Goal: Task Accomplishment & Management: Manage account settings

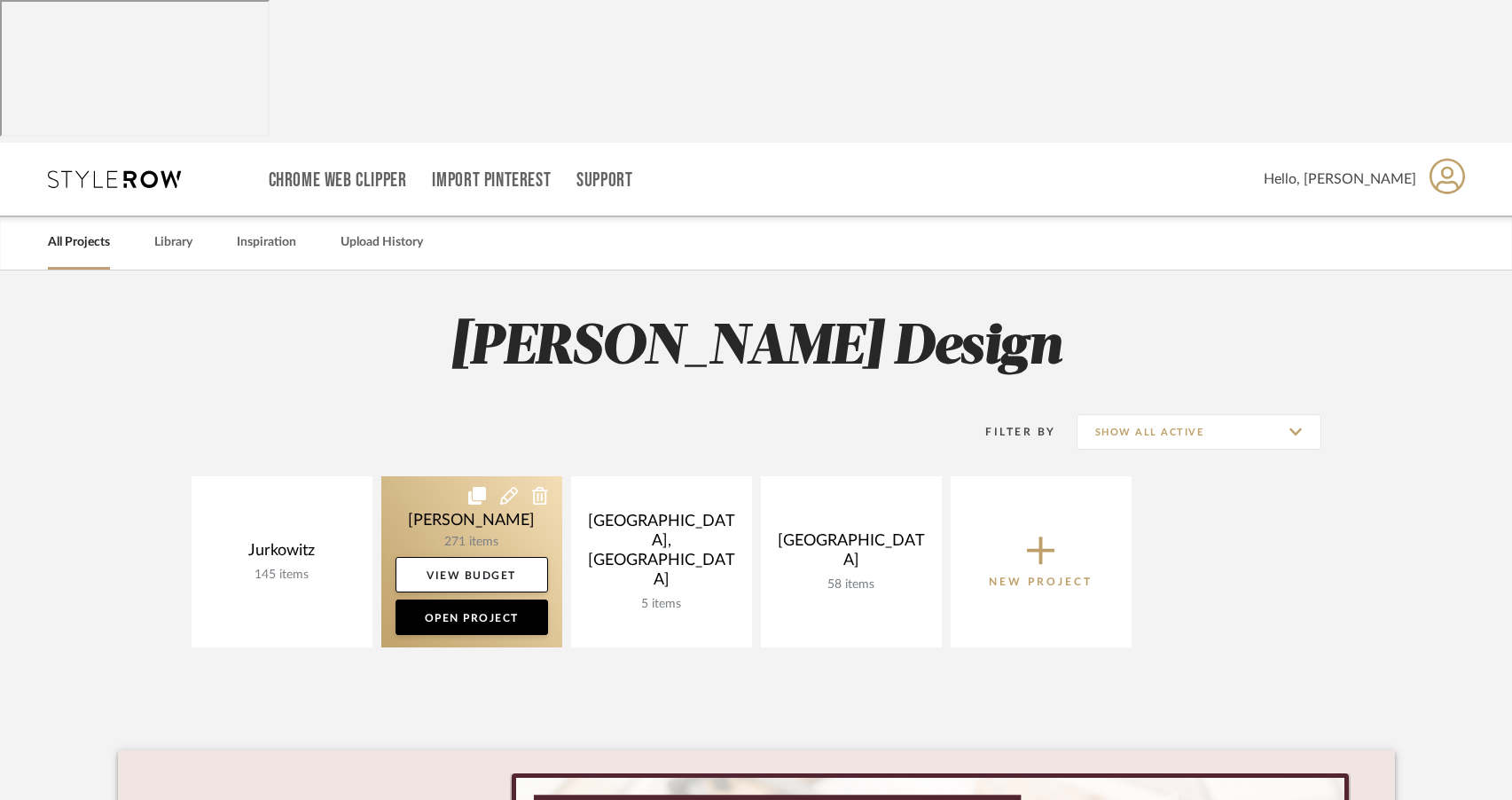
click at [409, 476] on link at bounding box center [472, 561] width 181 height 171
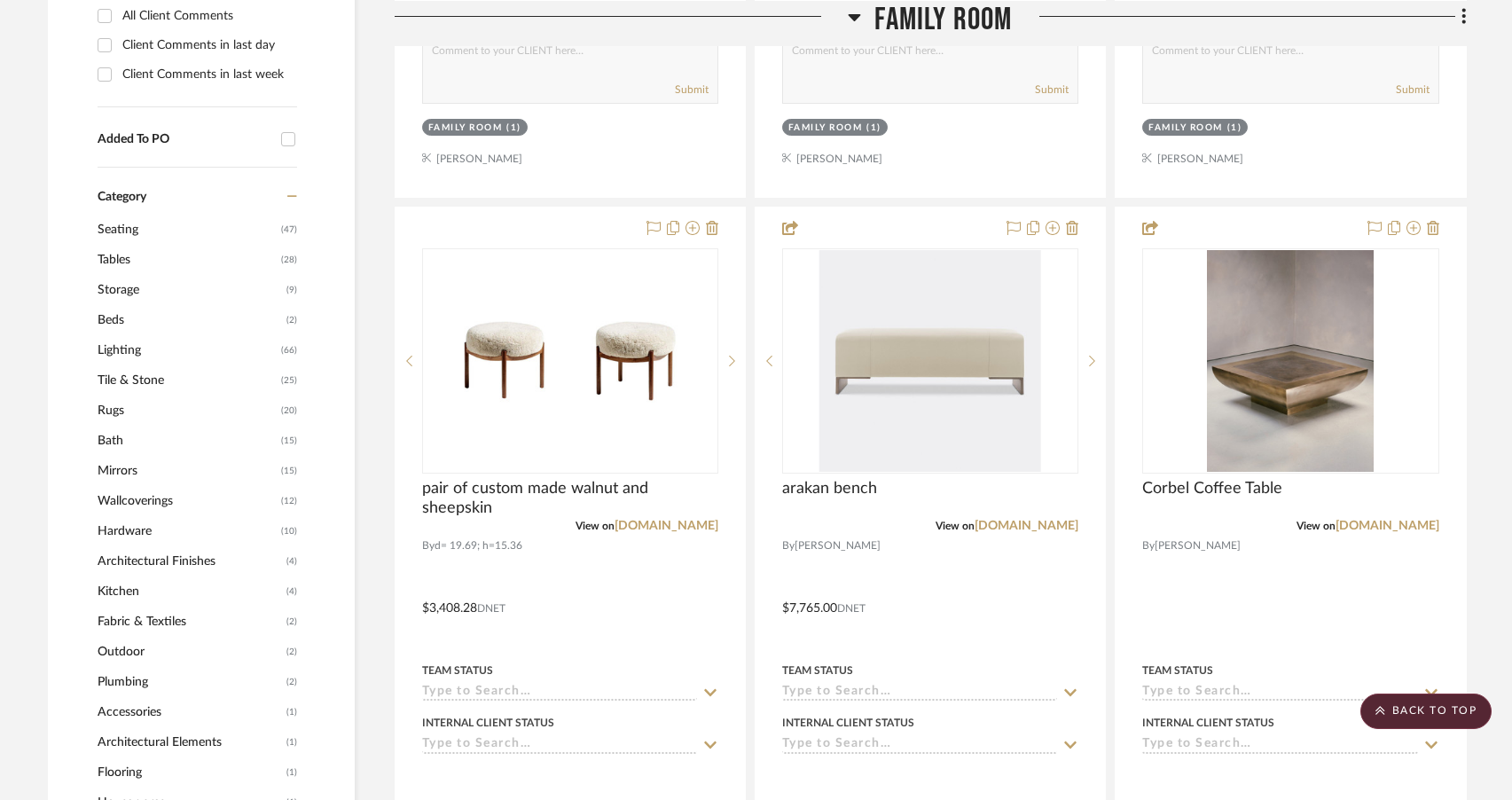
scroll to position [1203, 0]
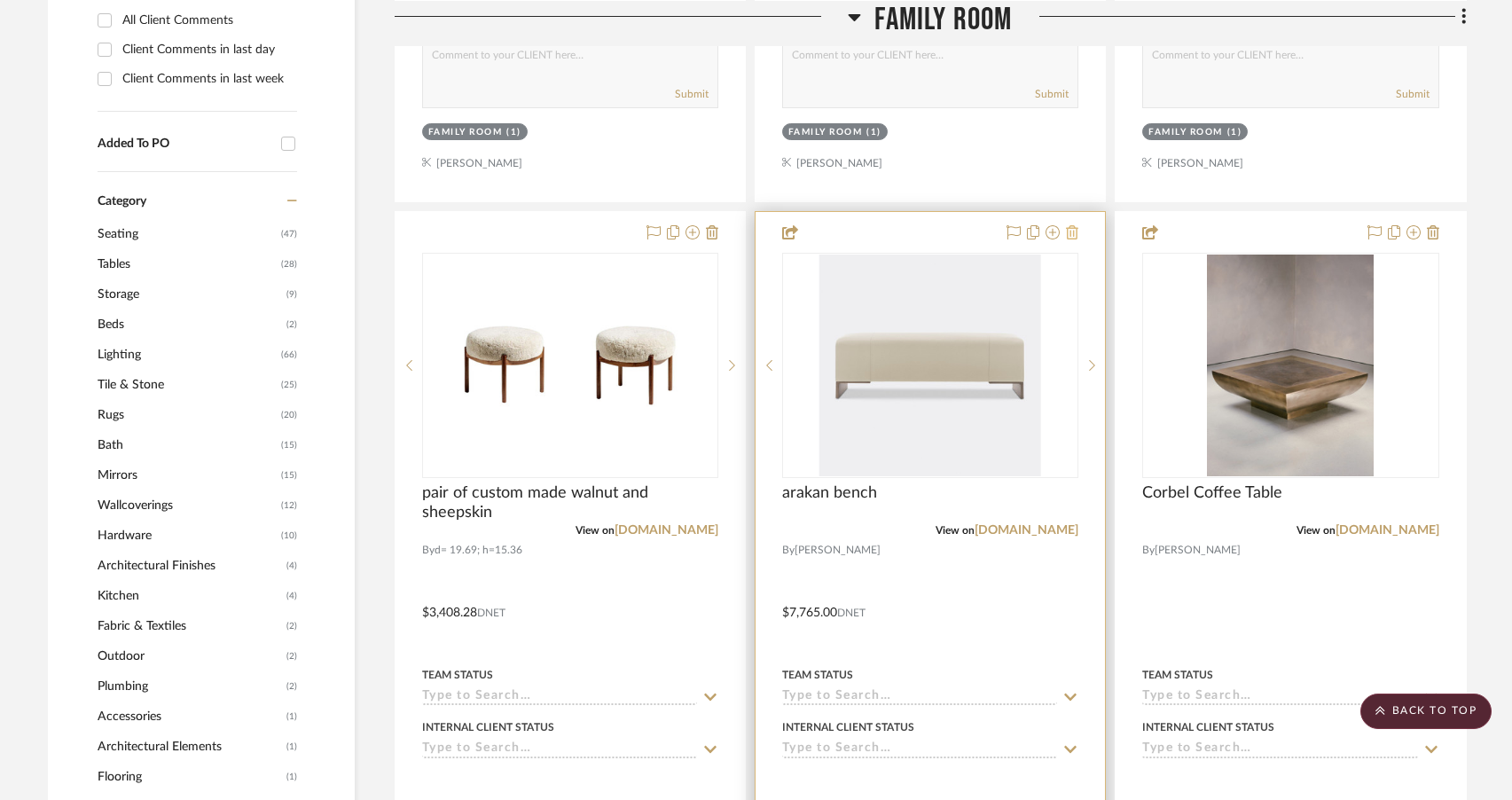
click at [1072, 226] on fa-icon at bounding box center [1073, 233] width 13 height 14
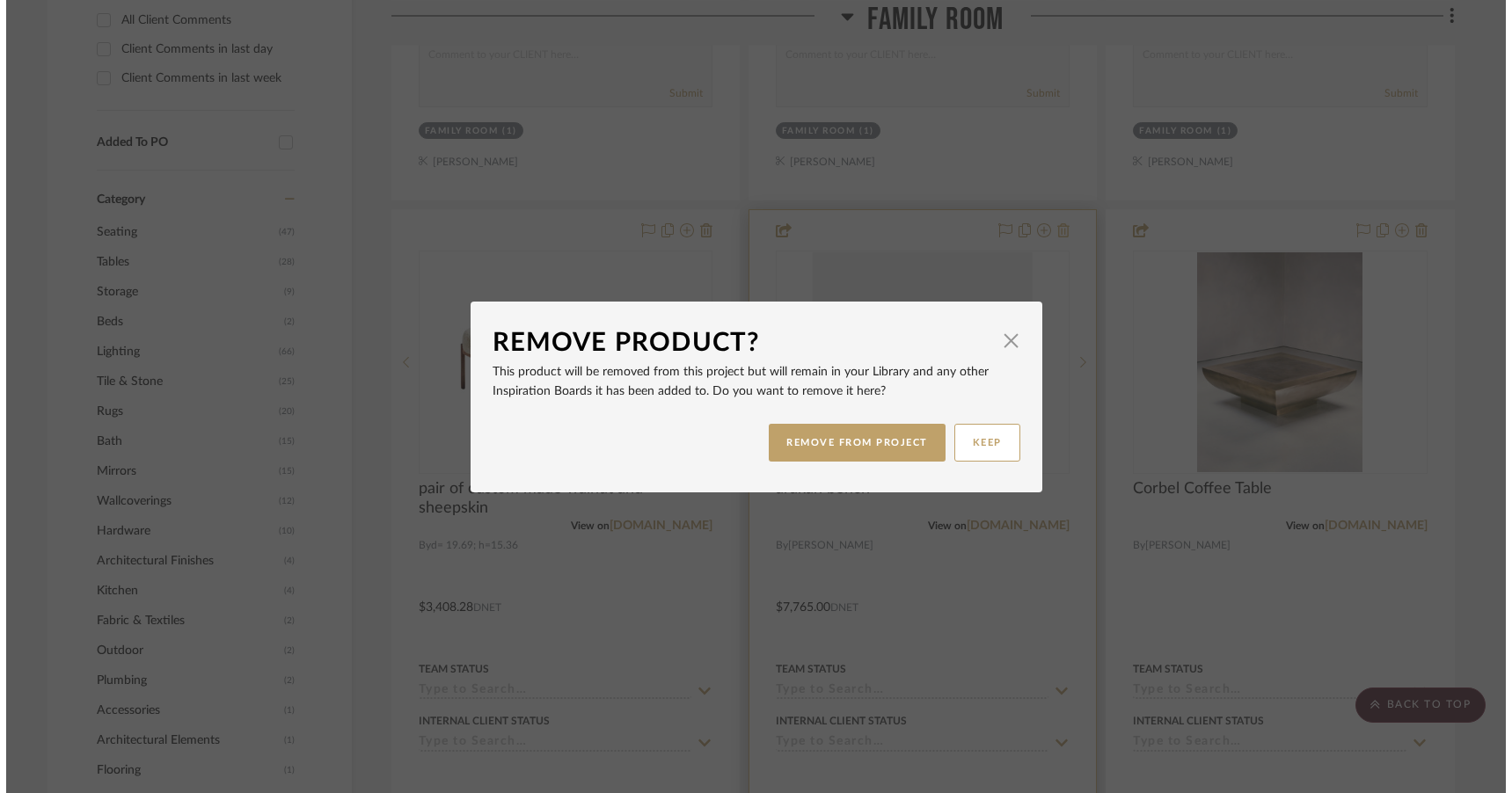
scroll to position [0, 0]
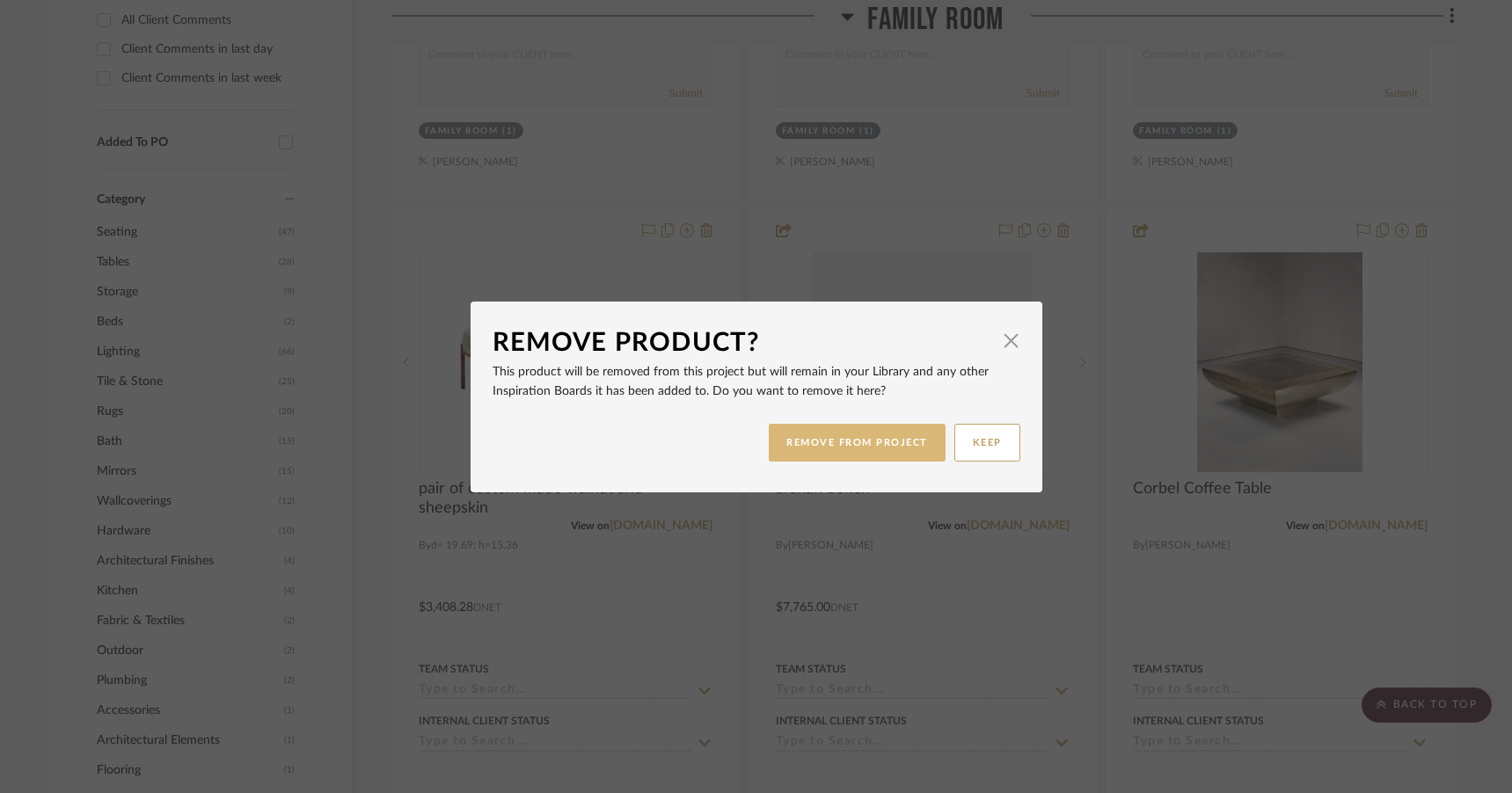
click at [827, 451] on button "REMOVE FROM PROJECT" at bounding box center [857, 443] width 177 height 38
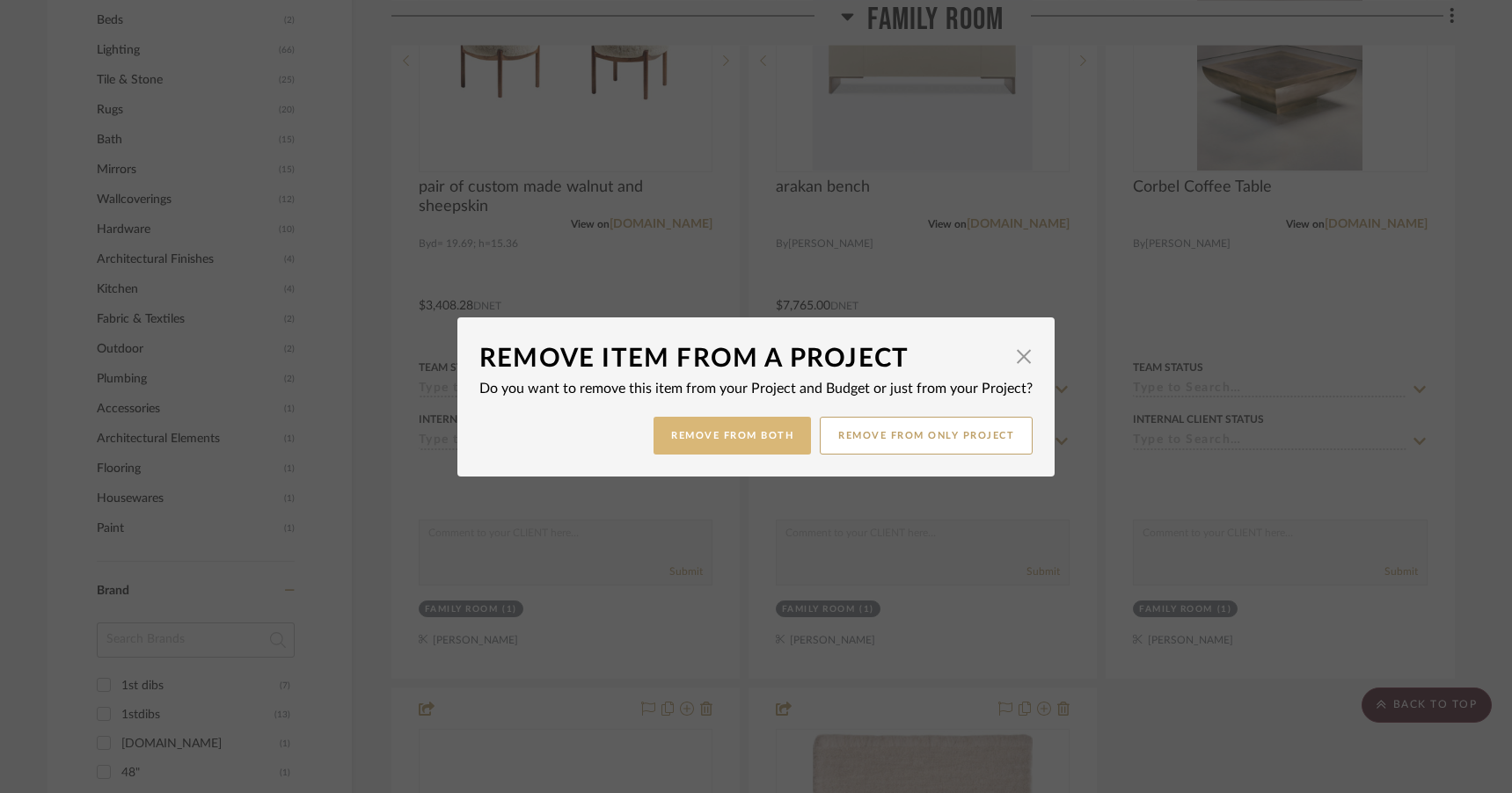
click at [696, 422] on button "Remove from Both" at bounding box center [732, 435] width 158 height 38
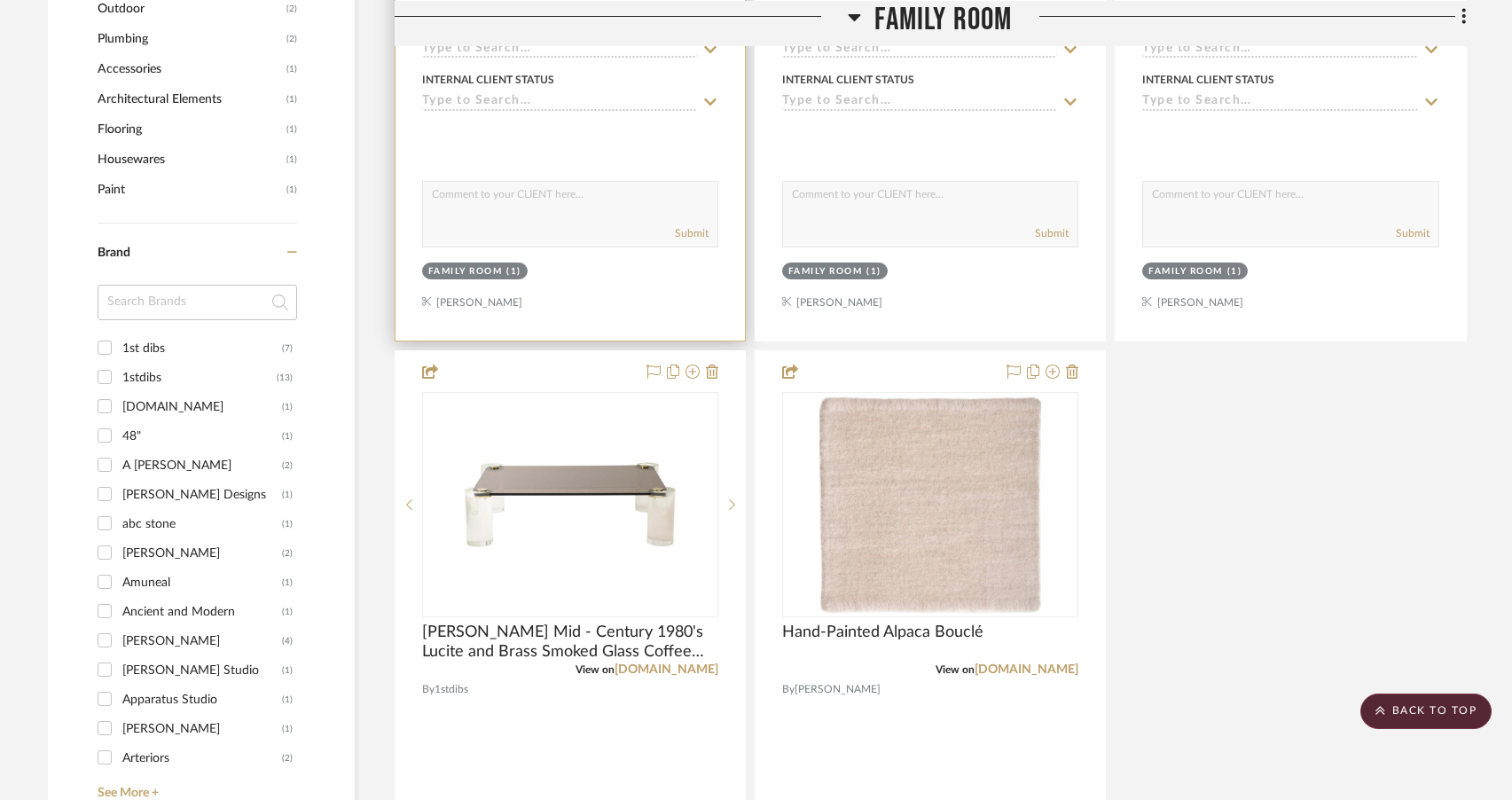
scroll to position [1852, 0]
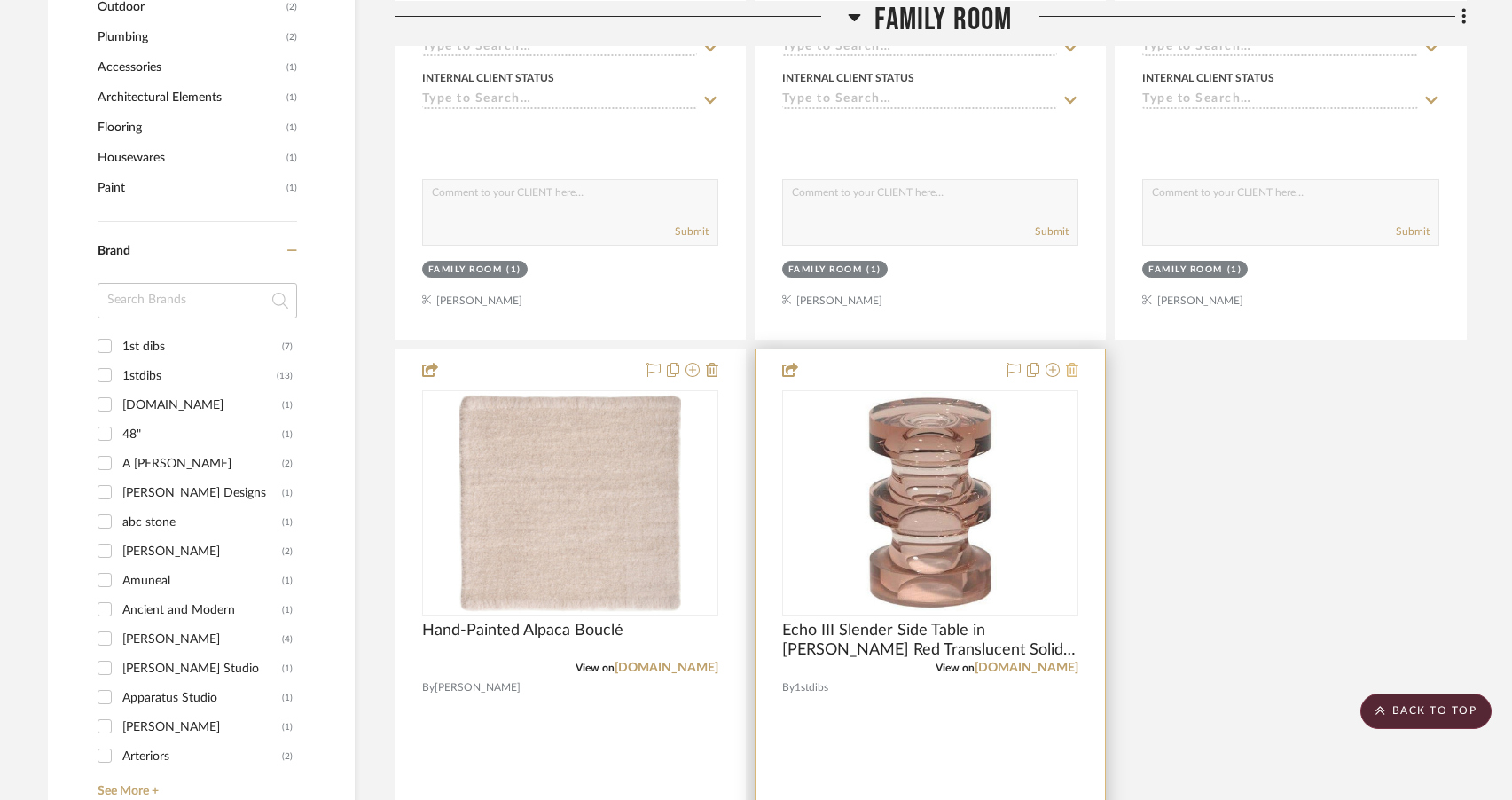
click at [1069, 362] on icon at bounding box center [1073, 370] width 13 height 14
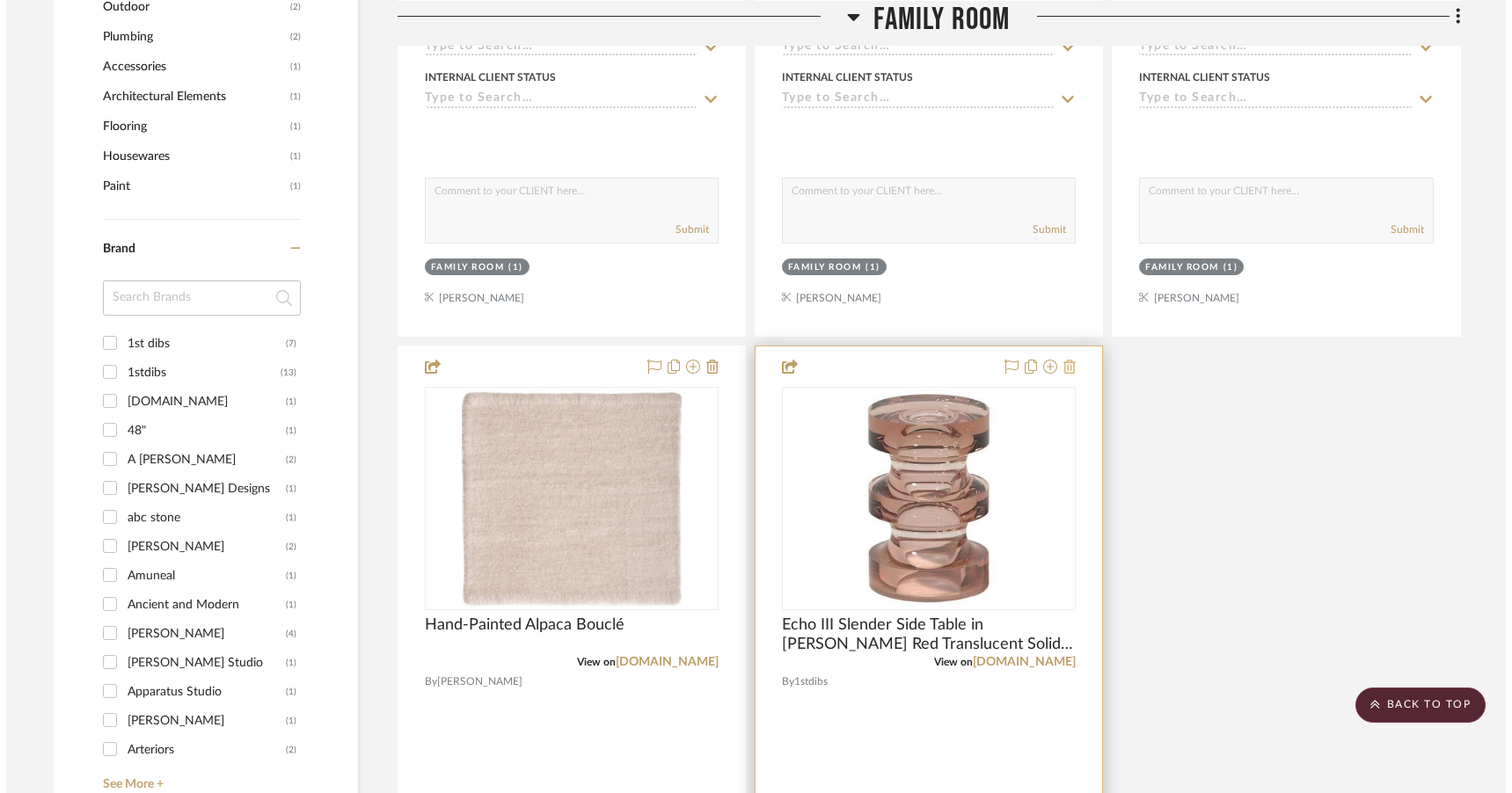
scroll to position [0, 0]
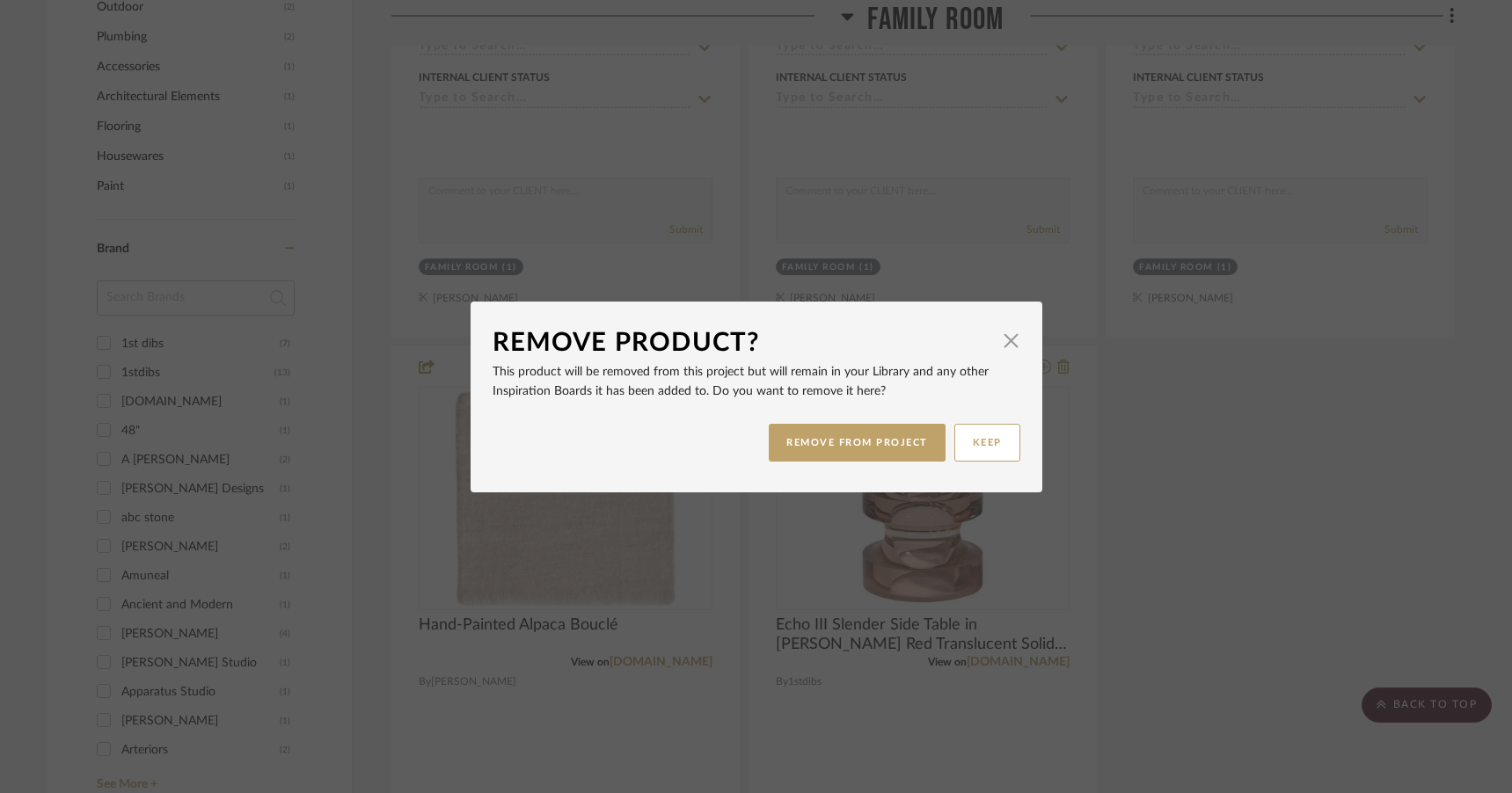
click at [826, 631] on div "Remove Product? × This product will be removed from this project but will remai…" at bounding box center [756, 396] width 1512 height 793
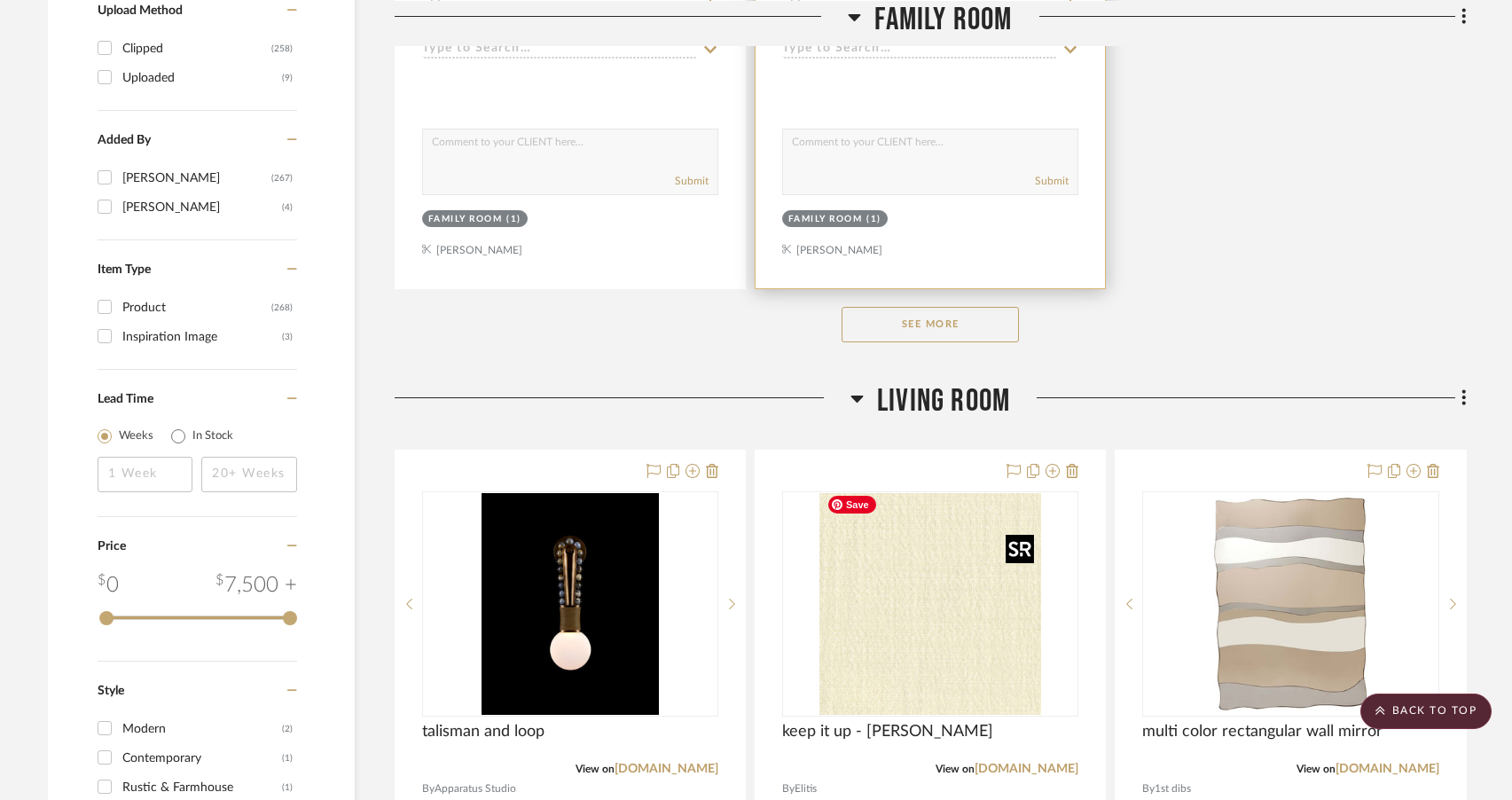
scroll to position [2688, 0]
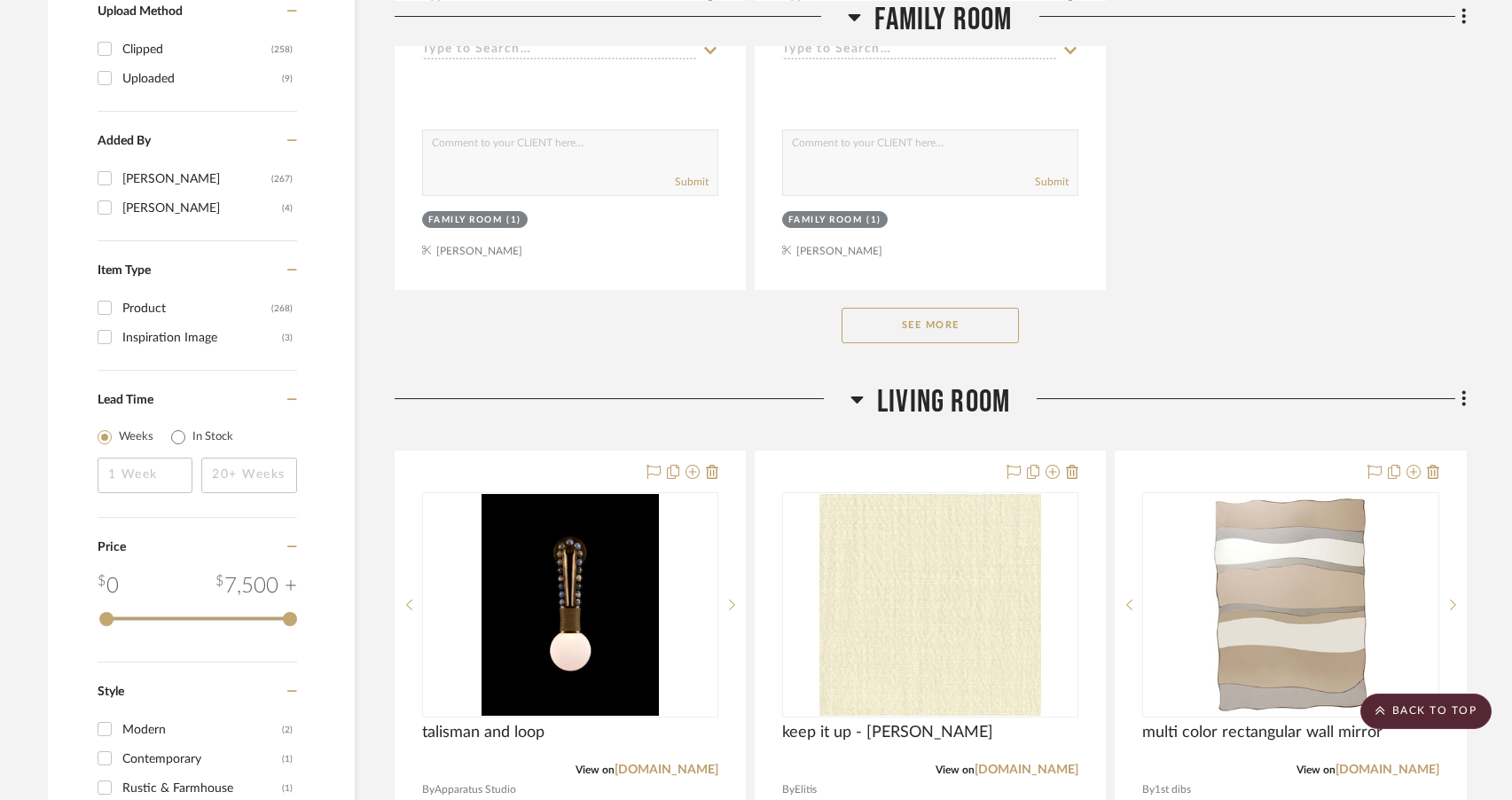
click at [865, 308] on button "See More" at bounding box center [930, 325] width 177 height 35
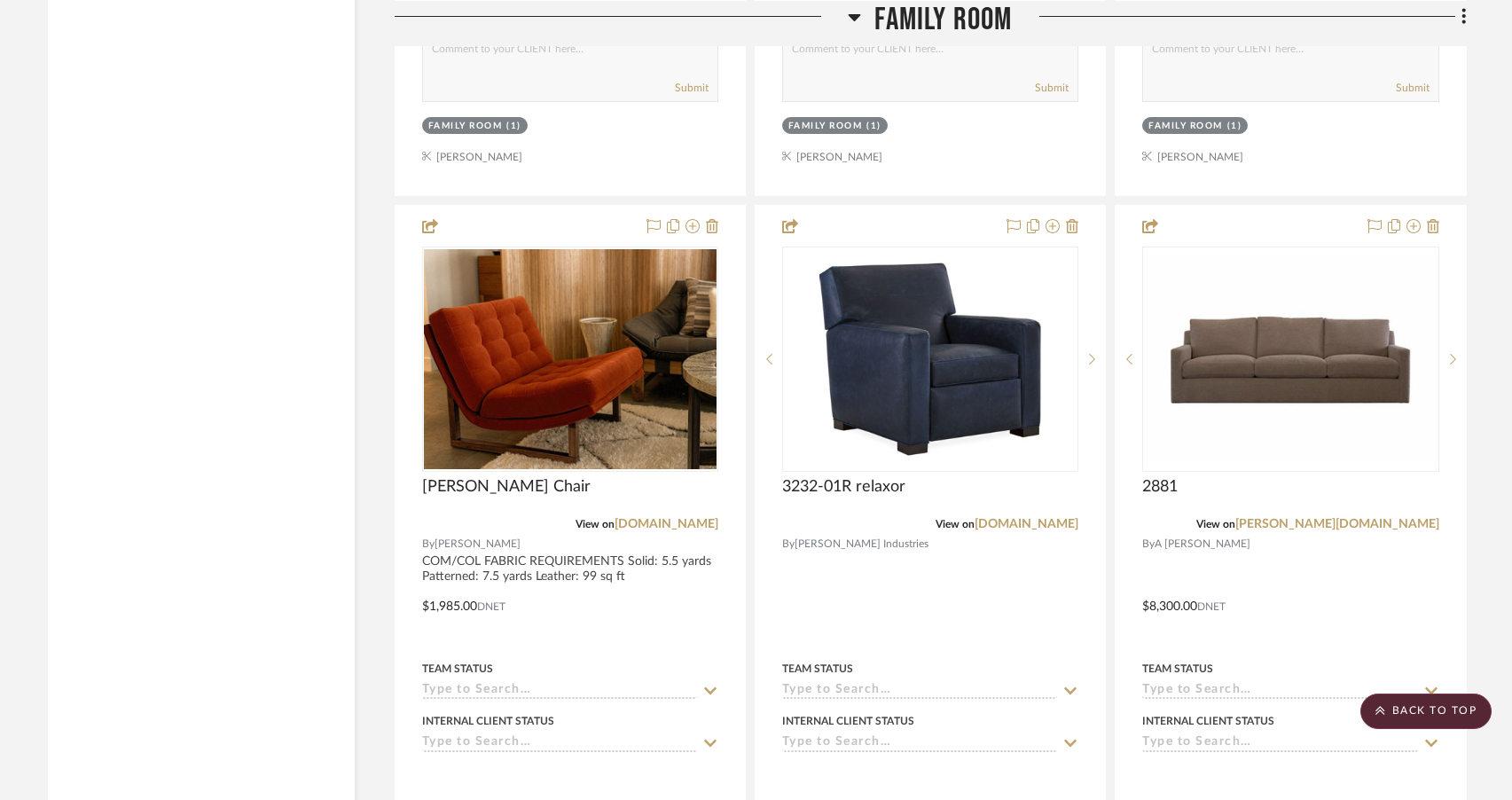
scroll to position [3590, 0]
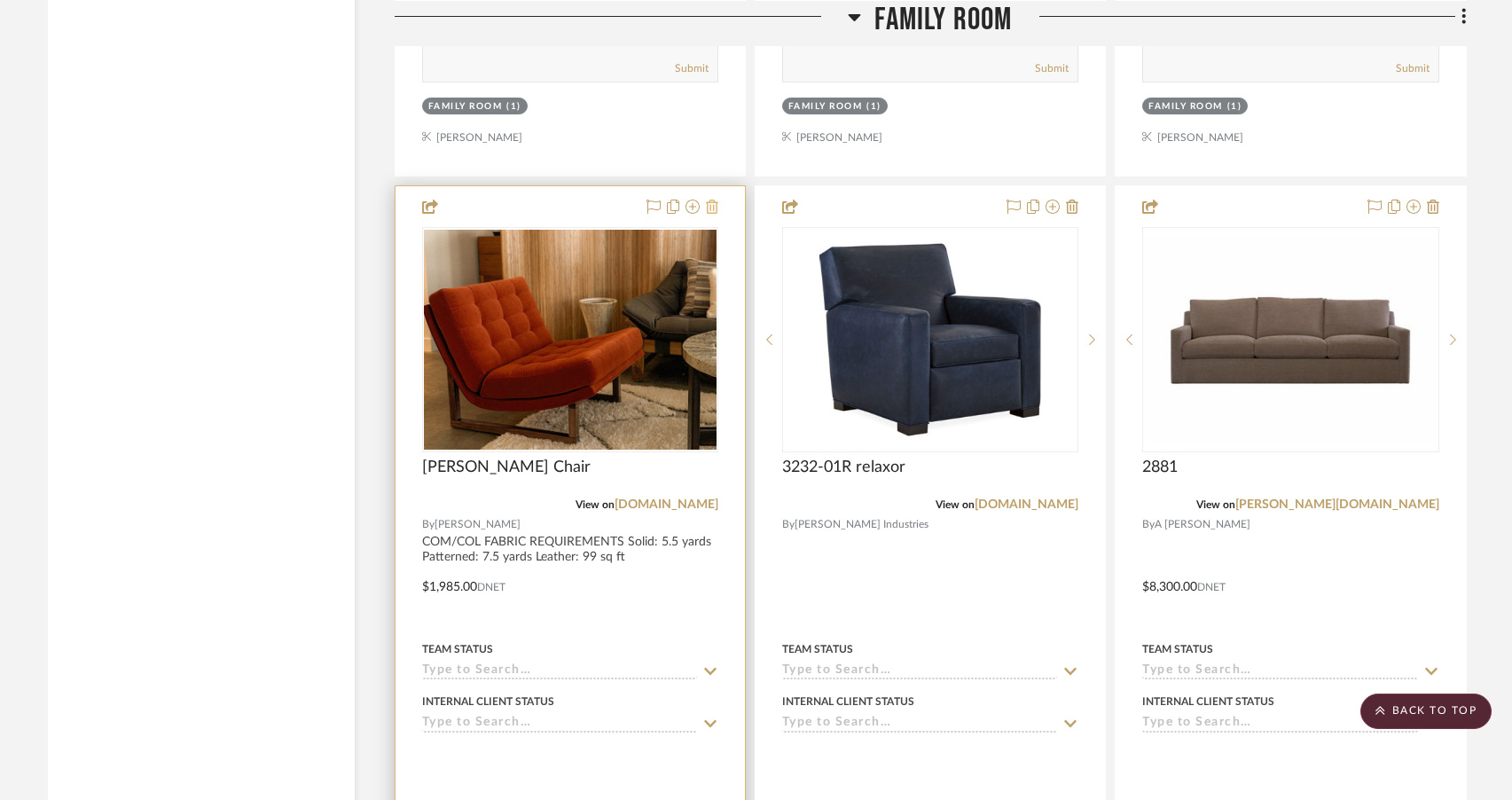
click at [709, 214] on icon at bounding box center [712, 207] width 13 height 14
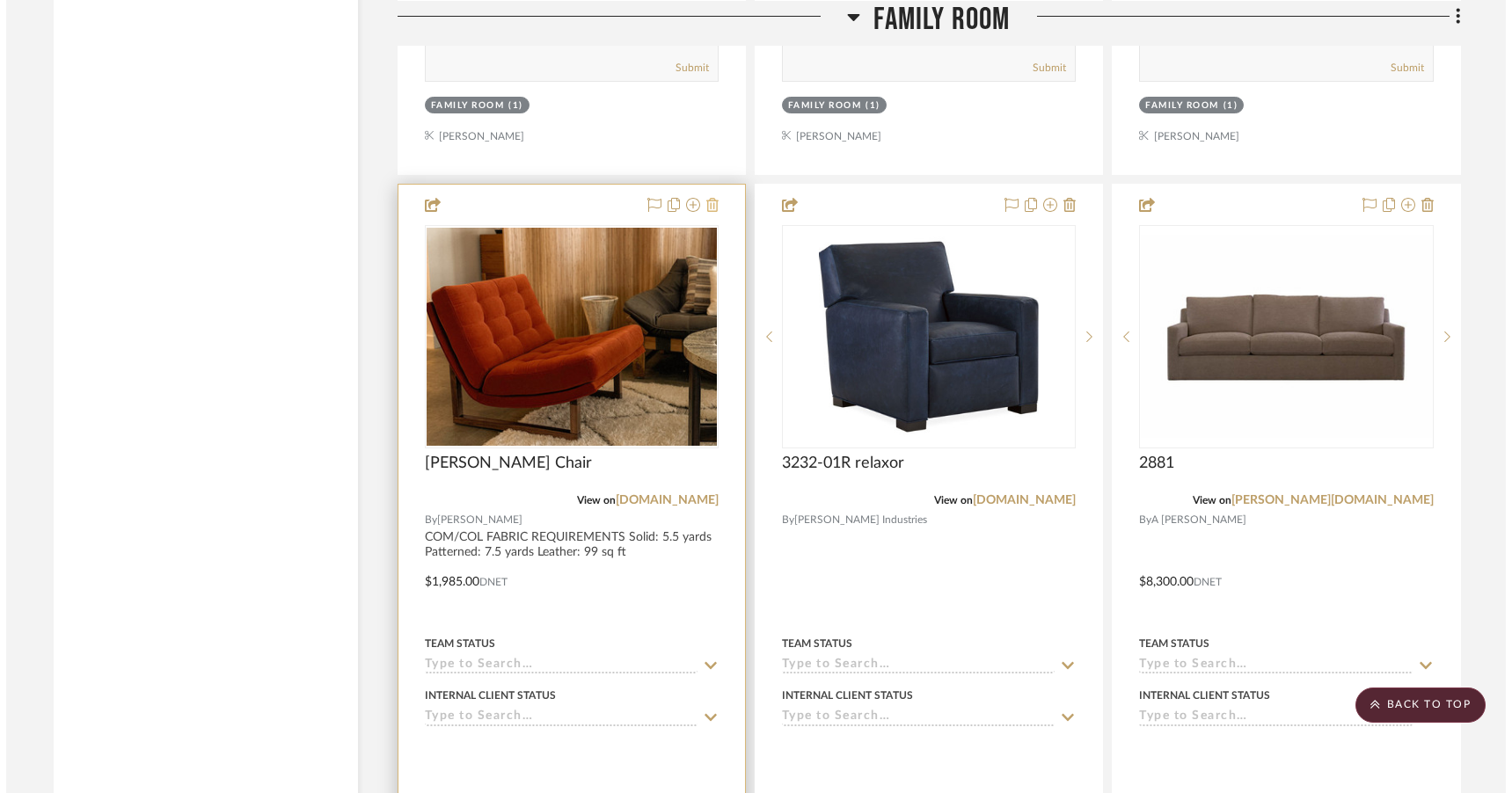
scroll to position [0, 0]
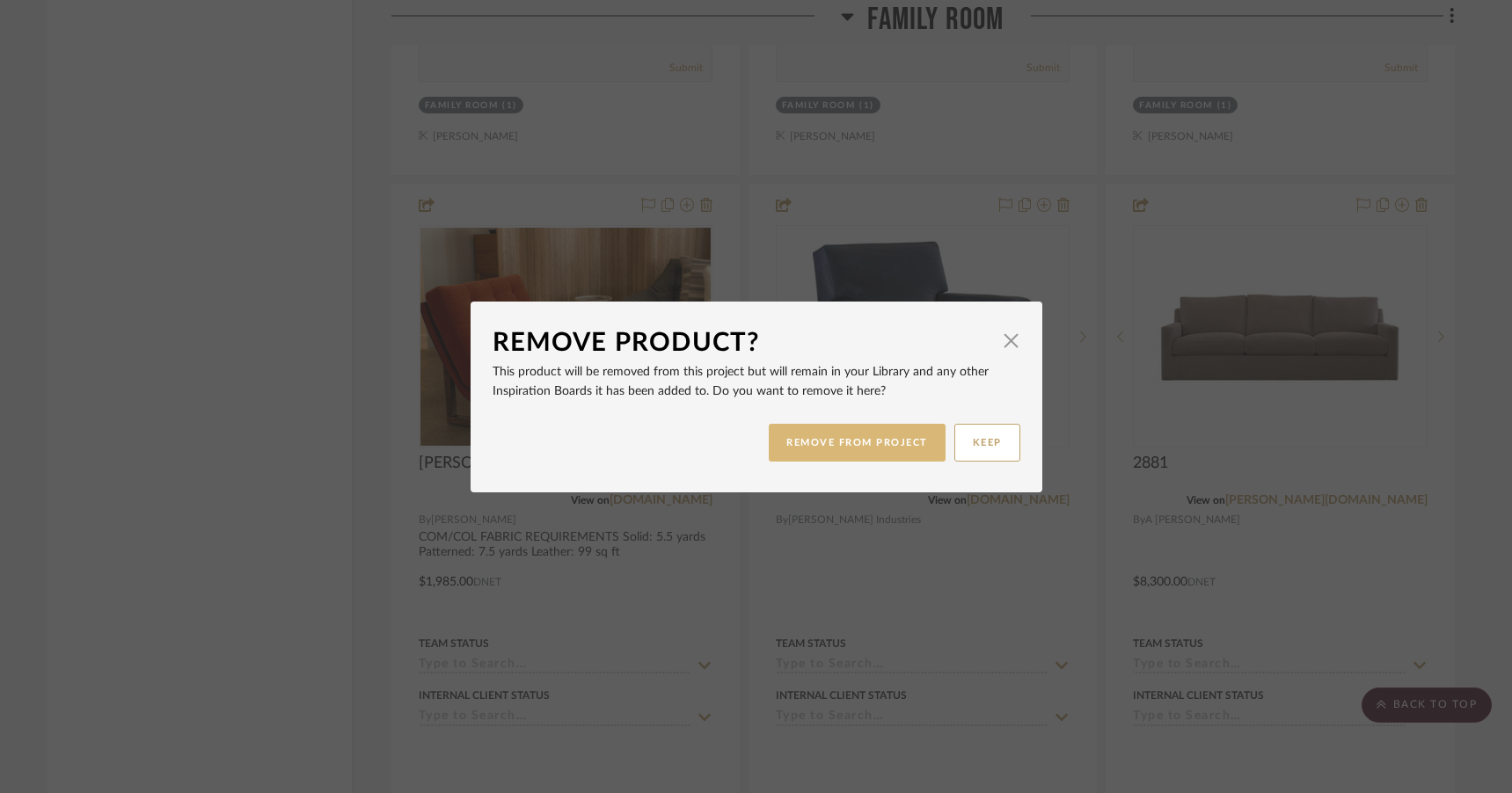
click at [825, 440] on button "REMOVE FROM PROJECT" at bounding box center [857, 443] width 177 height 38
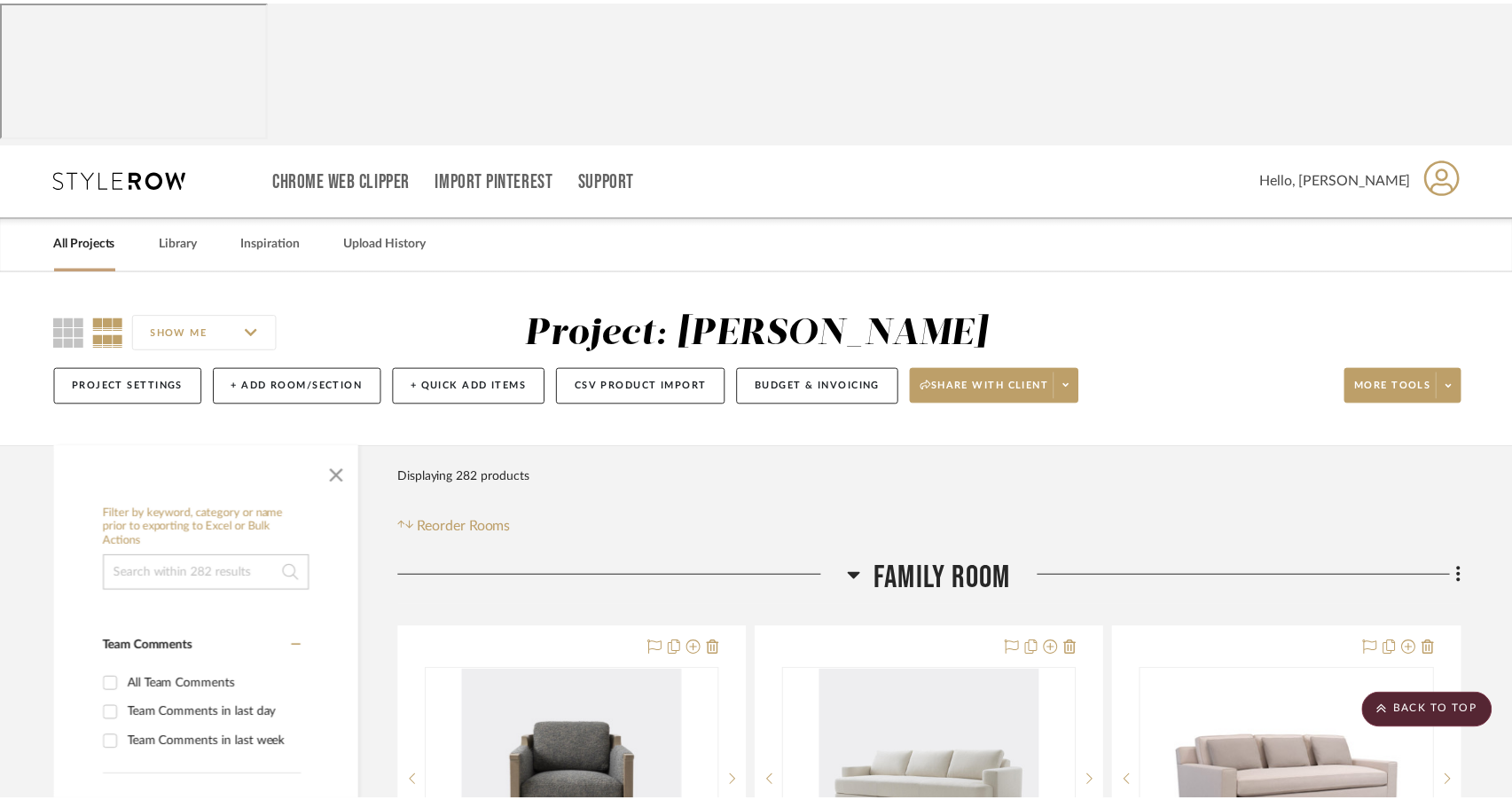
scroll to position [3590, 0]
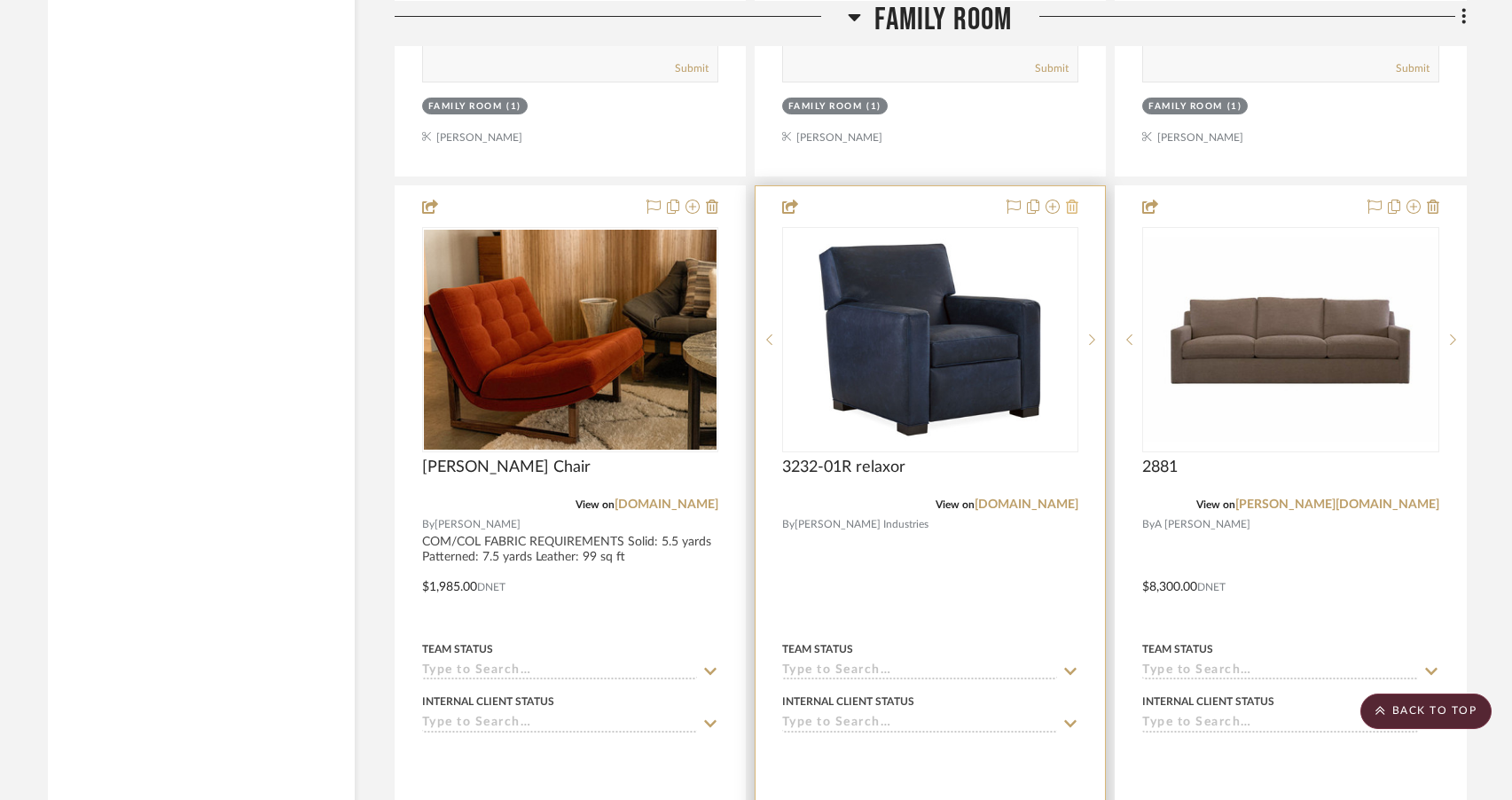
click at [1071, 214] on icon at bounding box center [1073, 207] width 13 height 14
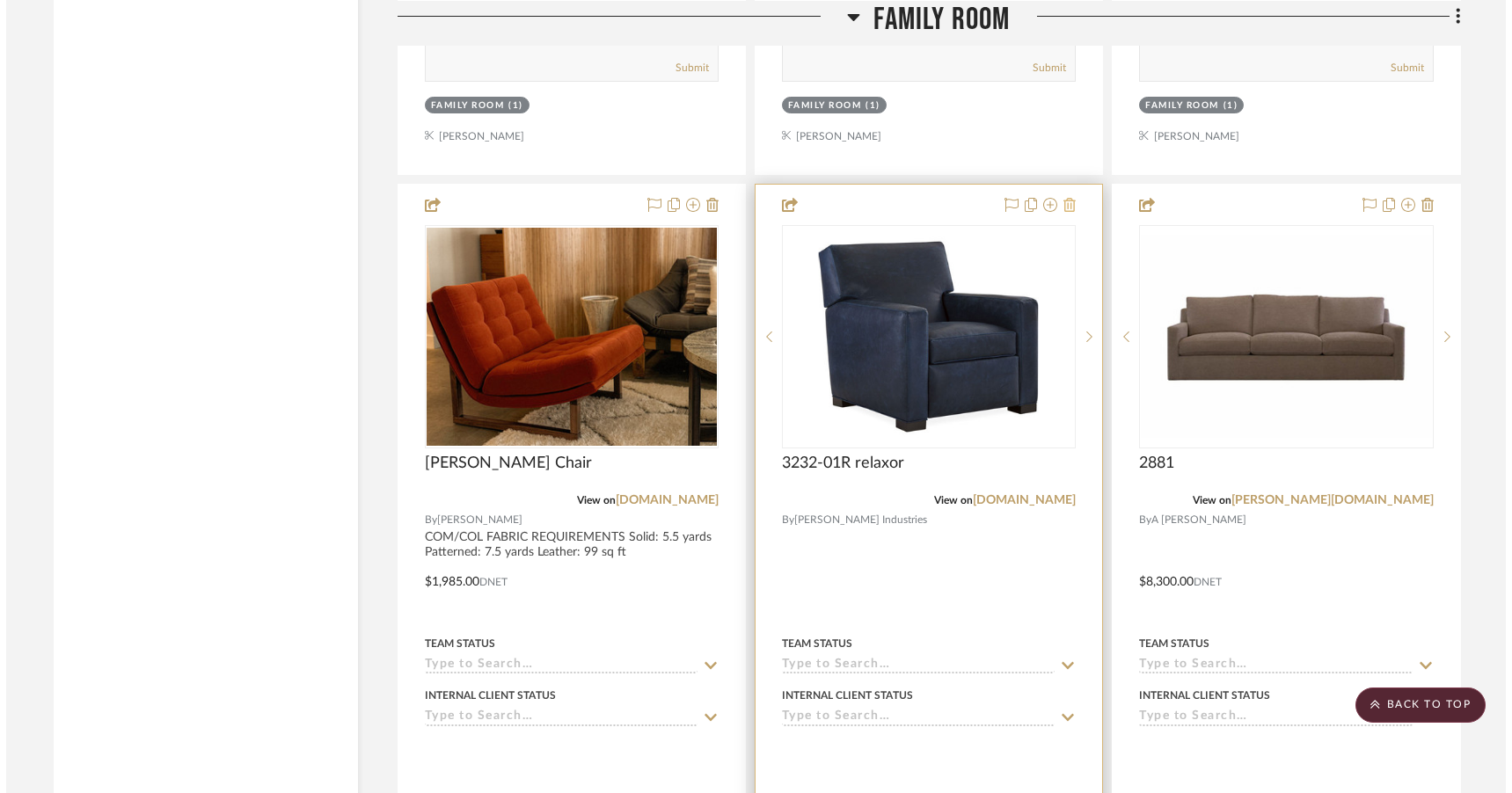
scroll to position [0, 0]
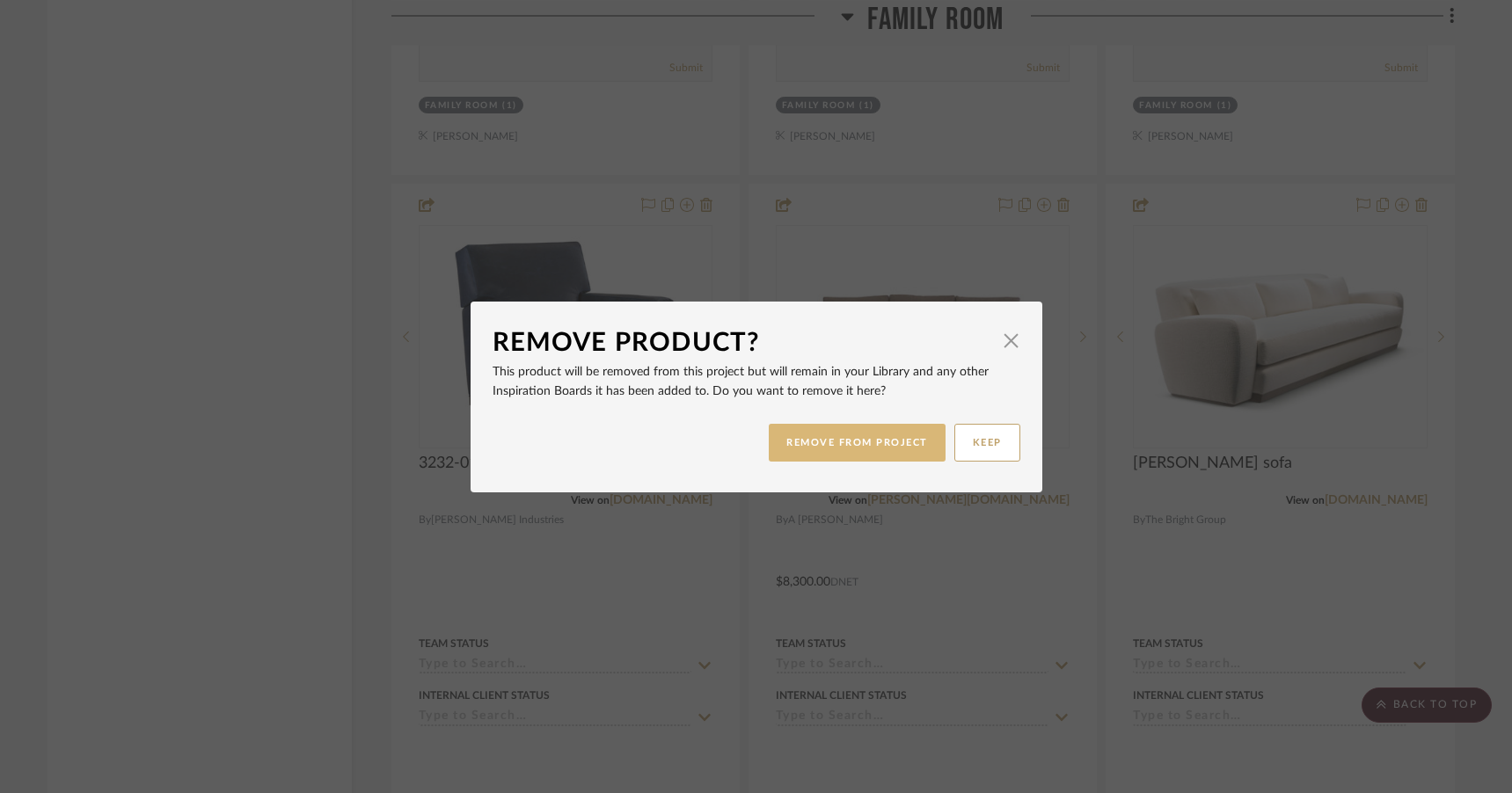
click at [851, 442] on button "REMOVE FROM PROJECT" at bounding box center [857, 443] width 177 height 38
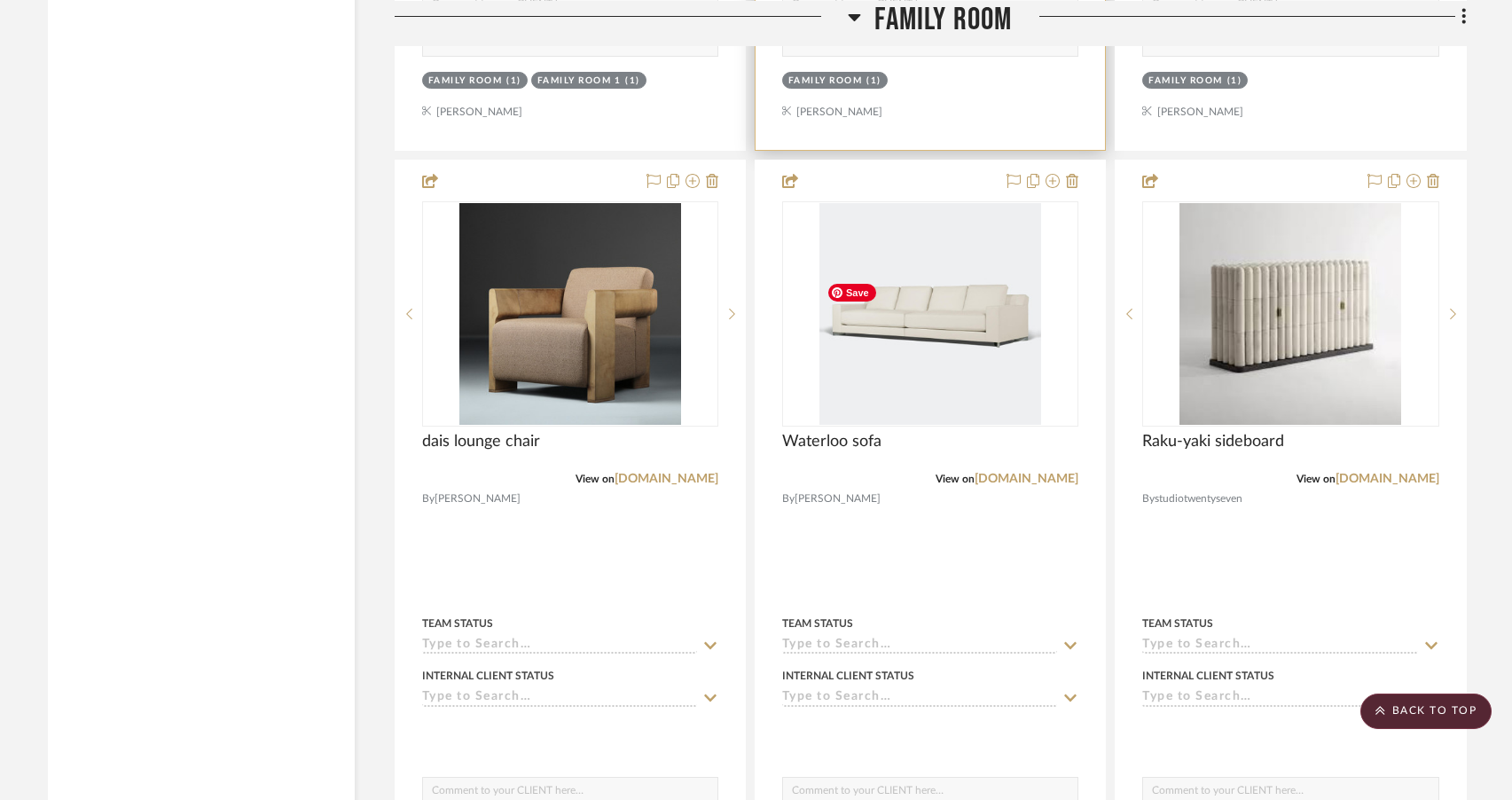
scroll to position [4405, 0]
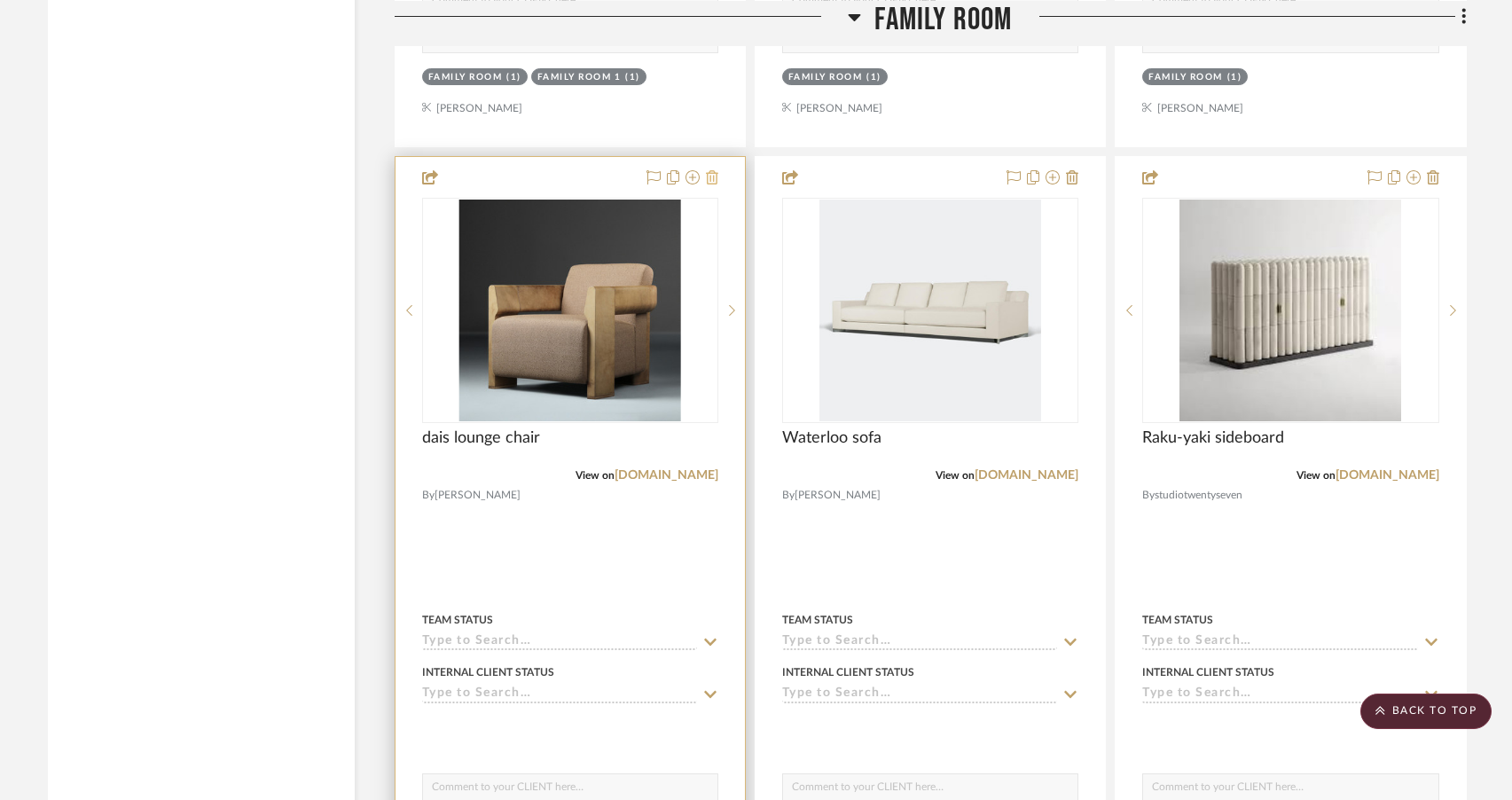
click at [715, 184] on icon at bounding box center [712, 177] width 13 height 14
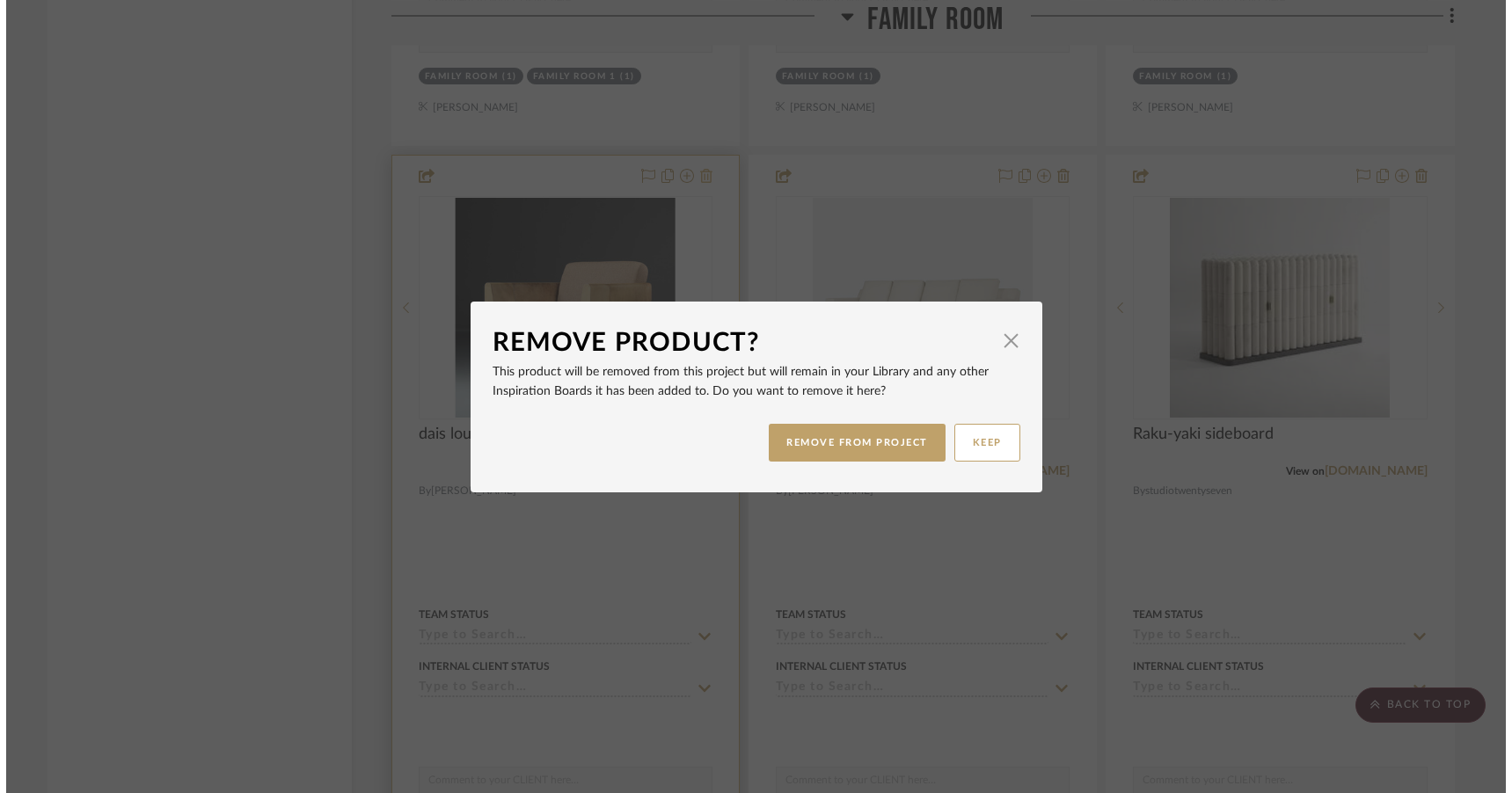
scroll to position [0, 0]
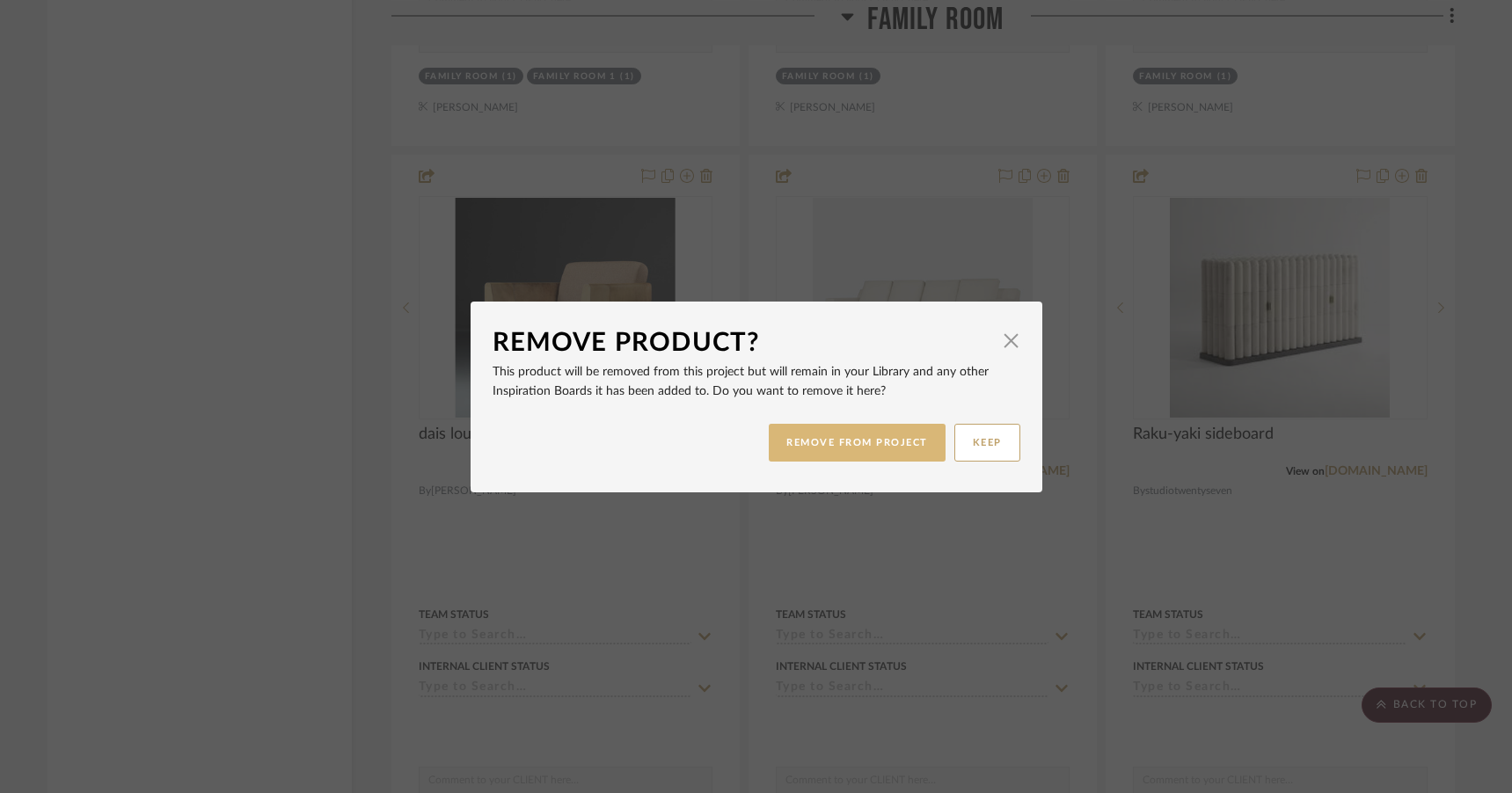
click at [815, 450] on button "REMOVE FROM PROJECT" at bounding box center [857, 443] width 177 height 38
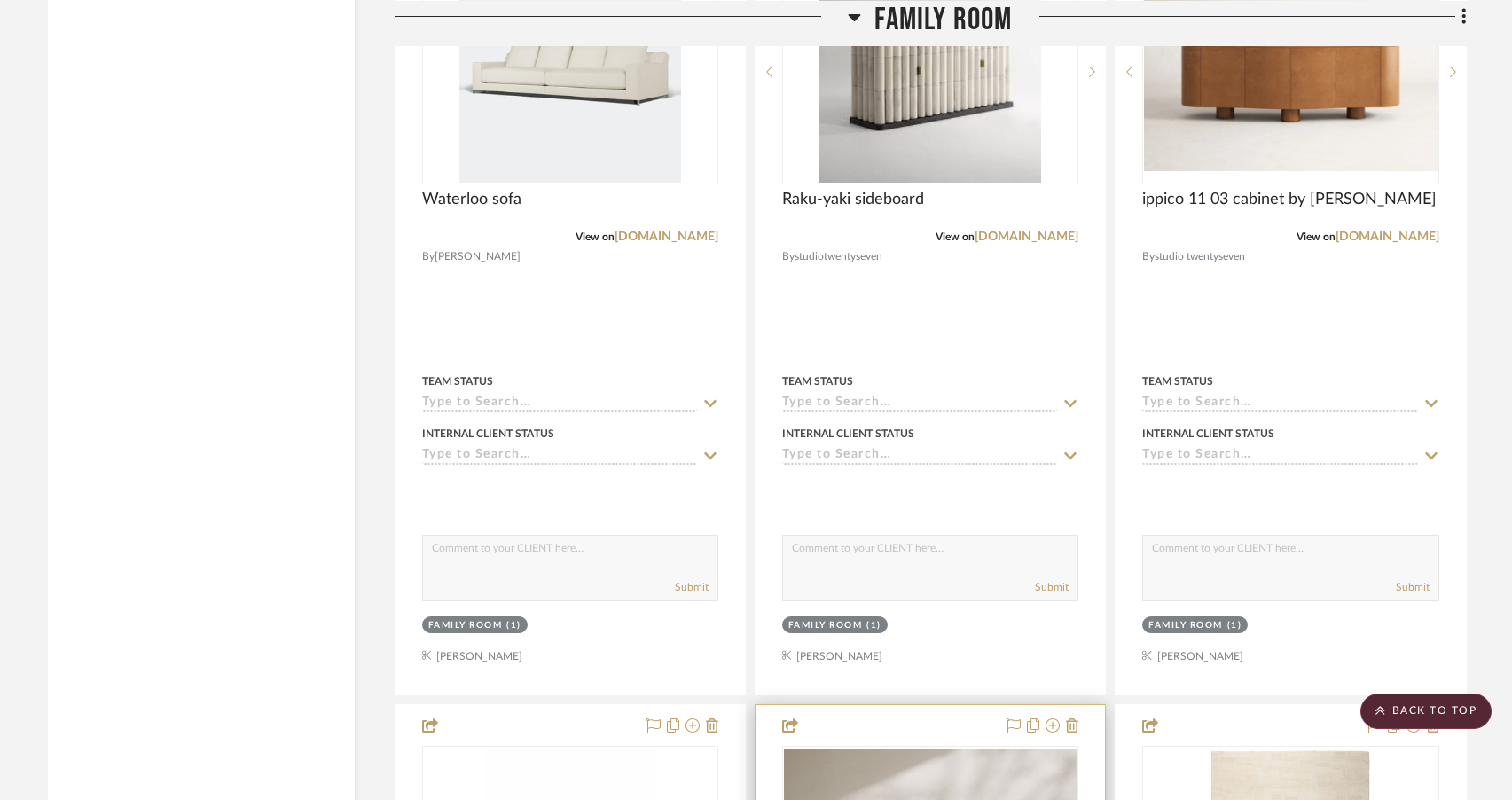
scroll to position [4496, 0]
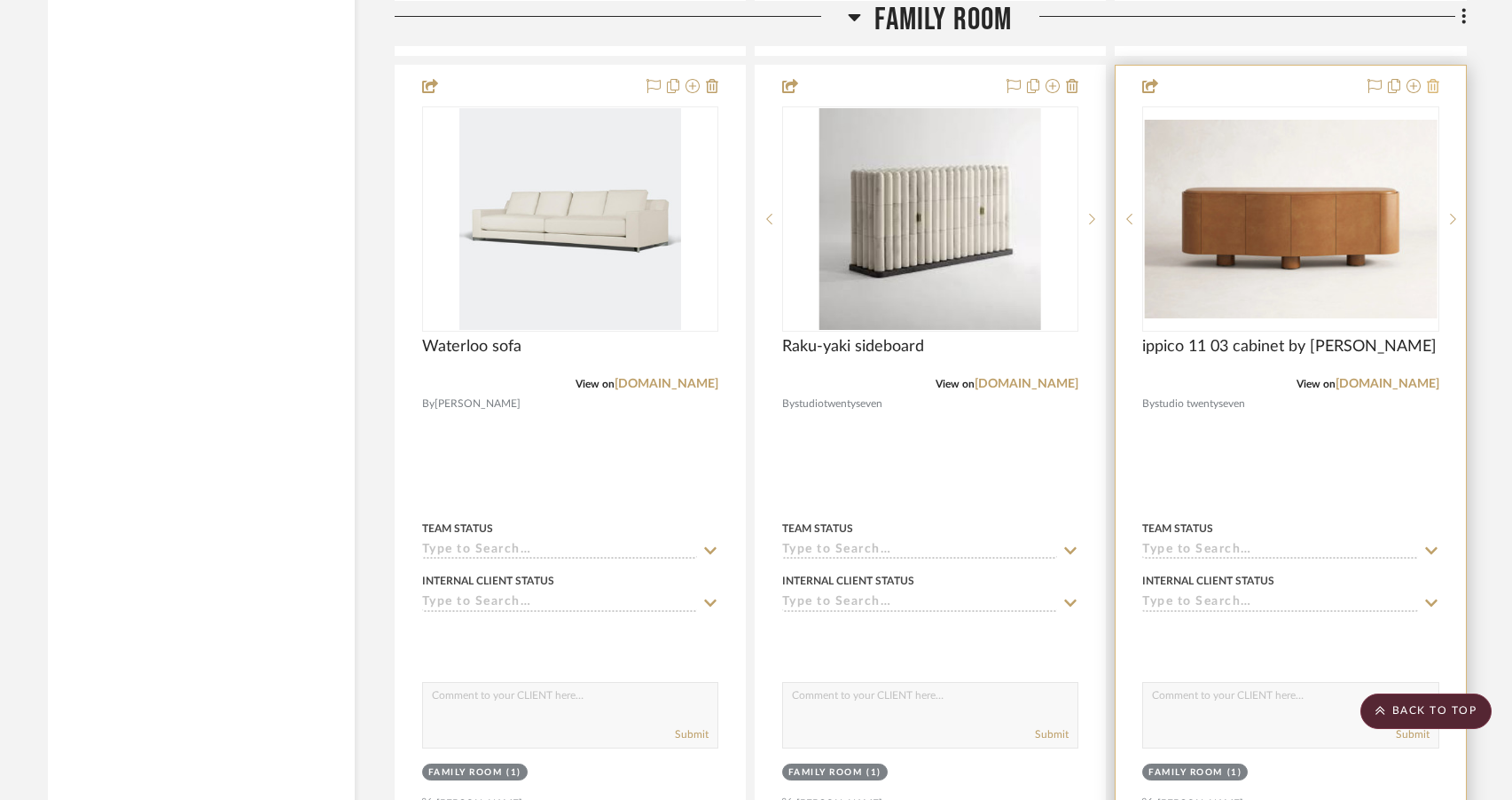
click at [1430, 93] on icon at bounding box center [1433, 86] width 13 height 14
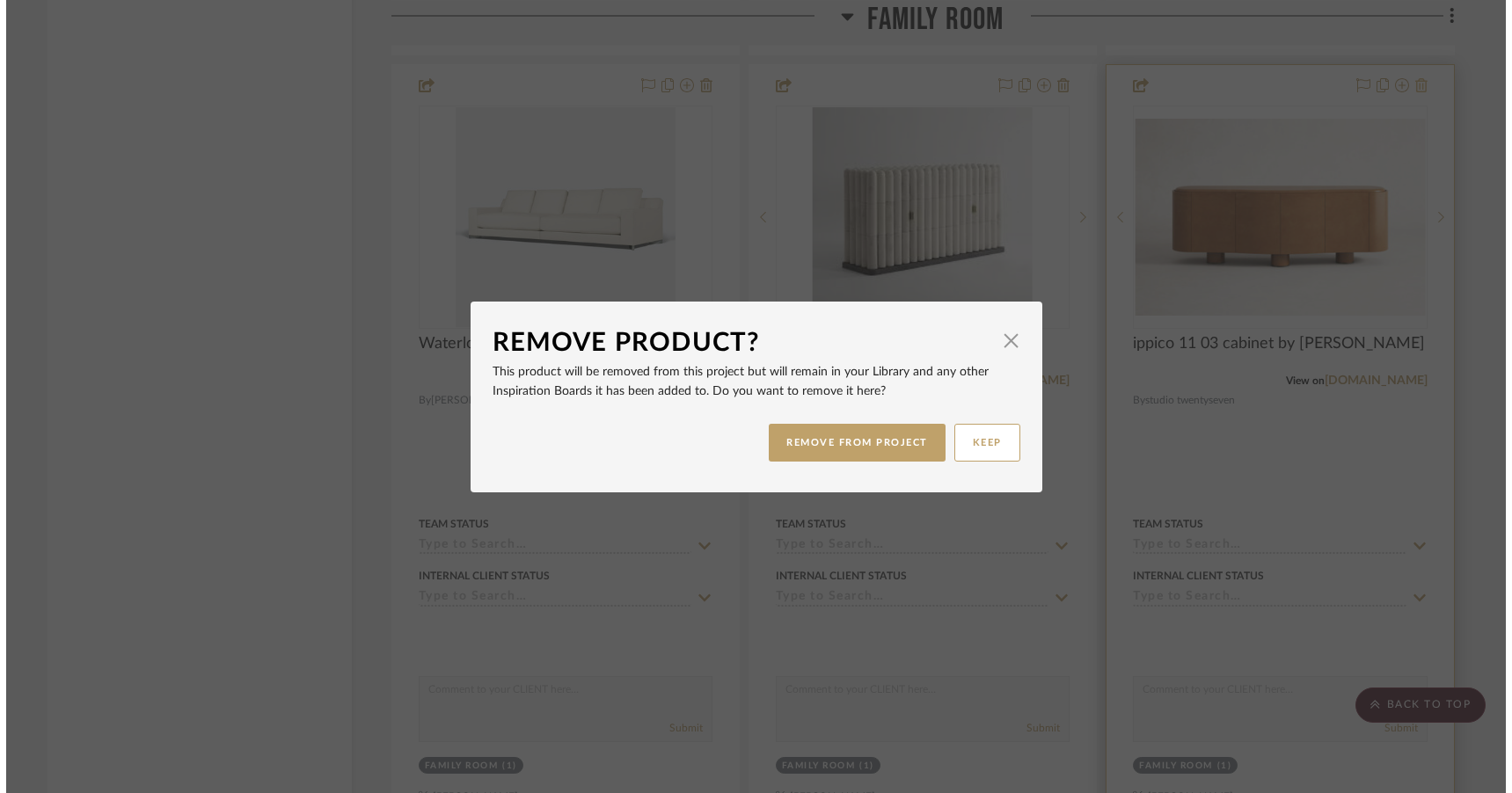
scroll to position [0, 0]
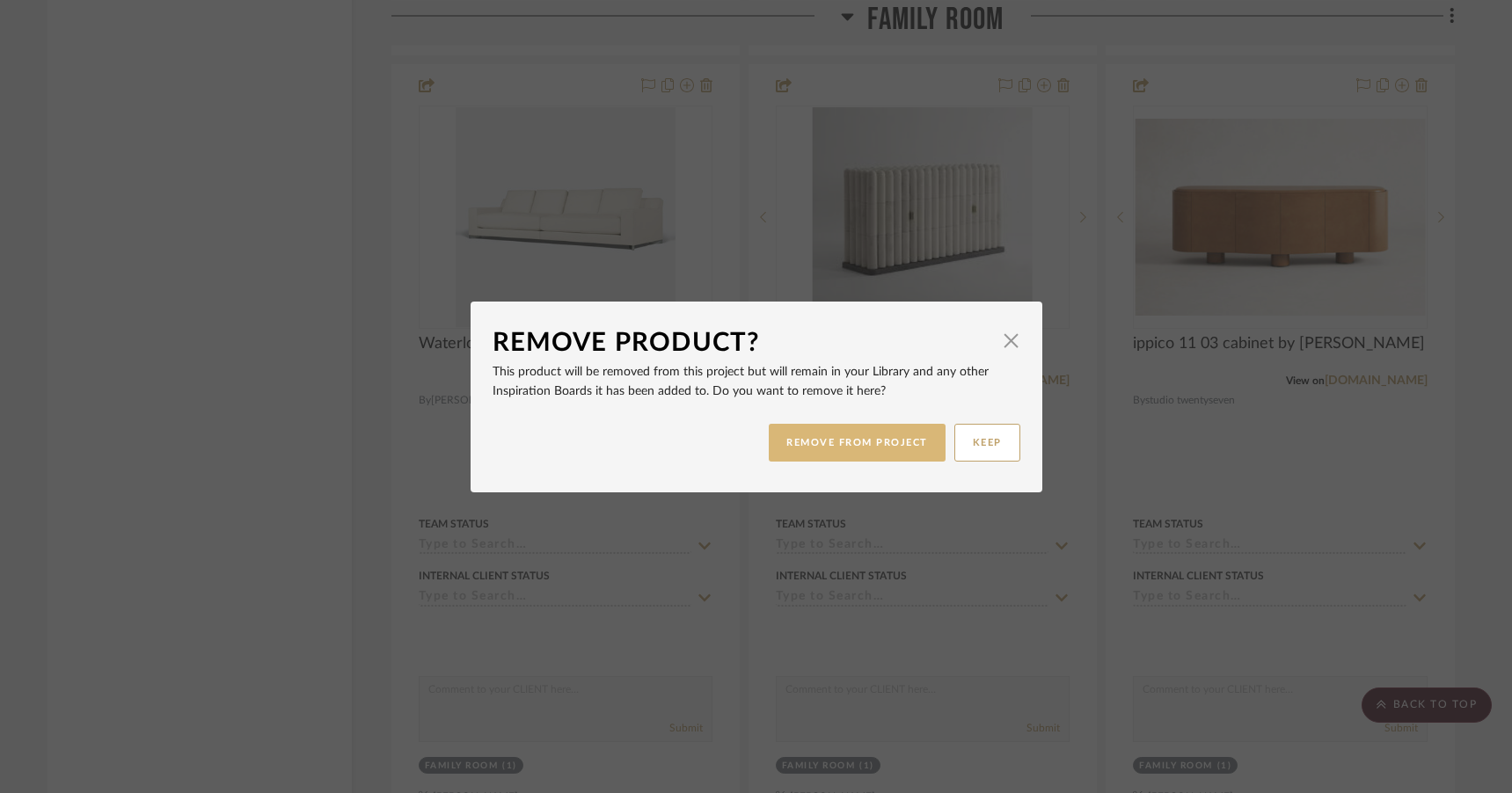
click at [803, 445] on button "REMOVE FROM PROJECT" at bounding box center [857, 443] width 177 height 38
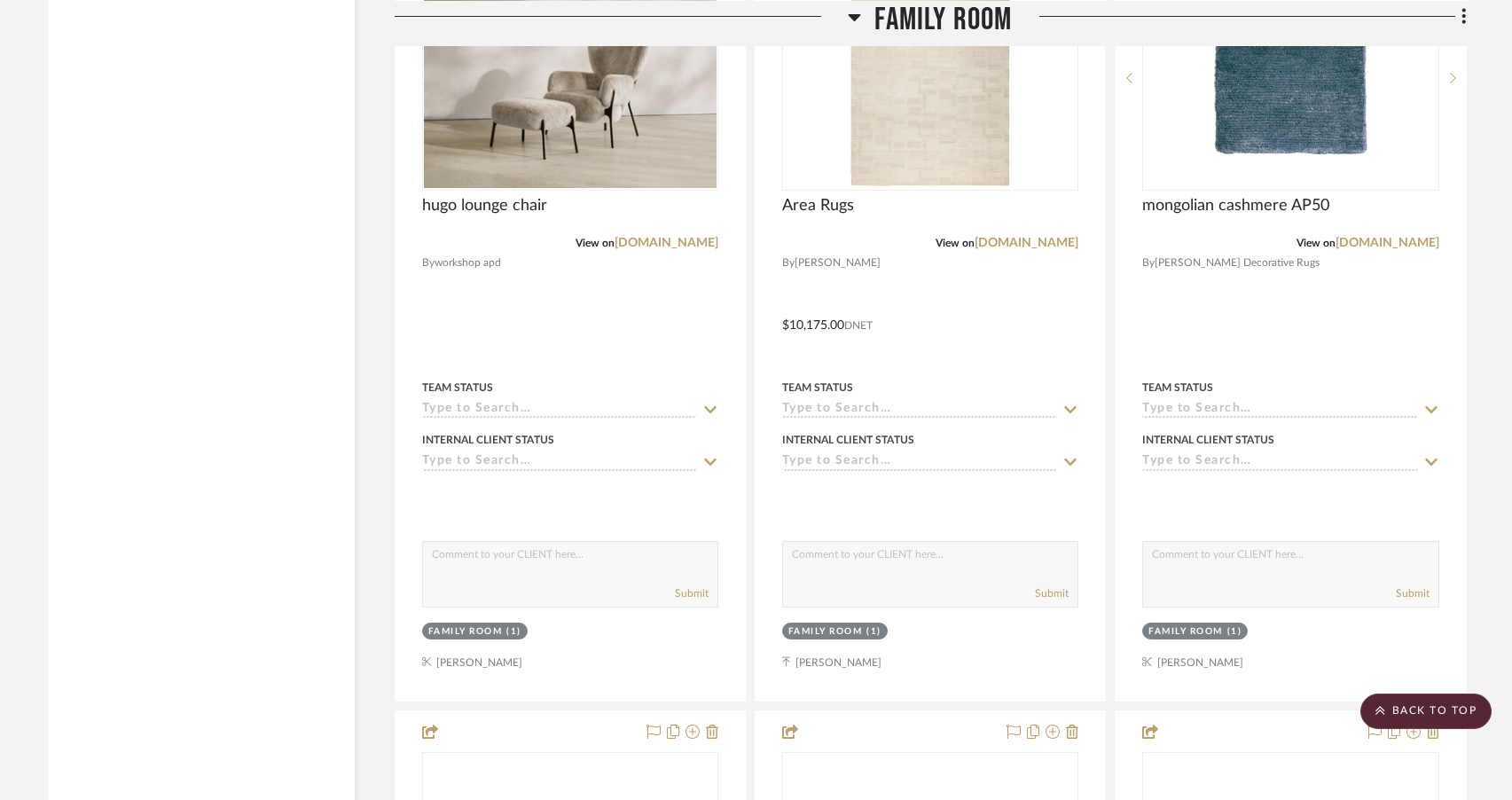
scroll to position [5428, 0]
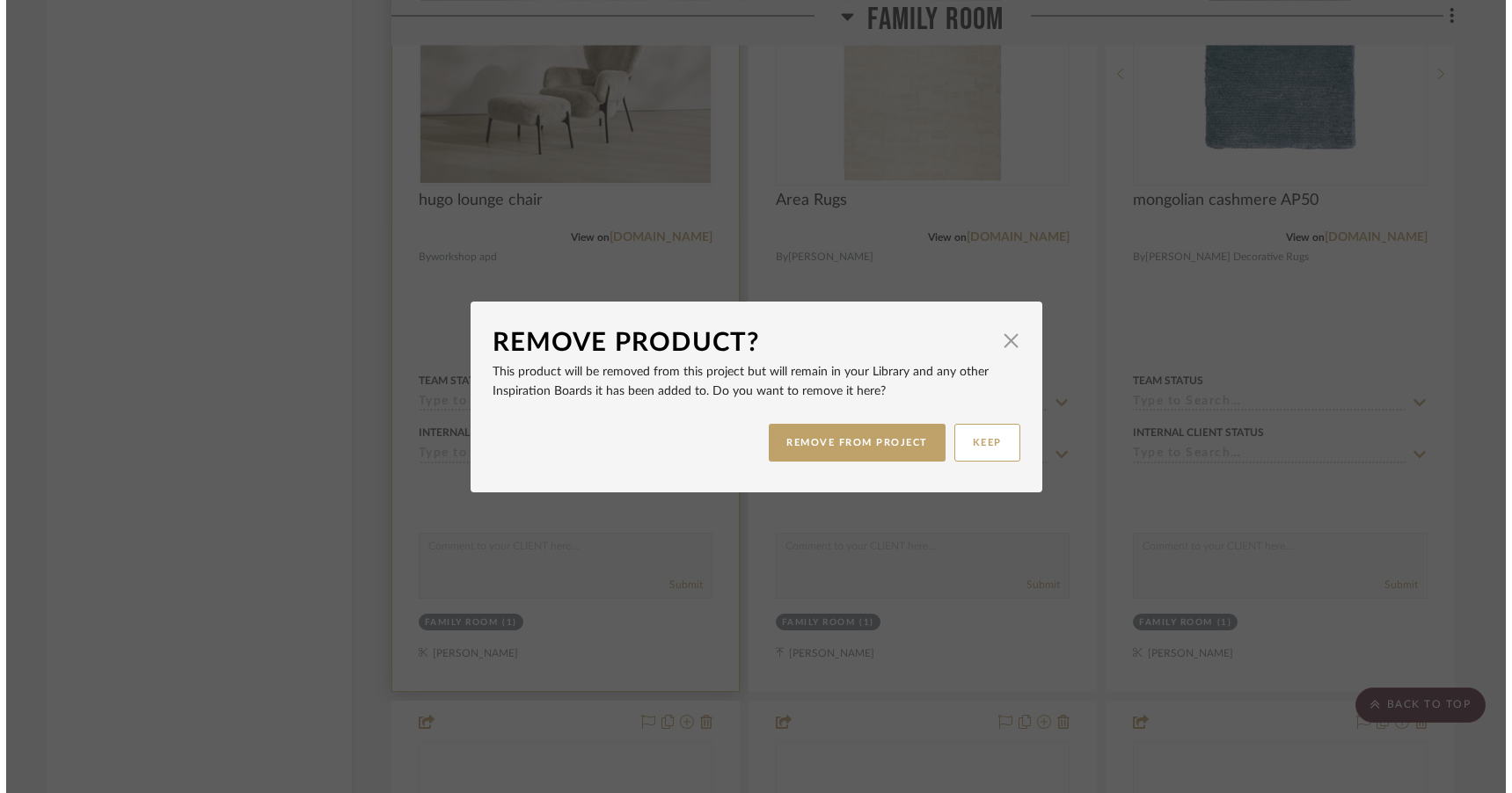
scroll to position [0, 0]
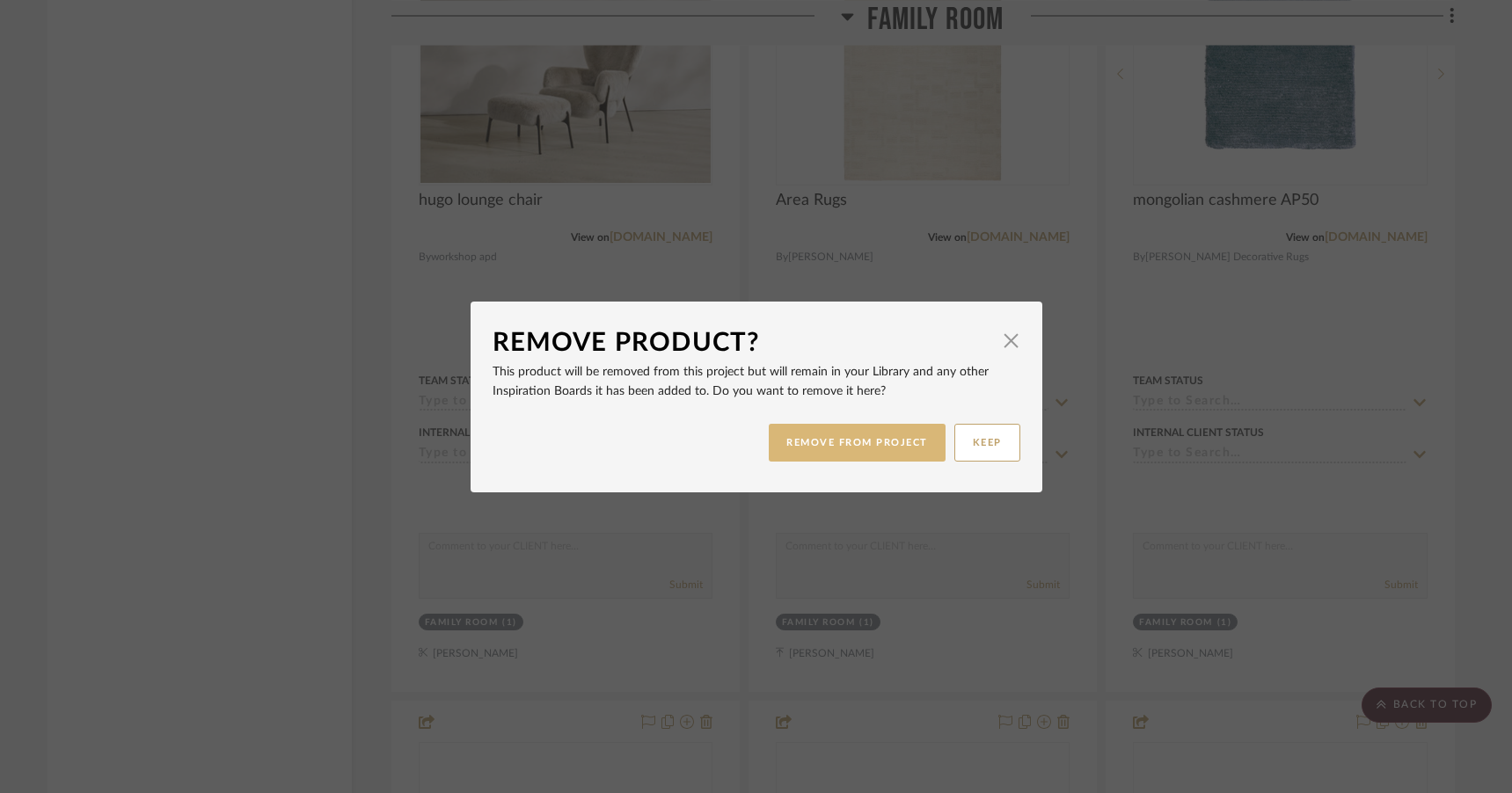
click at [832, 444] on button "REMOVE FROM PROJECT" at bounding box center [857, 443] width 177 height 38
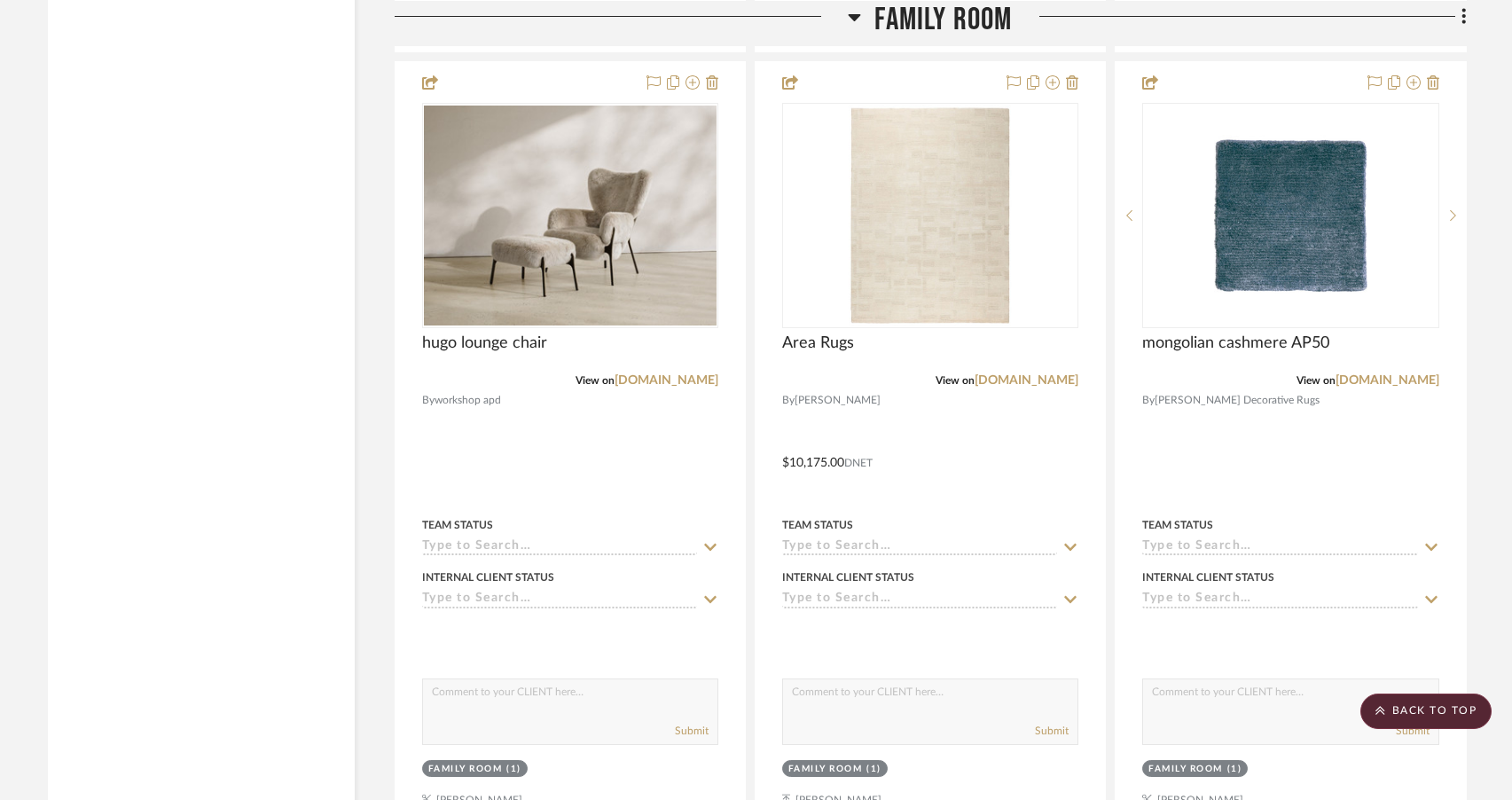
scroll to position [5203, 0]
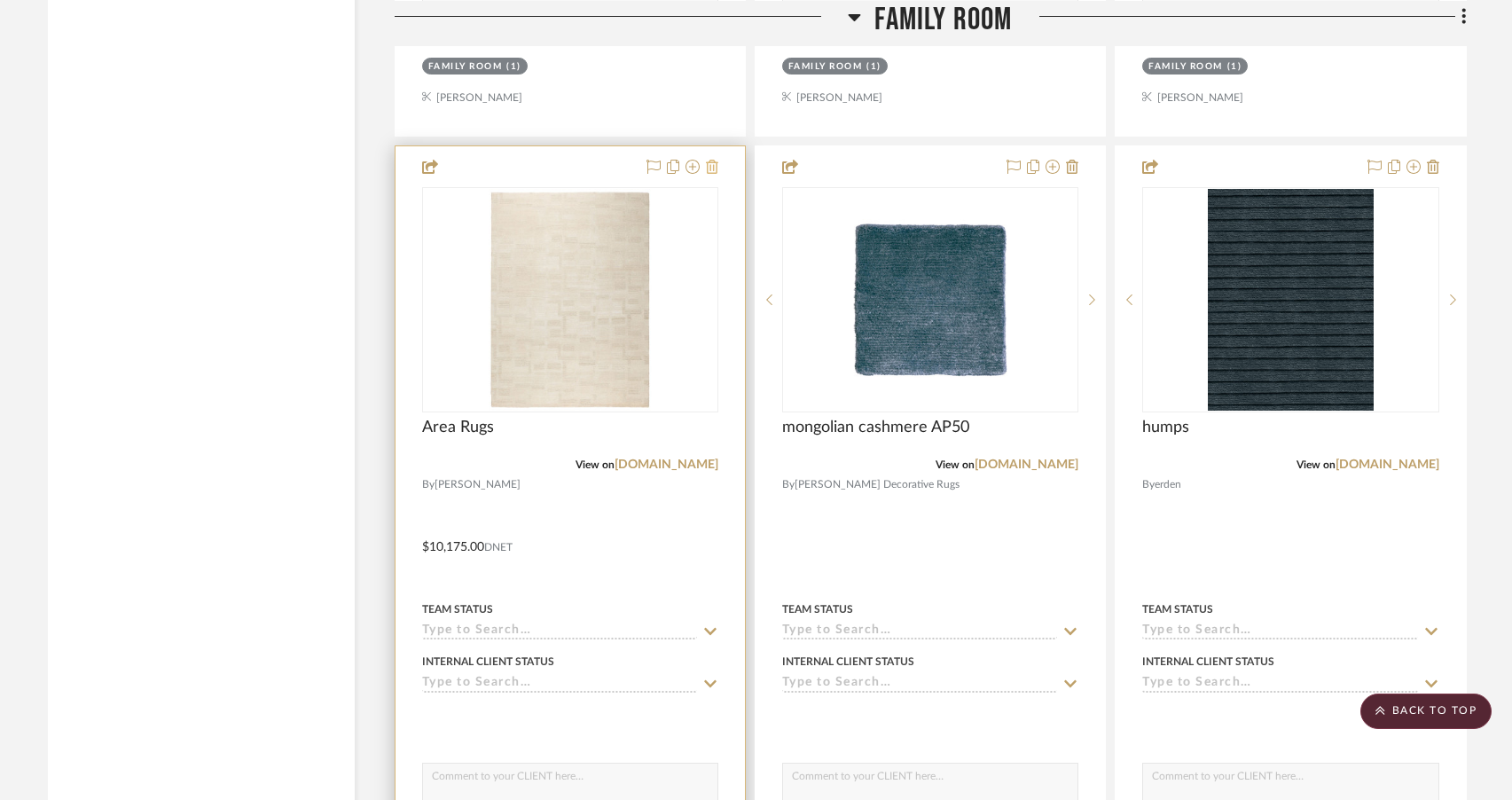
click at [709, 174] on icon at bounding box center [712, 167] width 13 height 14
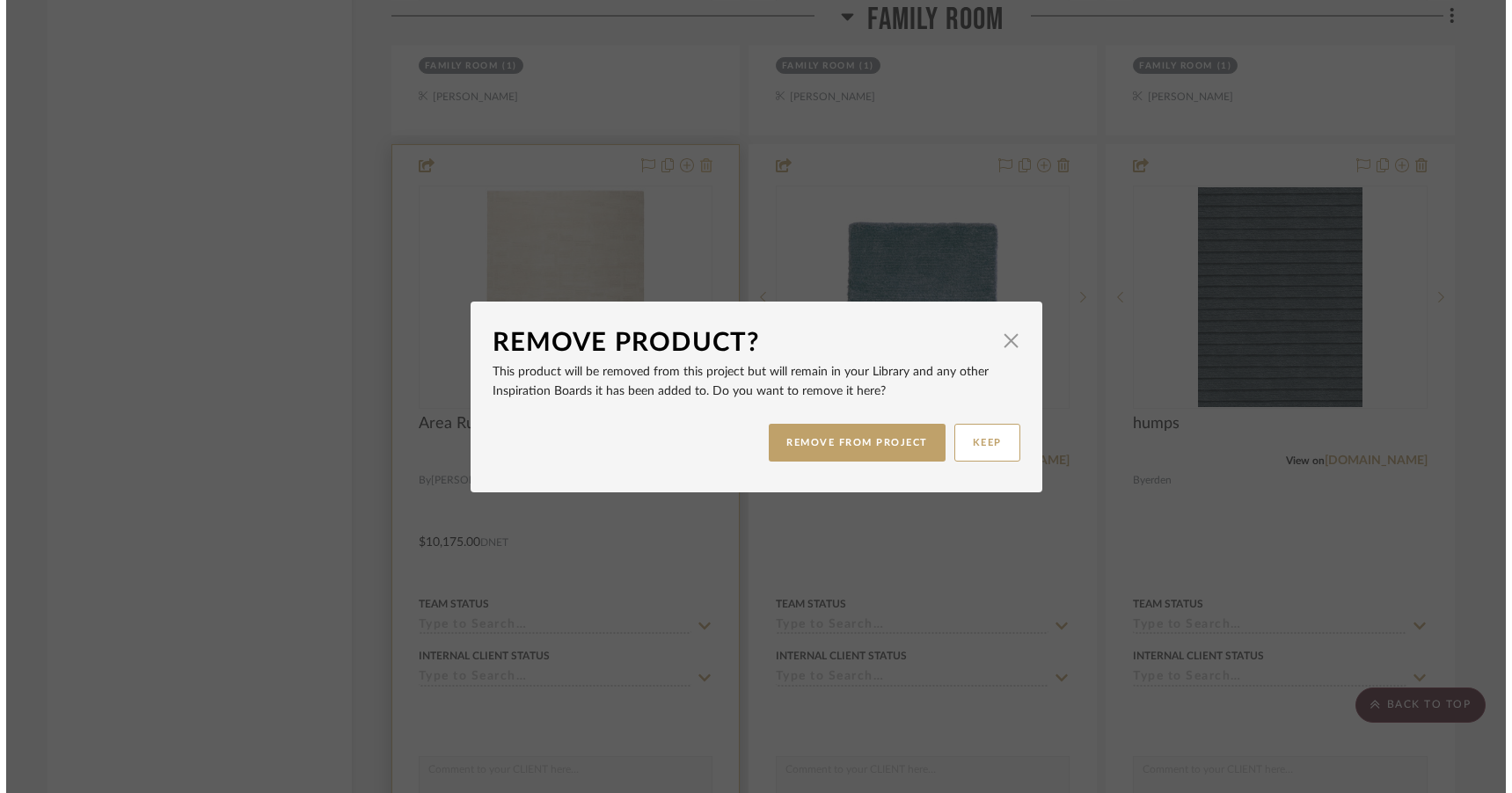
scroll to position [0, 0]
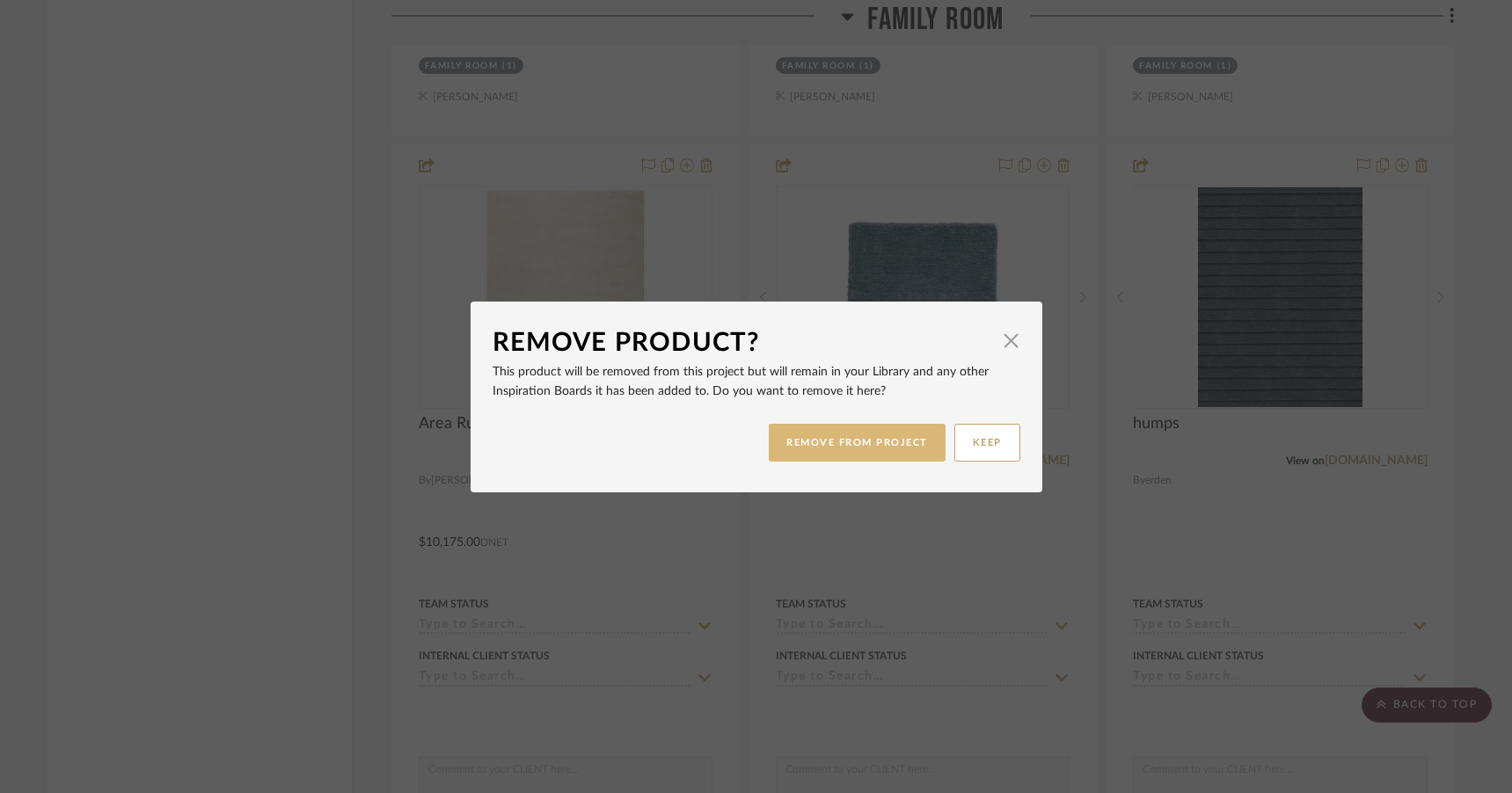
click at [818, 451] on button "REMOVE FROM PROJECT" at bounding box center [857, 443] width 177 height 38
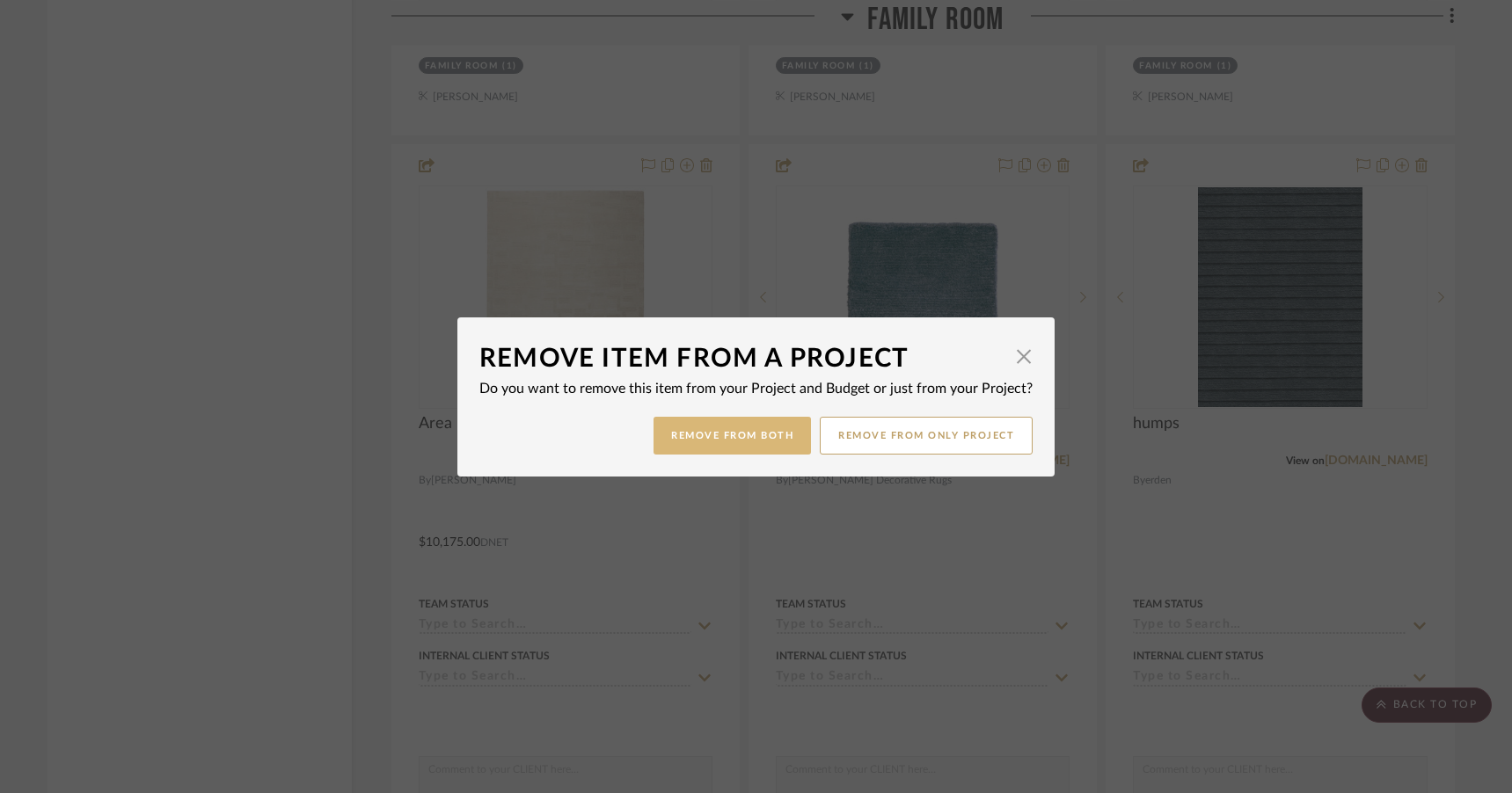
click at [737, 441] on button "Remove from Both" at bounding box center [732, 435] width 158 height 38
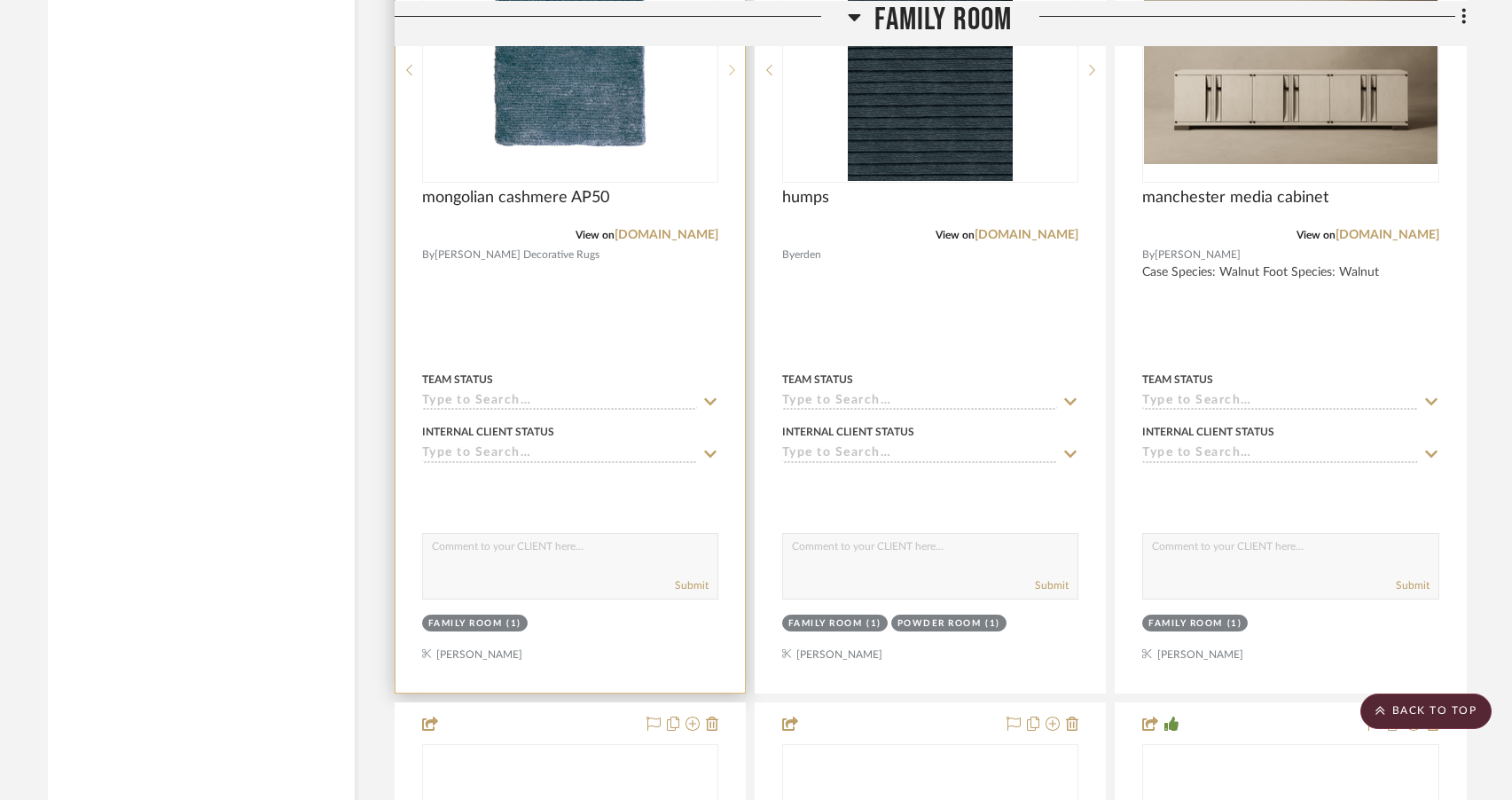
scroll to position [5473, 0]
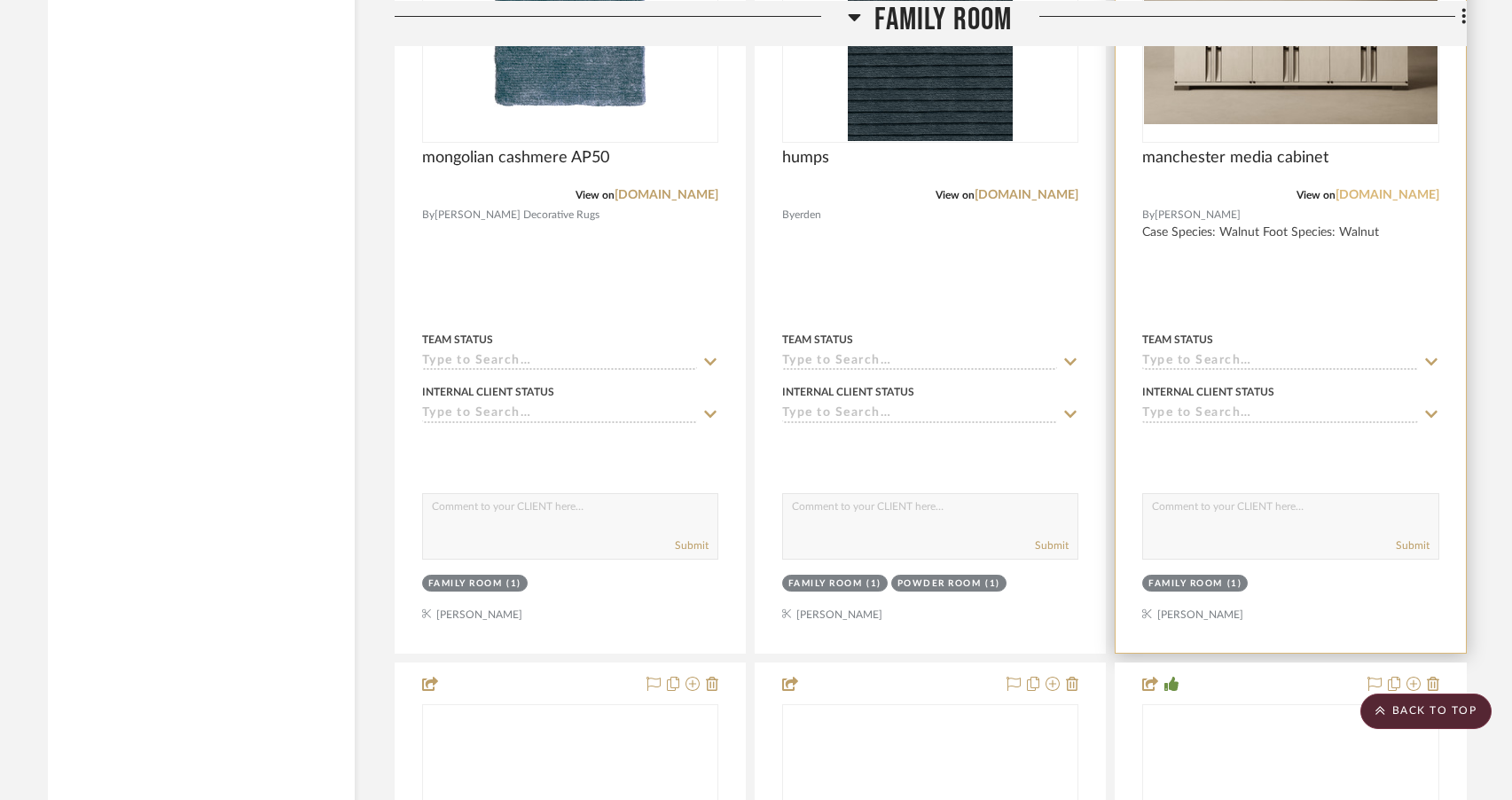
click at [1376, 202] on link "josephjeup.com" at bounding box center [1387, 195] width 104 height 13
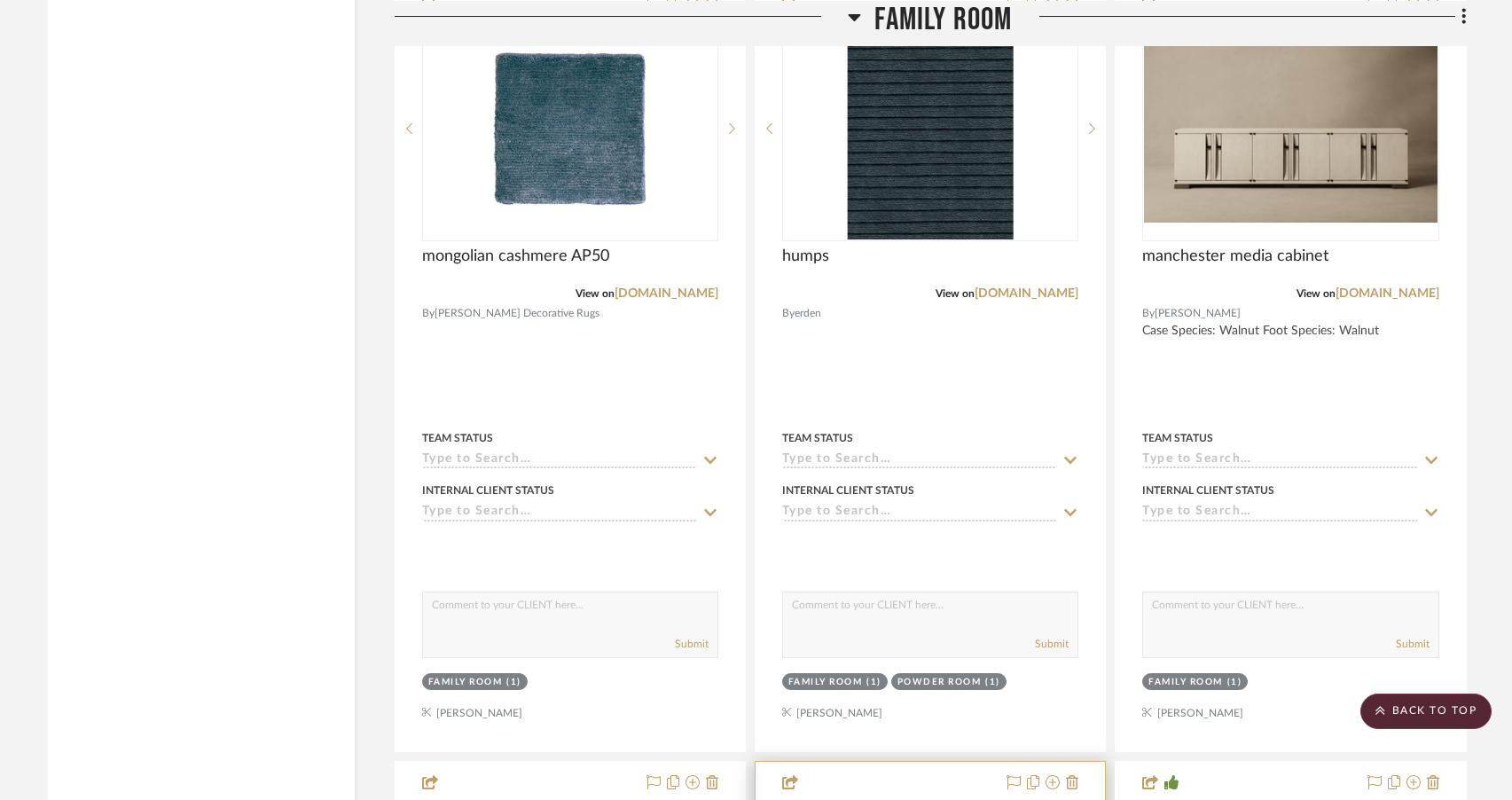
scroll to position [5367, 0]
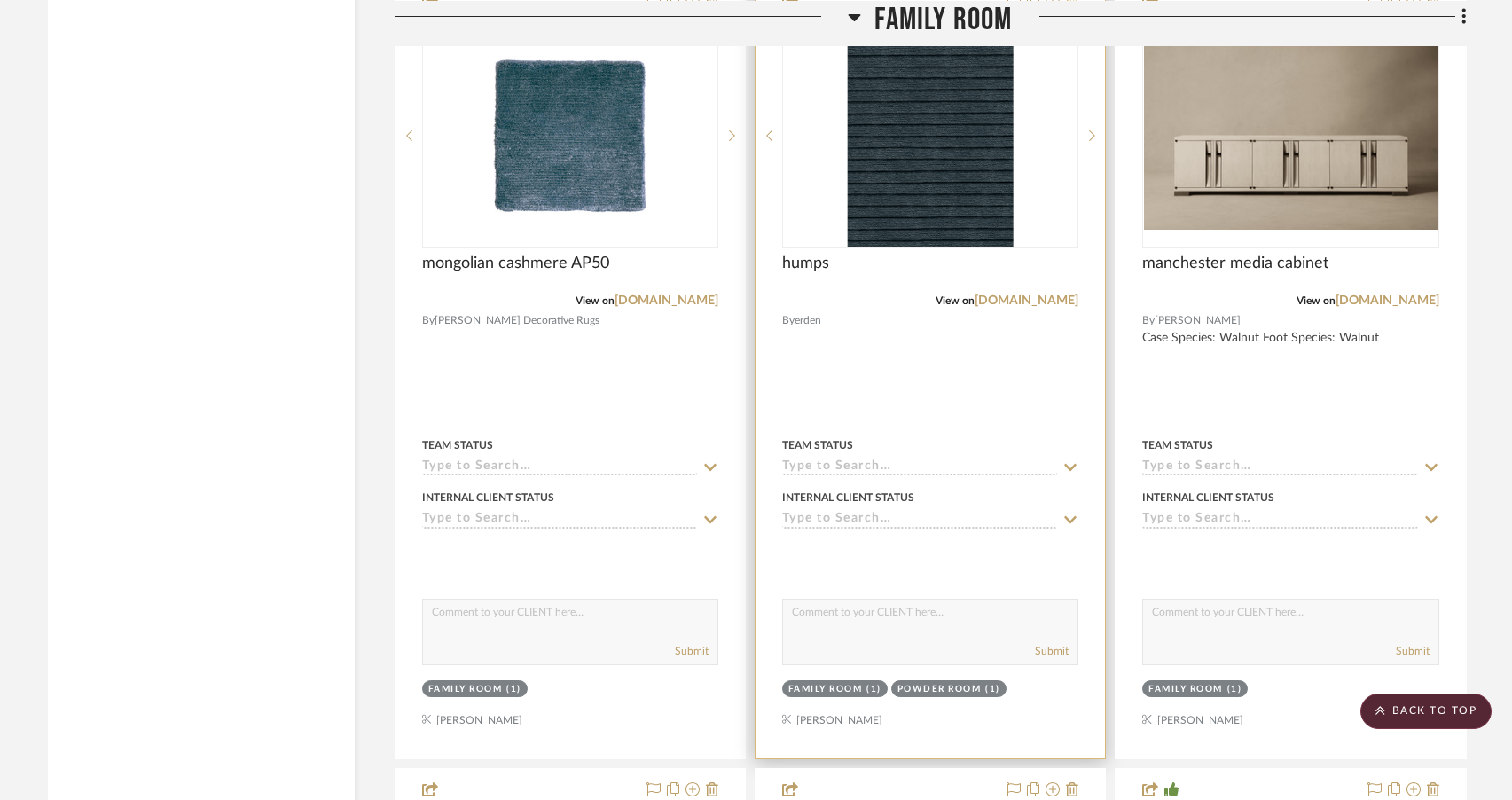
click at [1068, 10] on icon at bounding box center [1073, 3] width 13 height 14
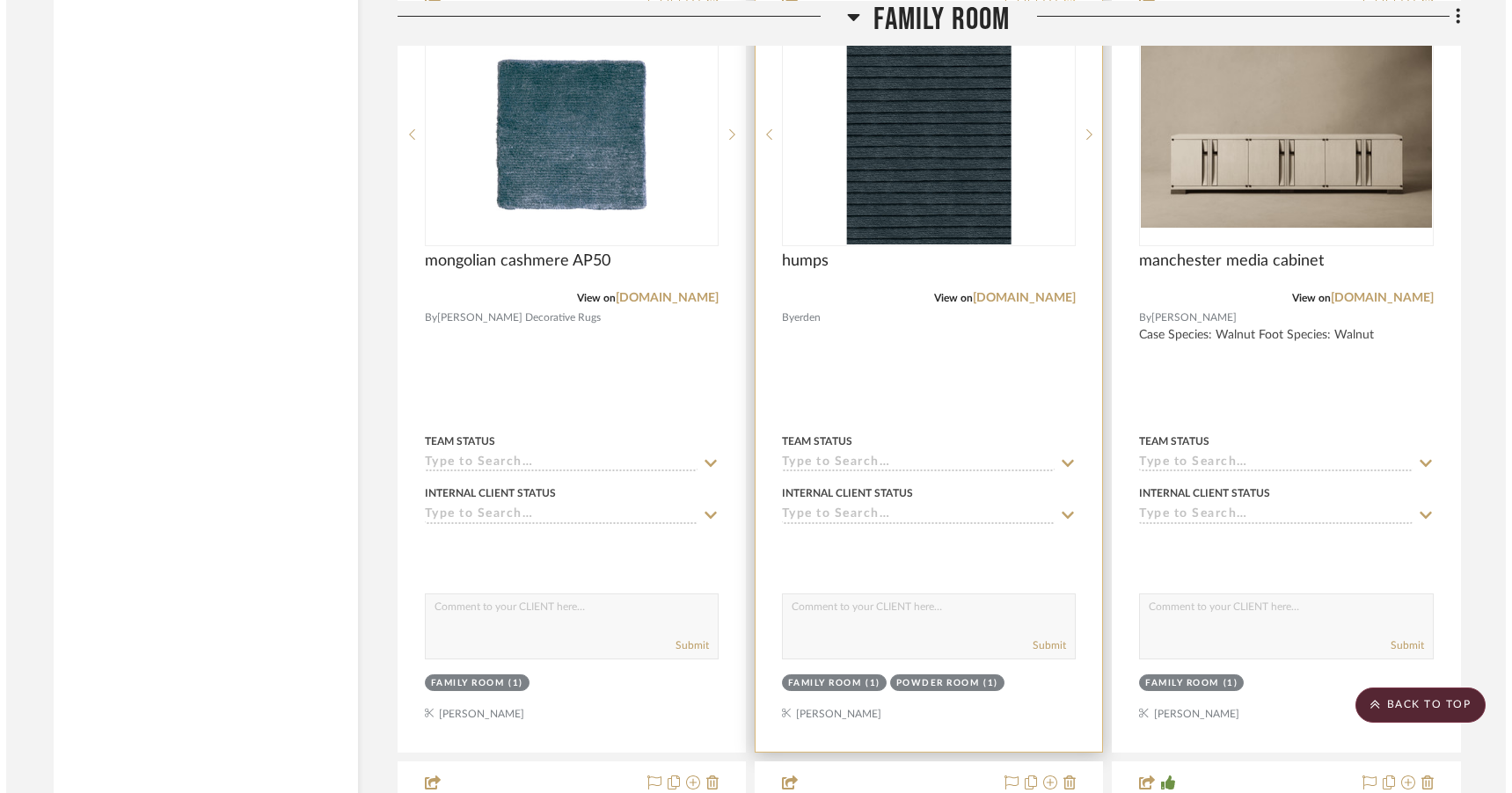
scroll to position [0, 0]
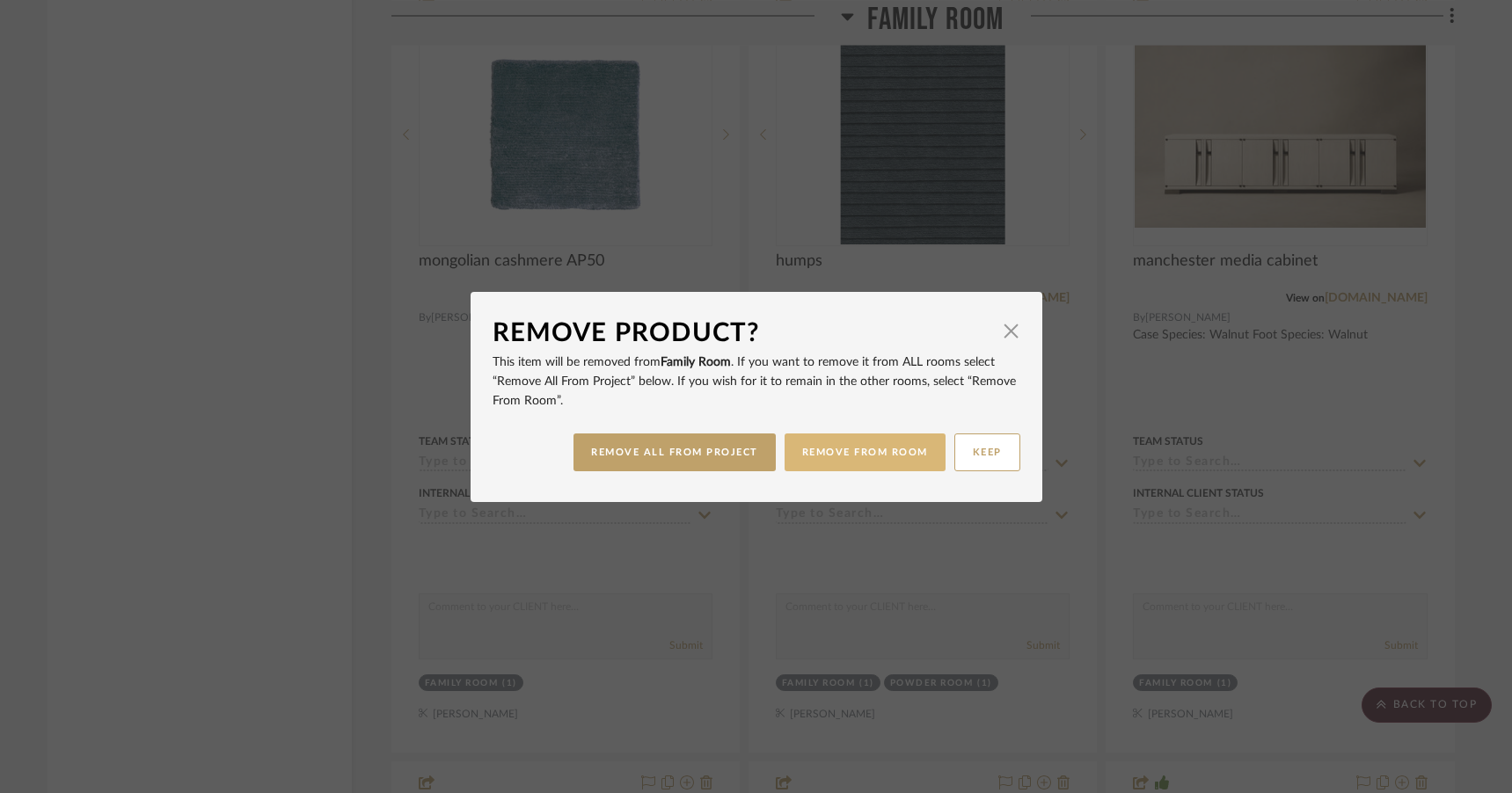
click at [887, 450] on button "REMOVE FROM ROOM" at bounding box center [865, 453] width 161 height 38
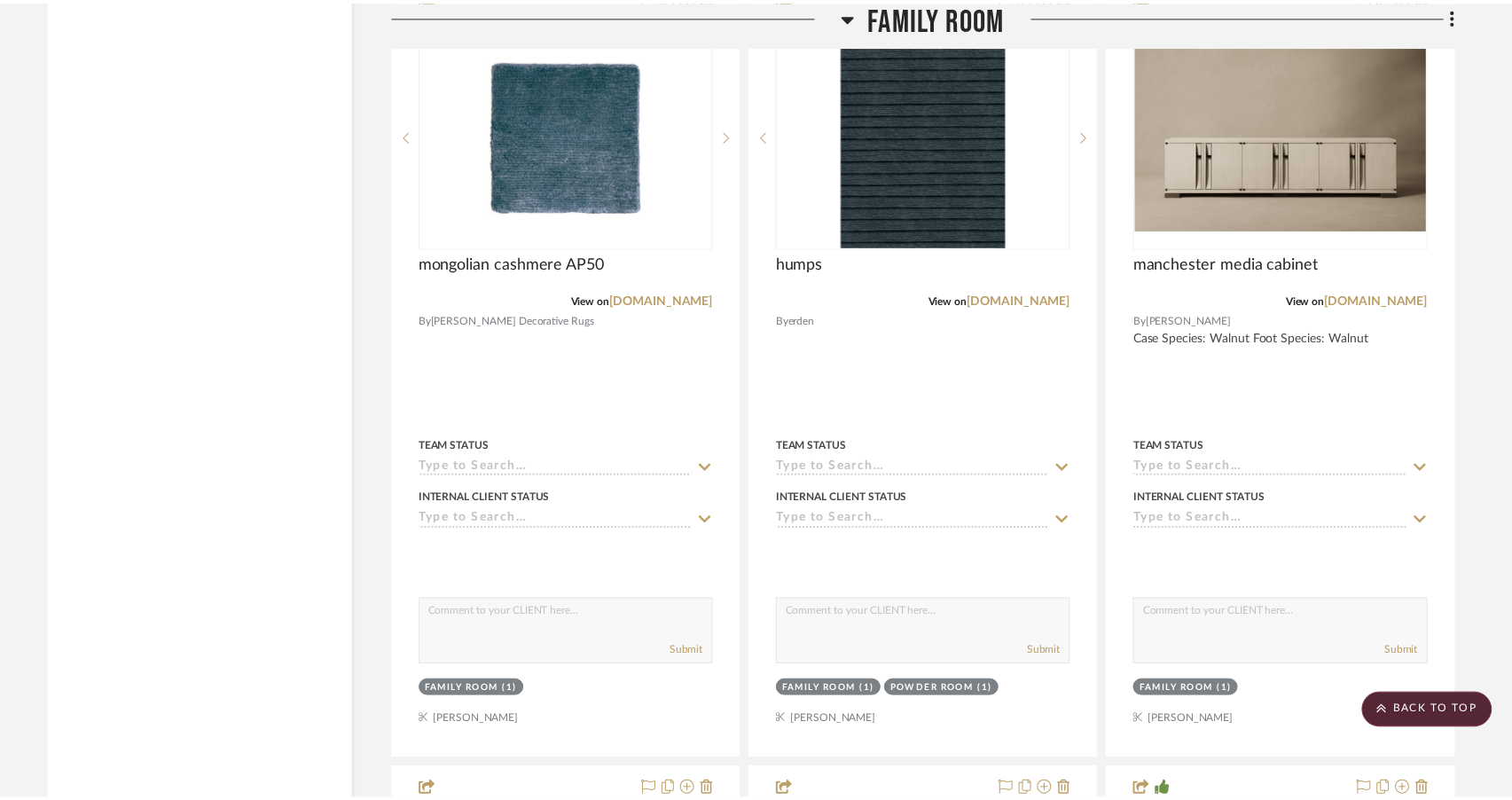
scroll to position [5367, 0]
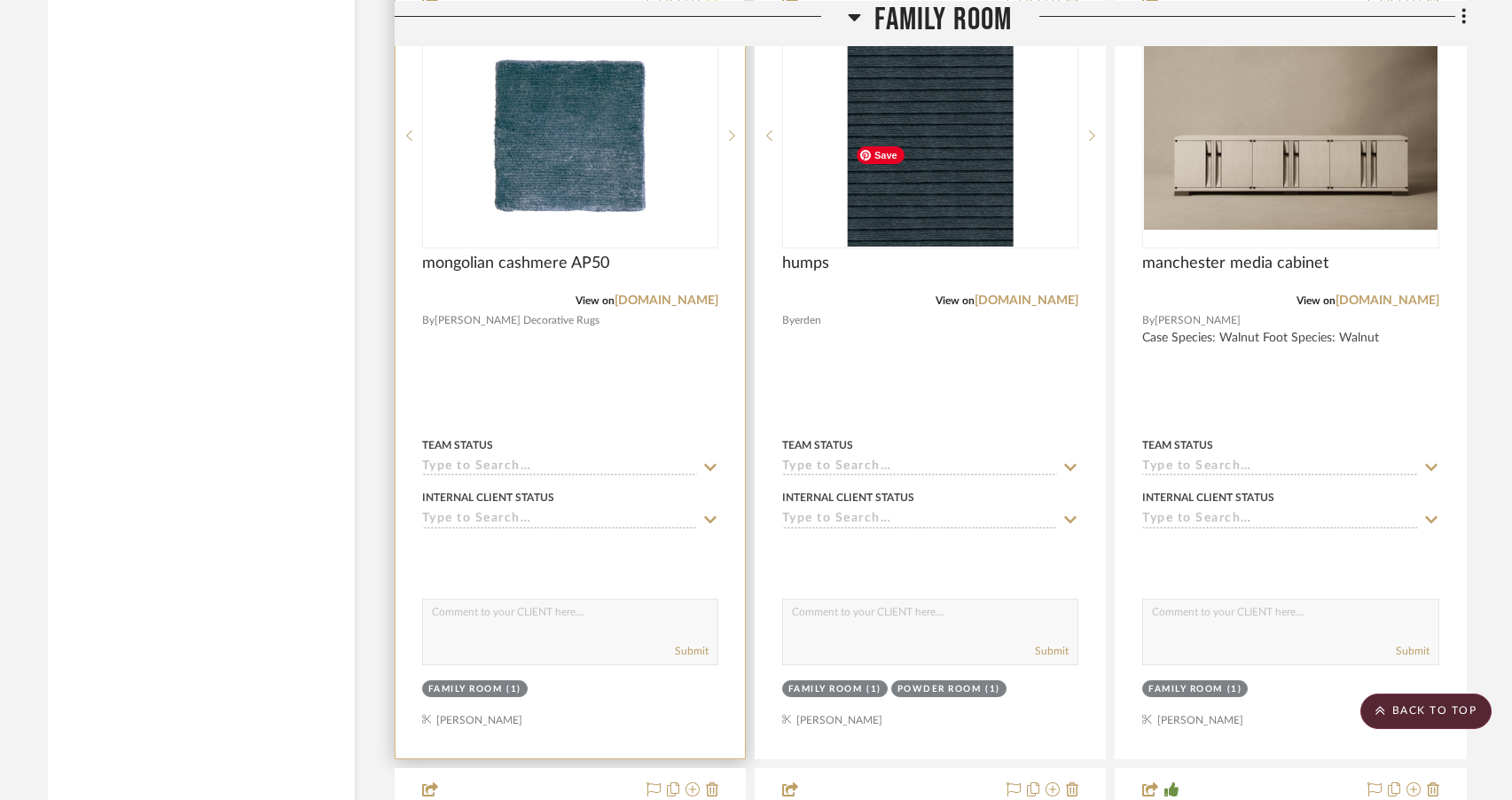
click at [714, 10] on icon at bounding box center [712, 3] width 13 height 14
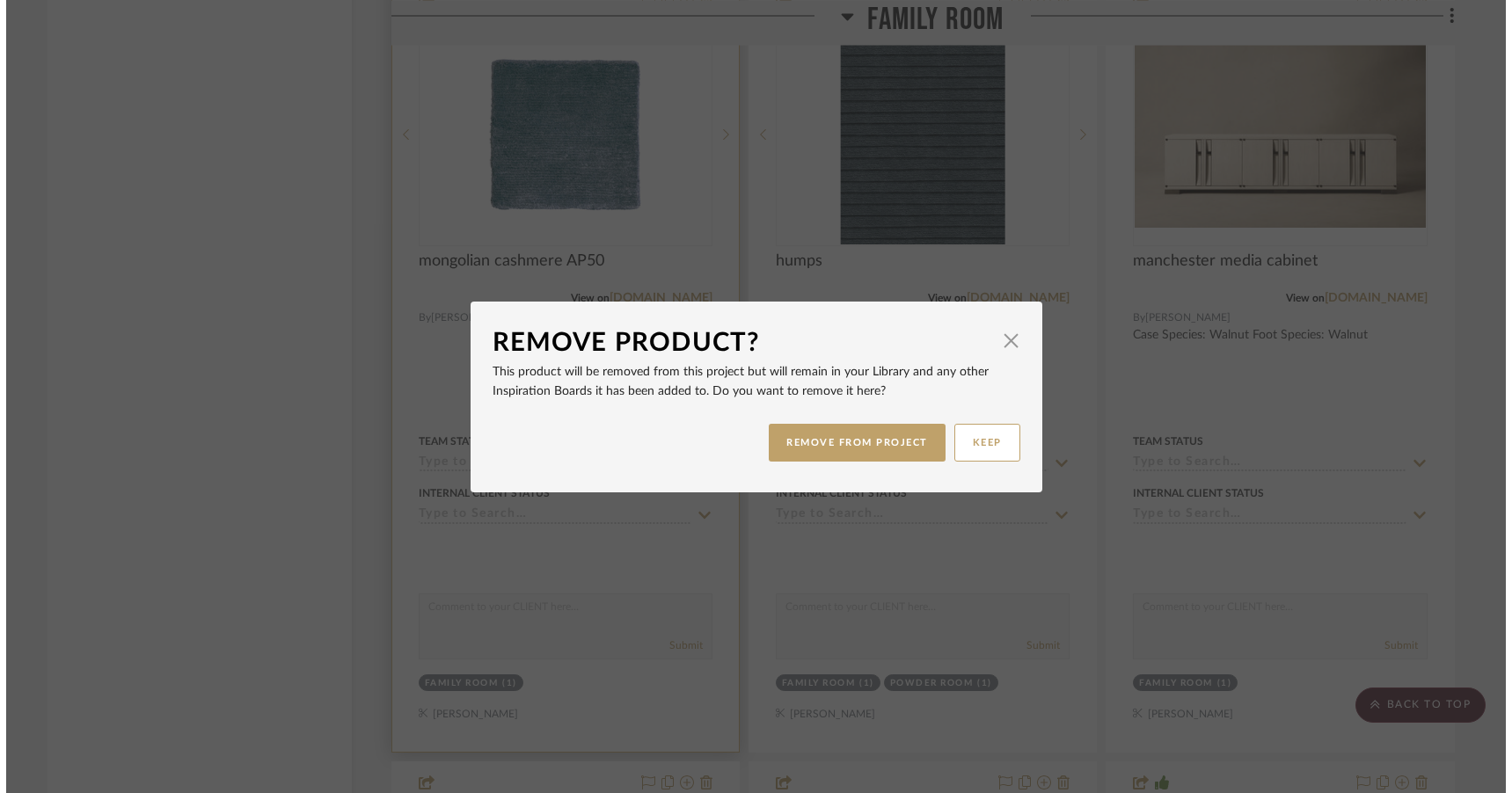
scroll to position [0, 0]
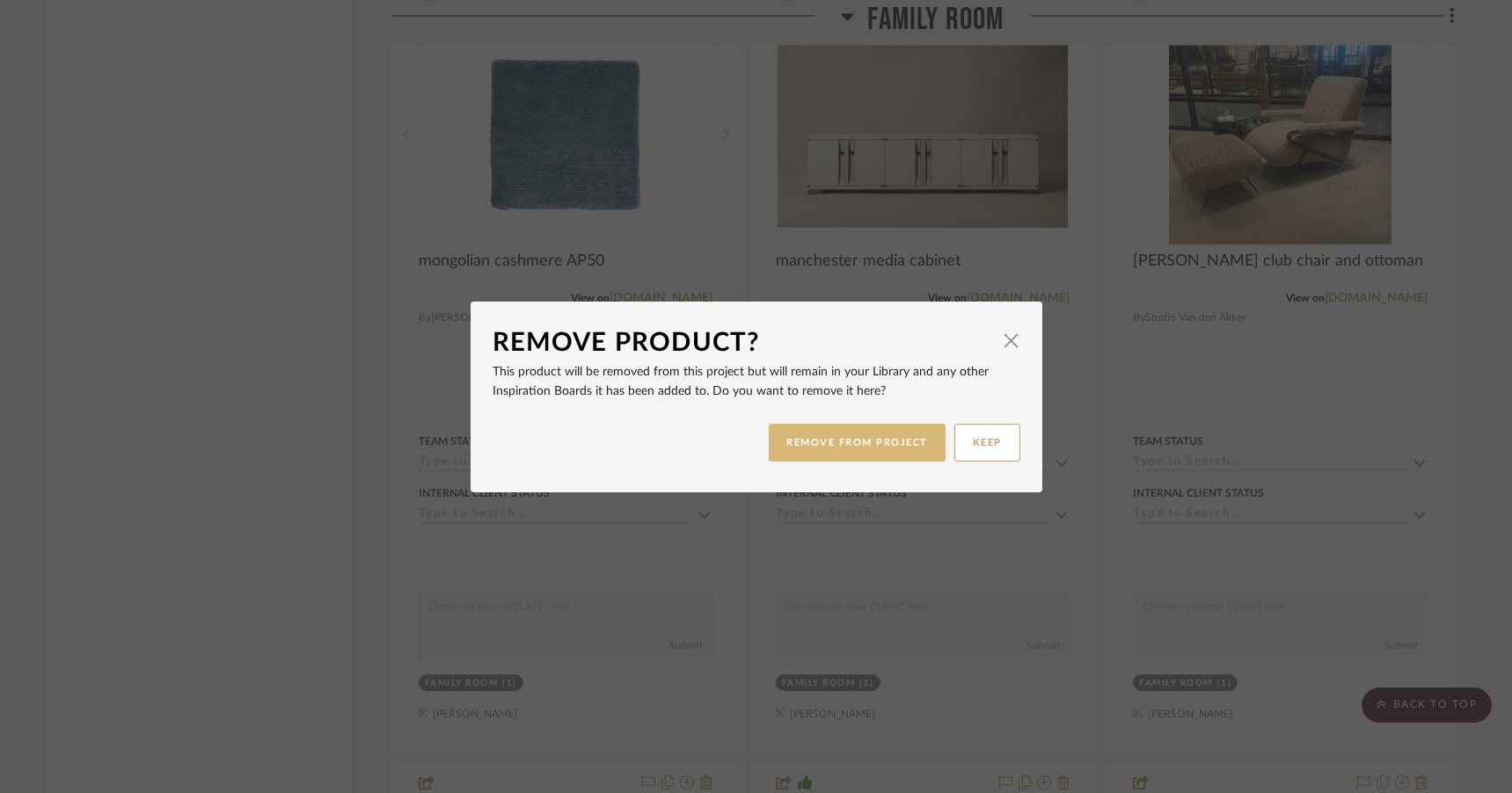
click at [814, 457] on button "REMOVE FROM PROJECT" at bounding box center [857, 443] width 177 height 38
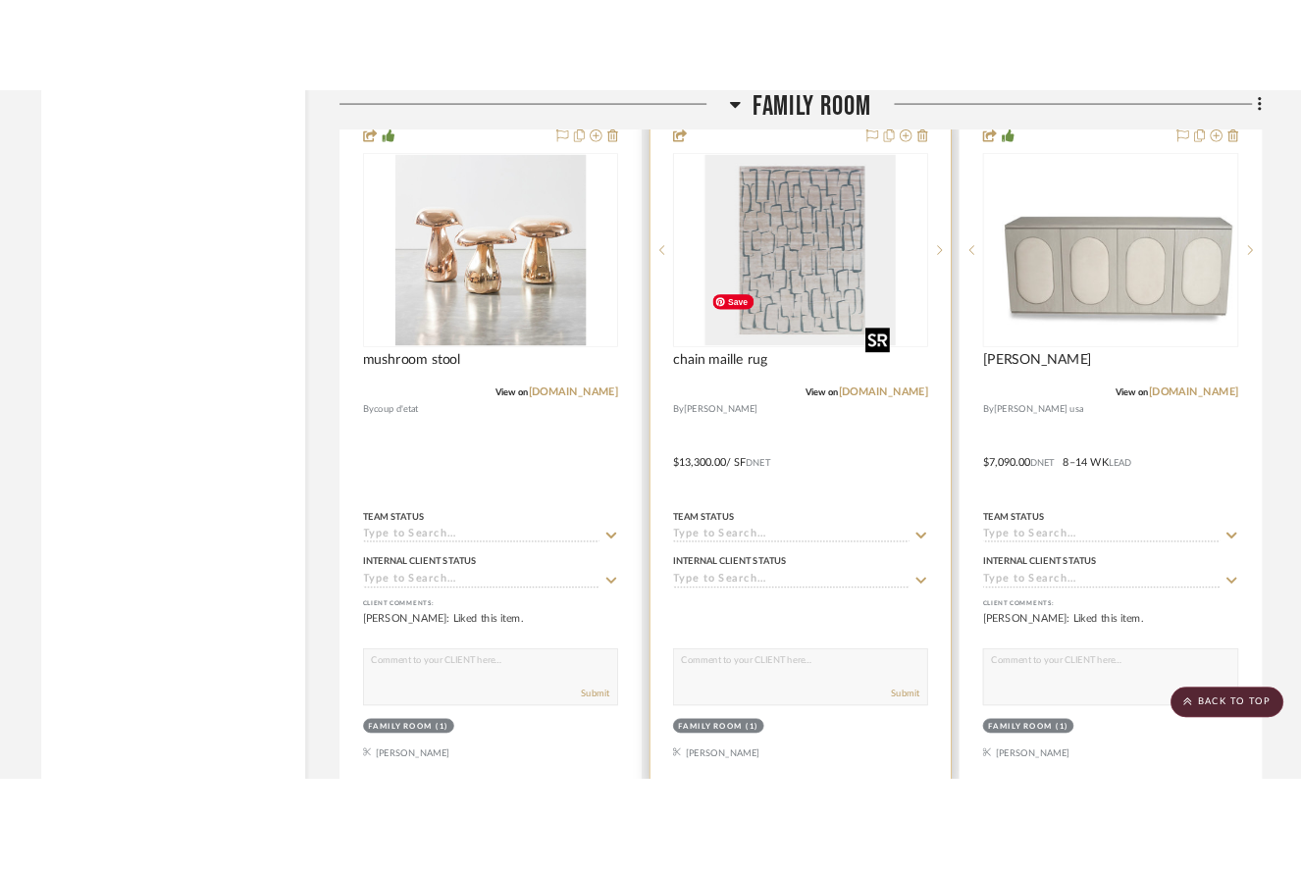
scroll to position [6791, 0]
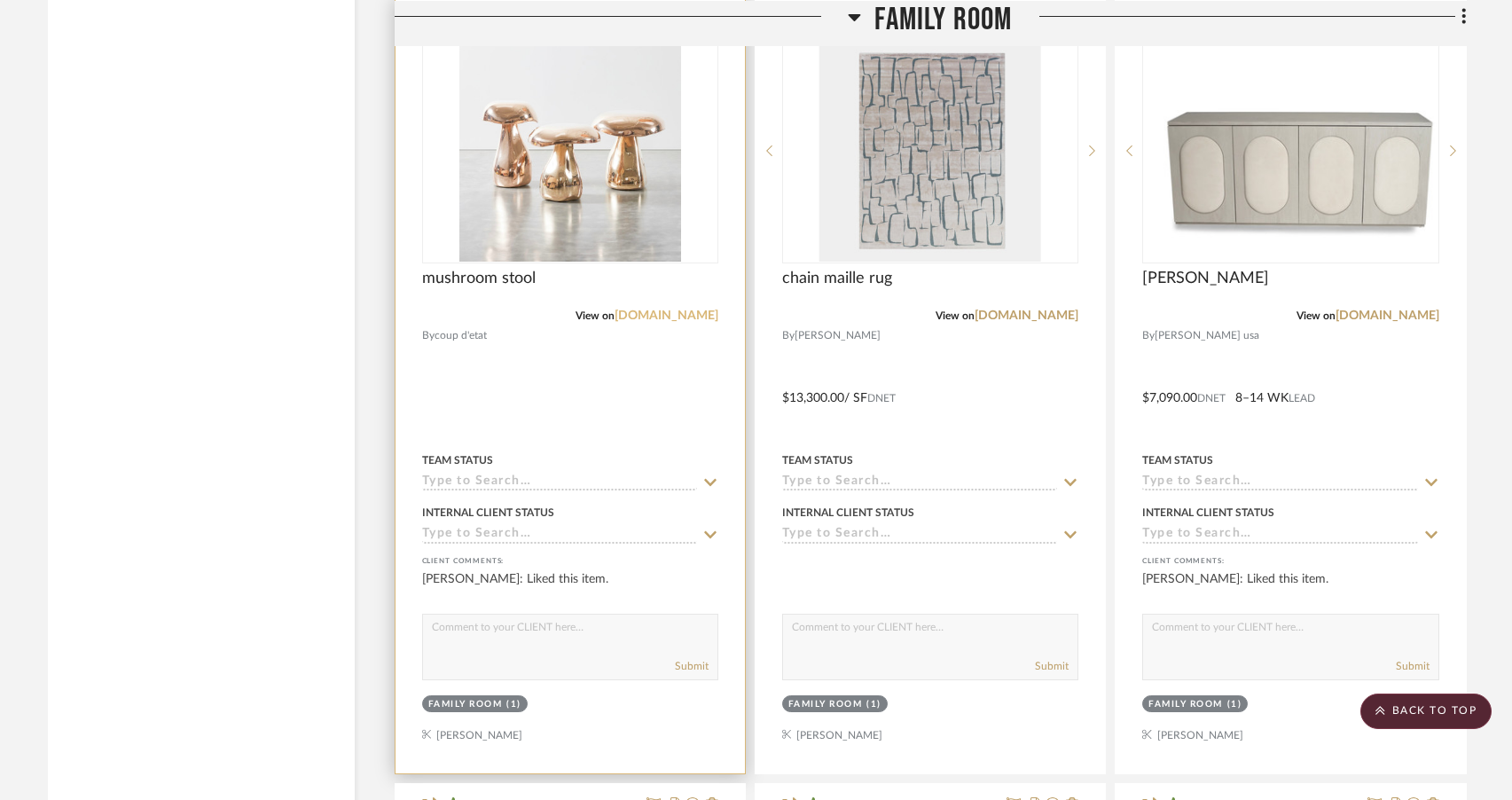
click at [659, 322] on link "[DOMAIN_NAME]" at bounding box center [666, 315] width 104 height 13
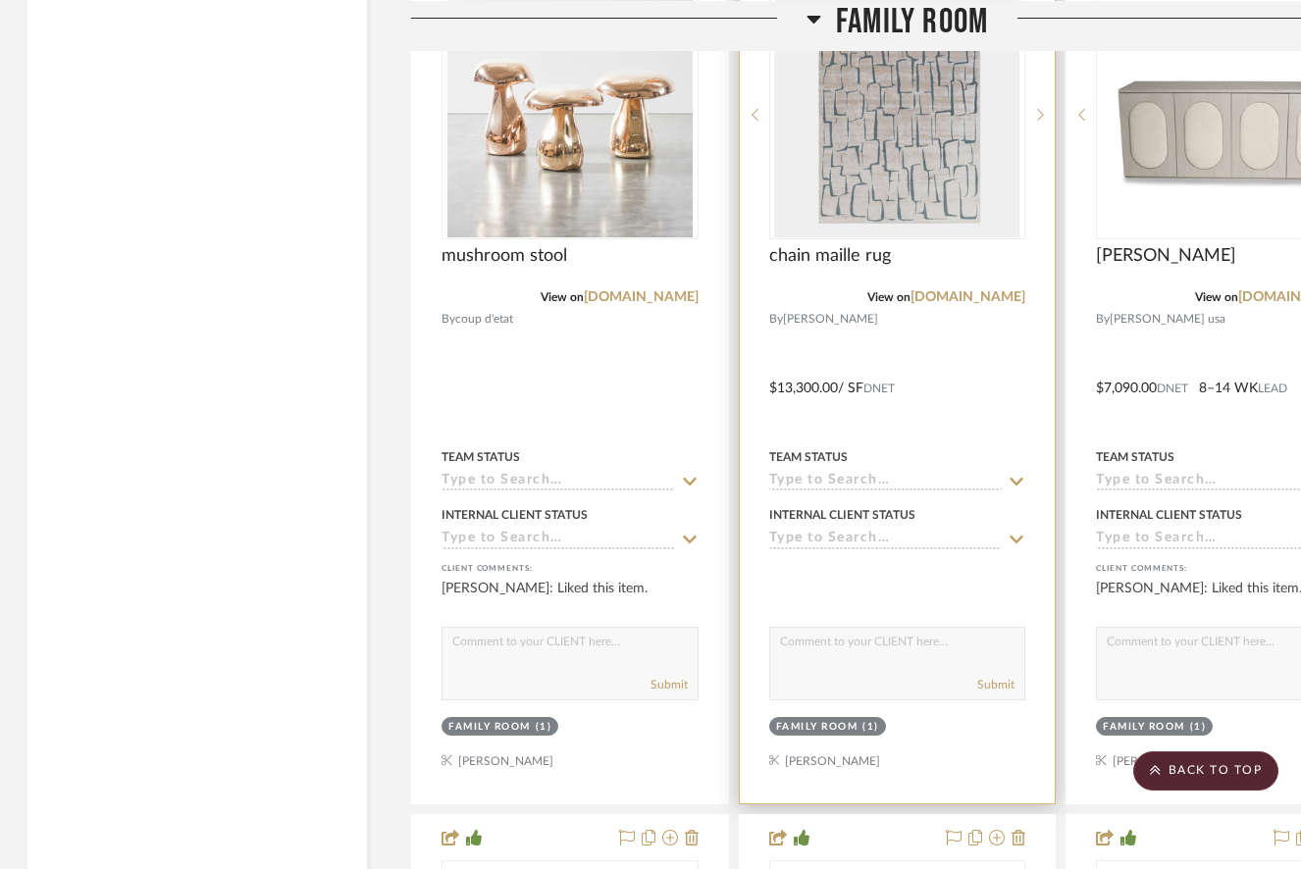
scroll to position [6829, 2]
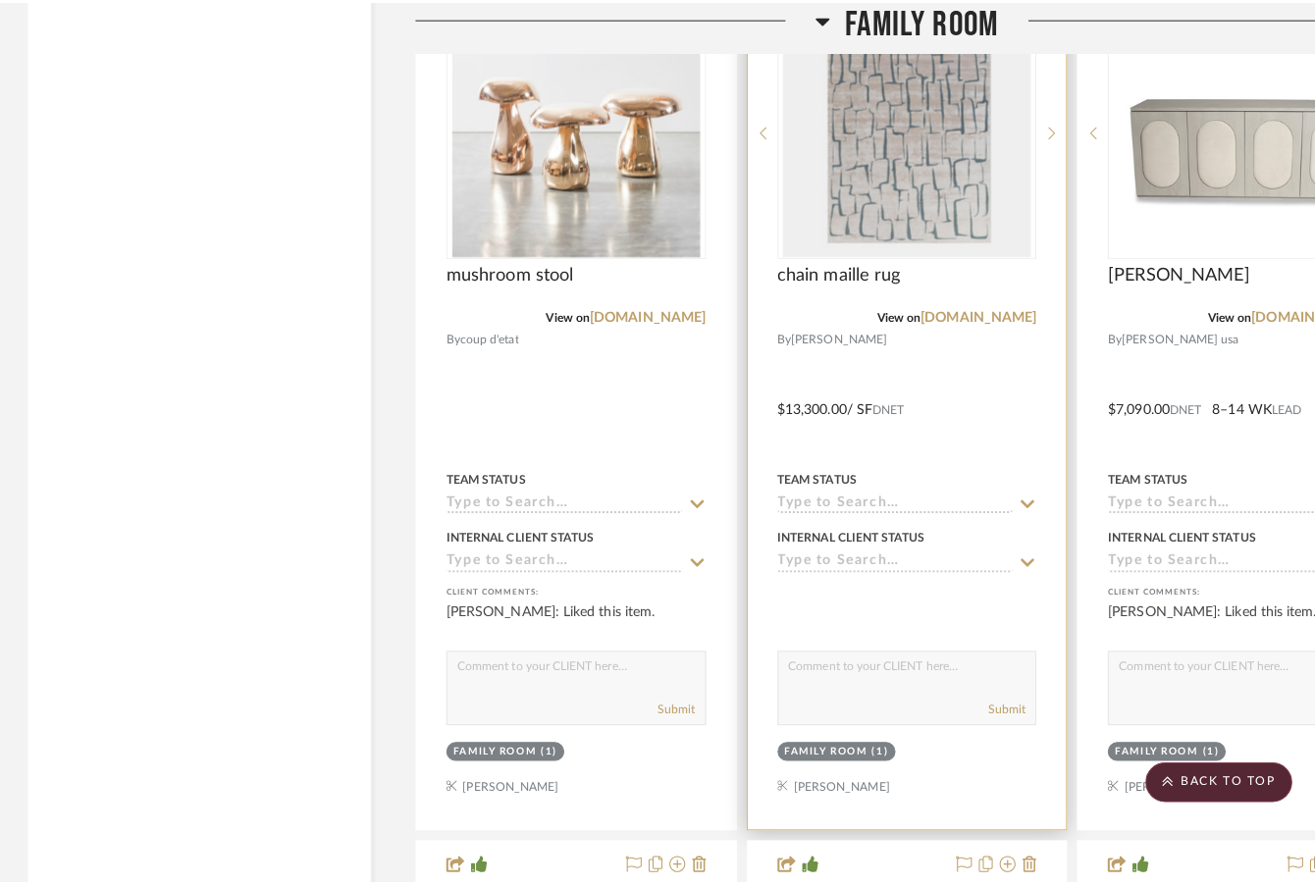
scroll to position [0, 0]
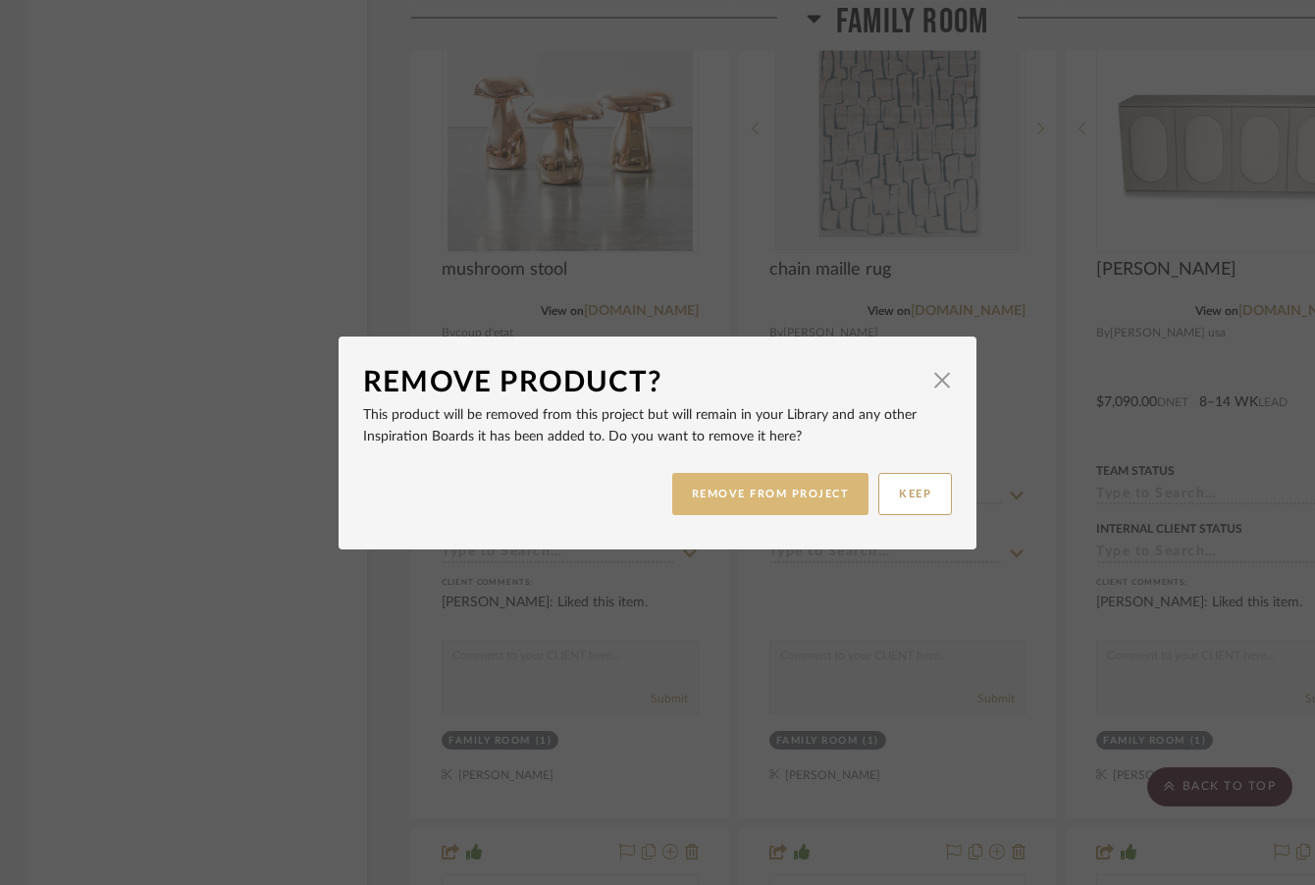
click at [747, 495] on button "REMOVE FROM PROJECT" at bounding box center [770, 494] width 197 height 42
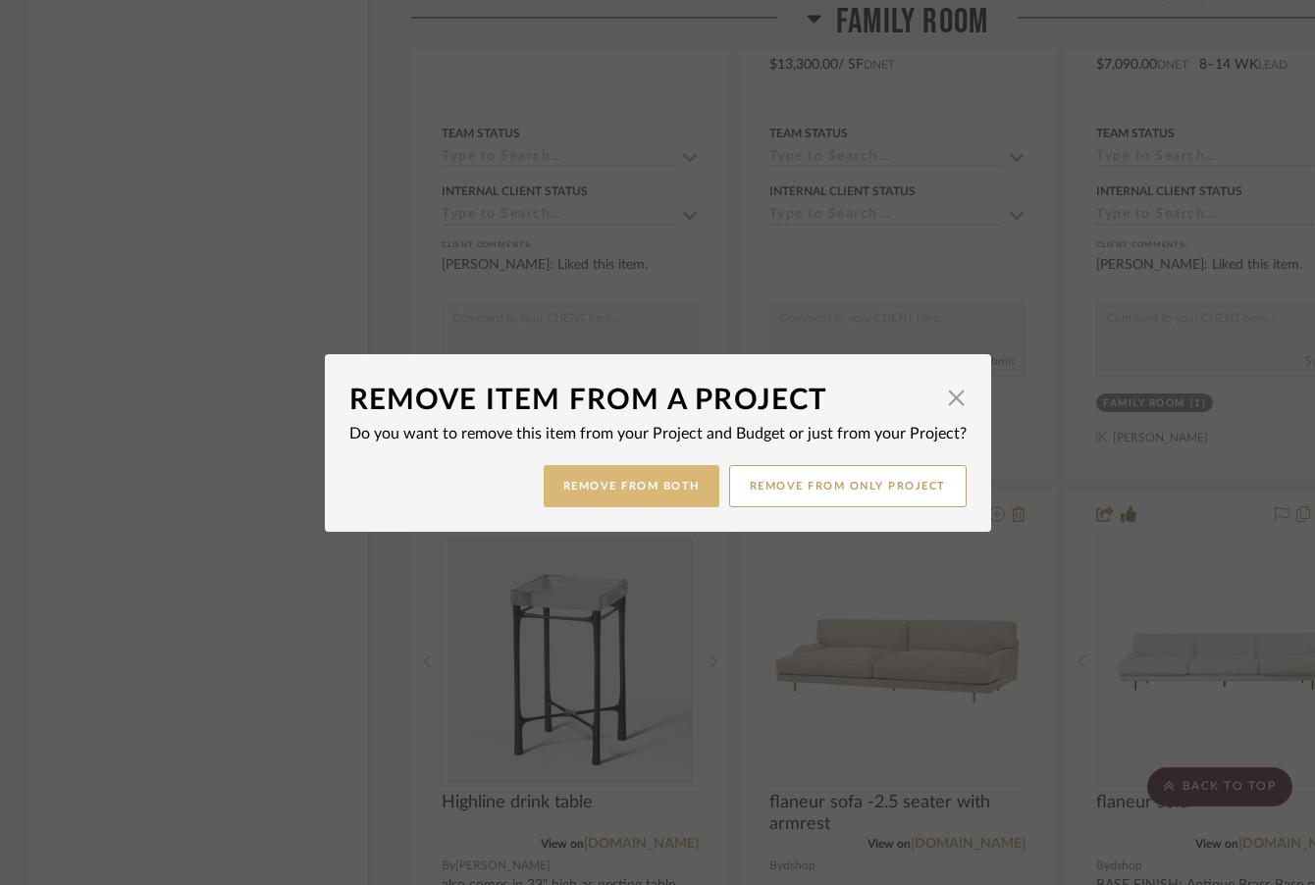
click at [629, 498] on button "Remove from Both" at bounding box center [632, 486] width 176 height 42
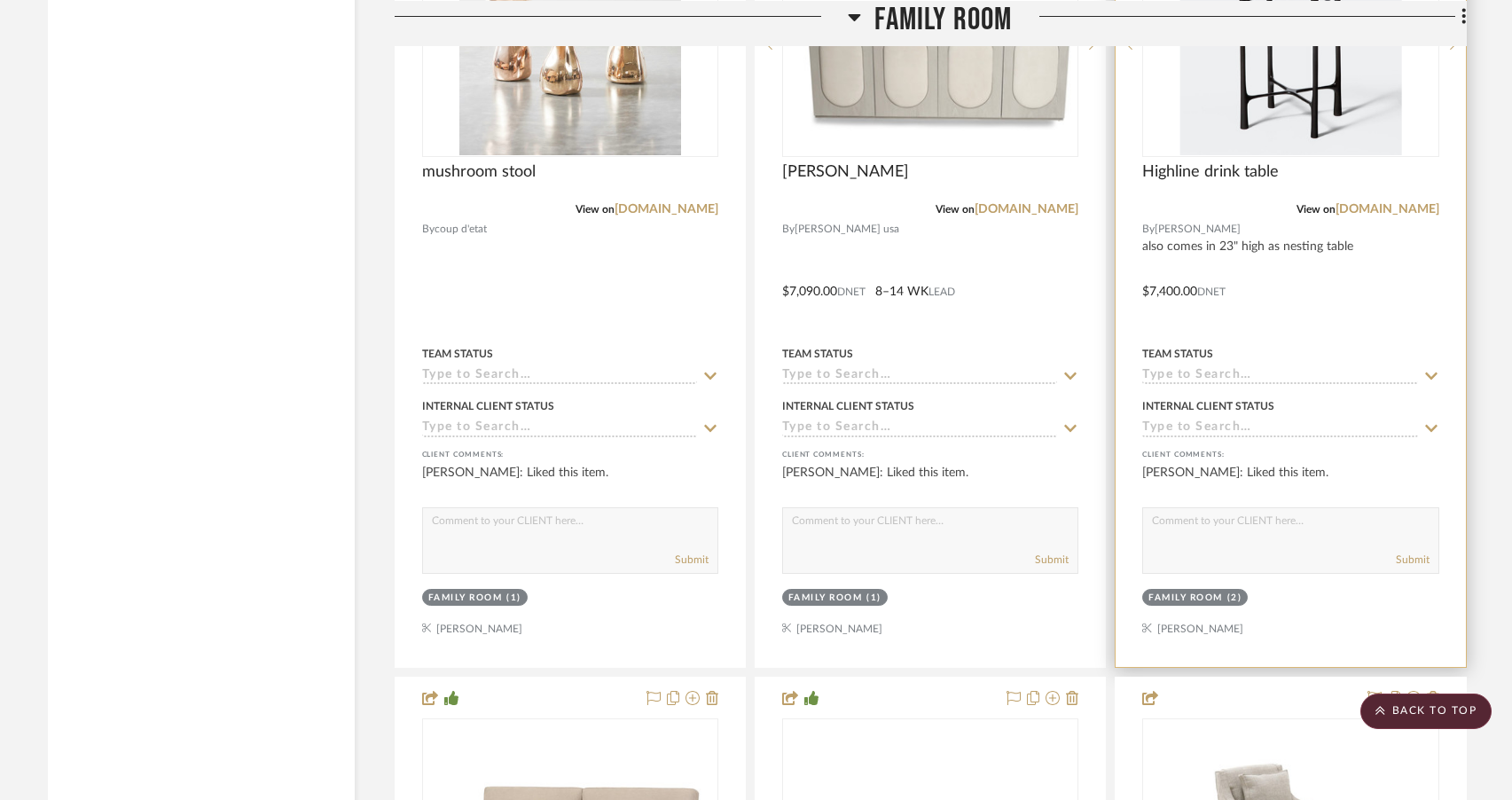
scroll to position [6247, 0]
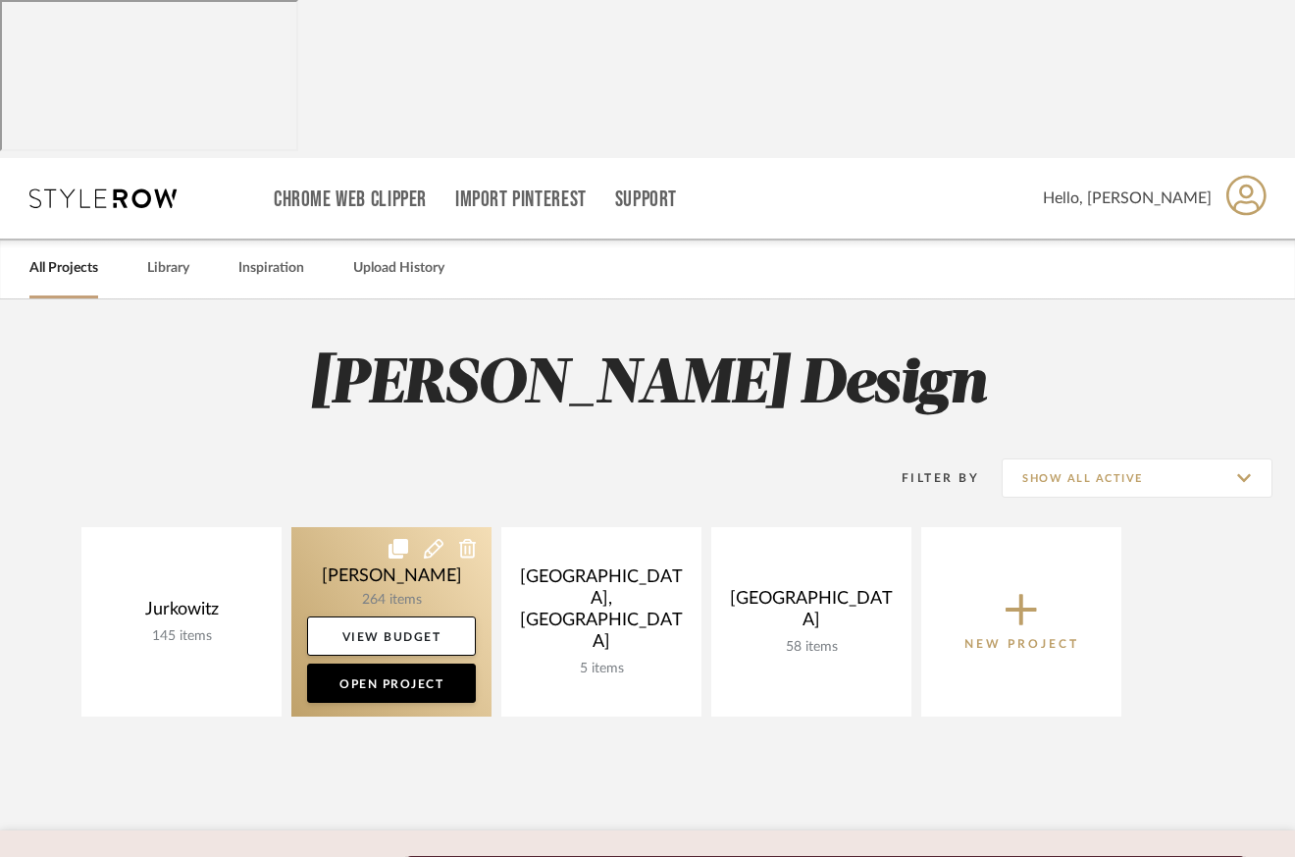
click at [343, 527] on link at bounding box center [391, 621] width 200 height 189
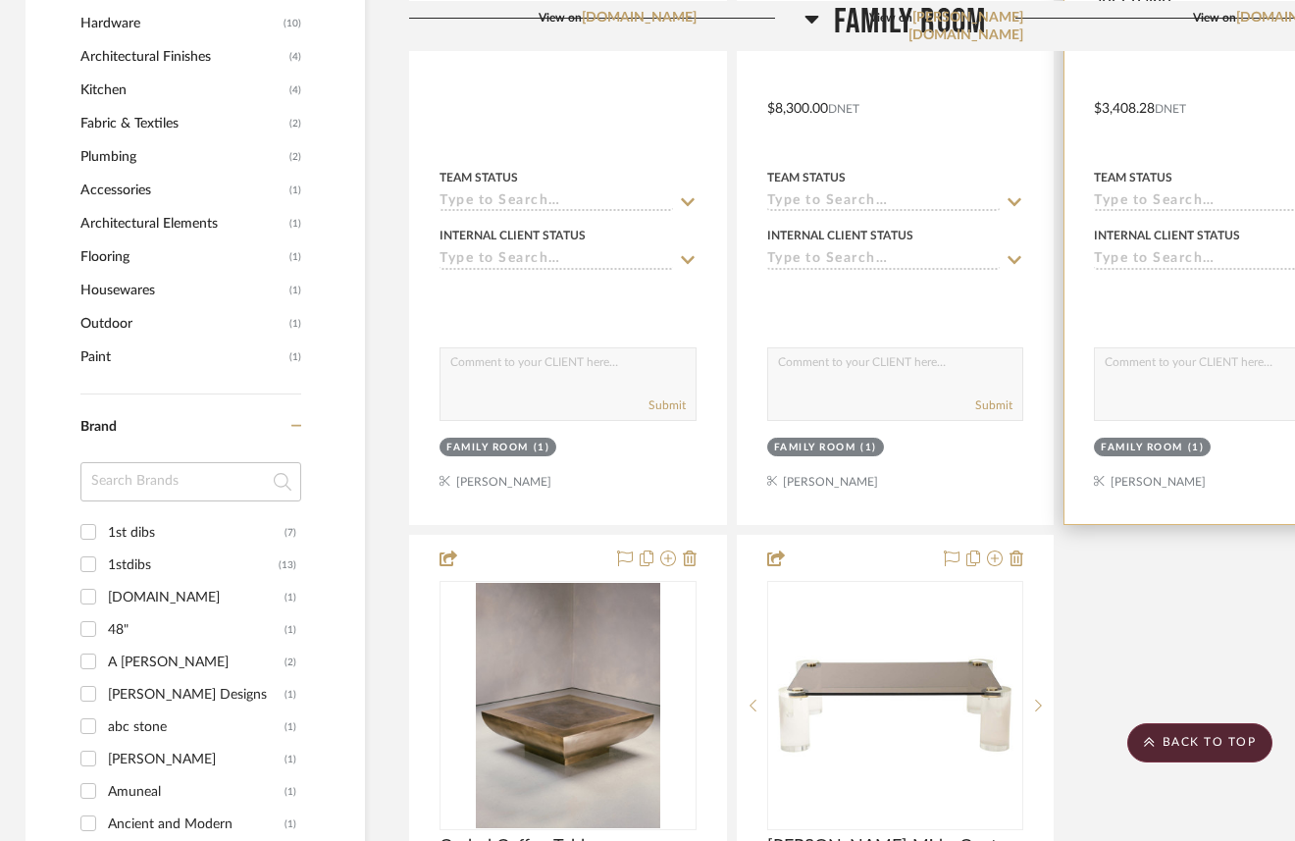
scroll to position [1904, 4]
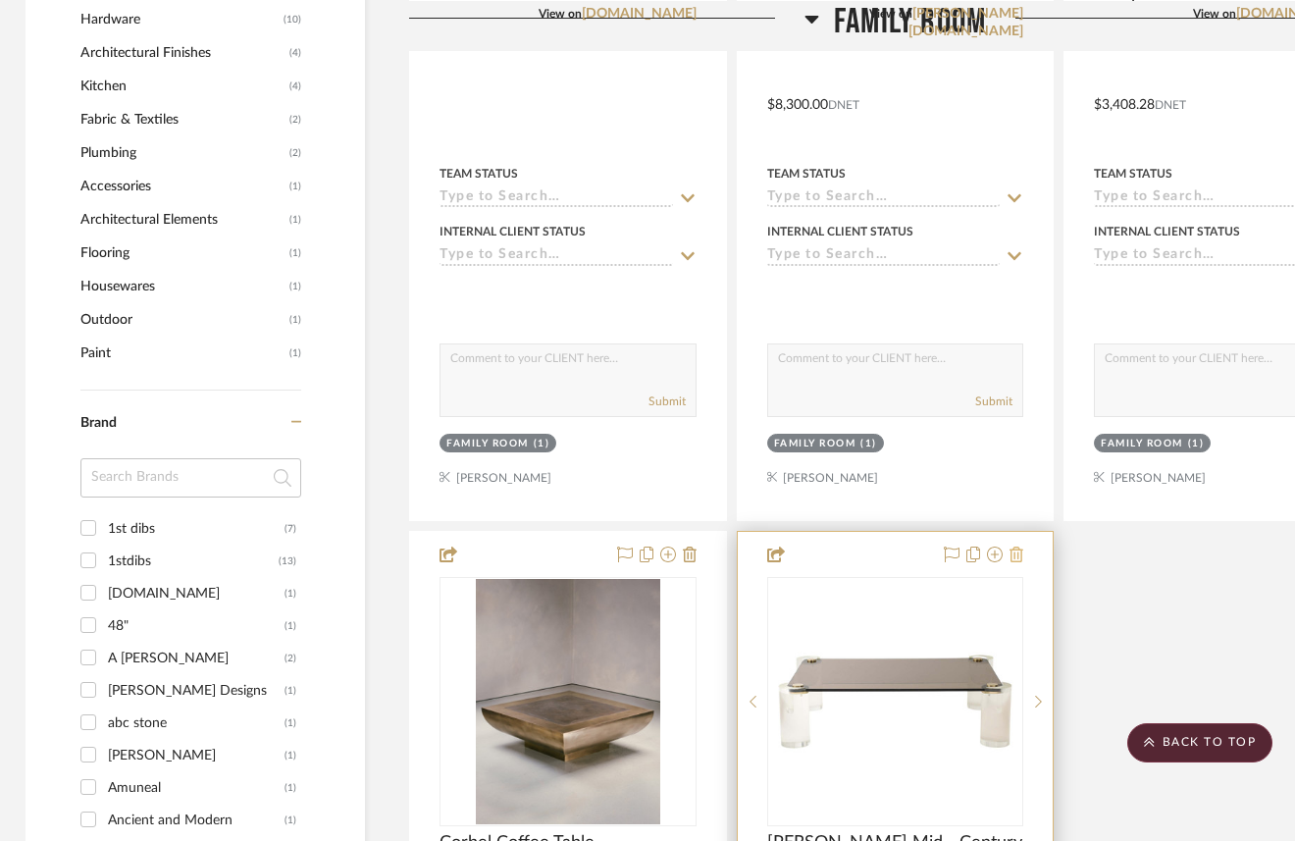
click at [1010, 547] on icon at bounding box center [1017, 555] width 14 height 16
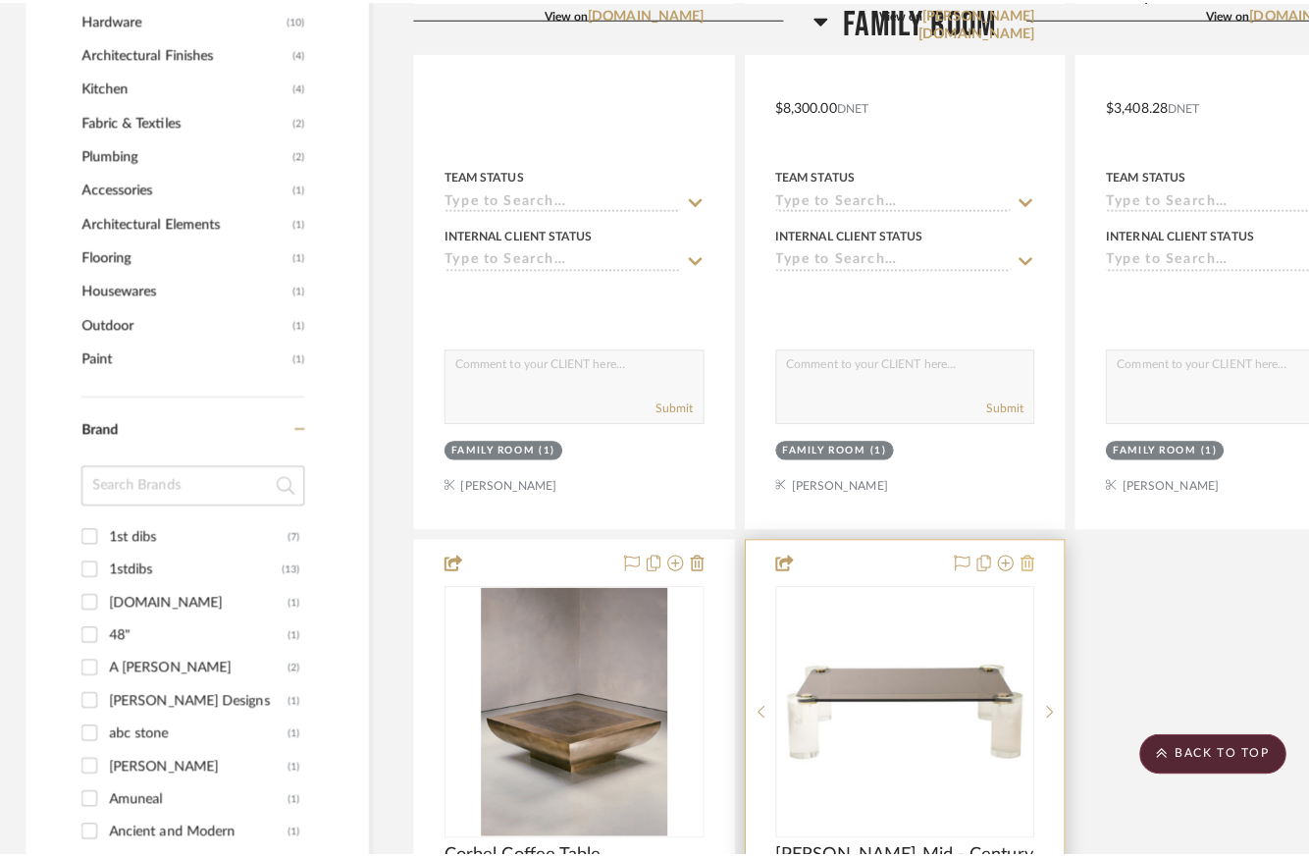
scroll to position [0, 0]
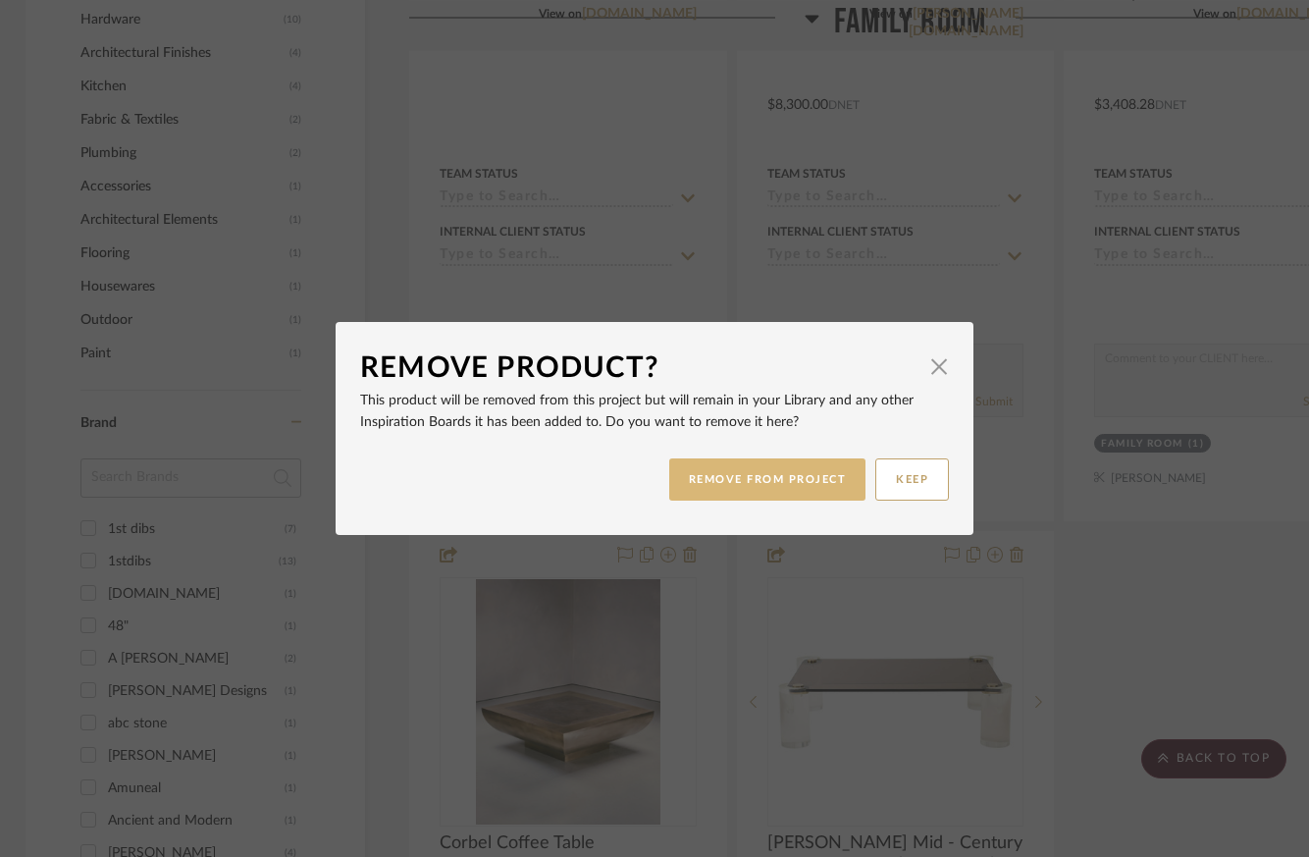
click at [690, 484] on button "REMOVE FROM PROJECT" at bounding box center [767, 479] width 197 height 42
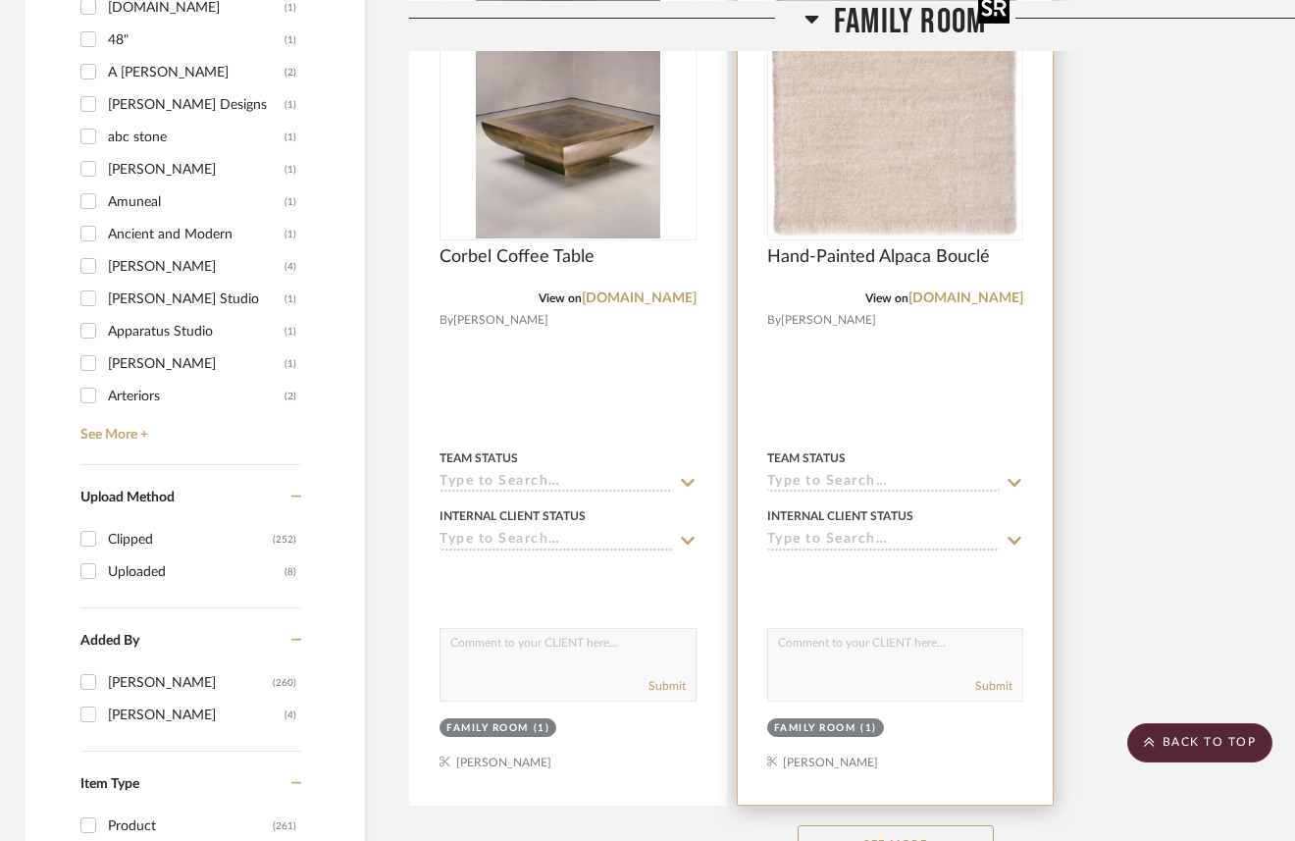
scroll to position [2522, 4]
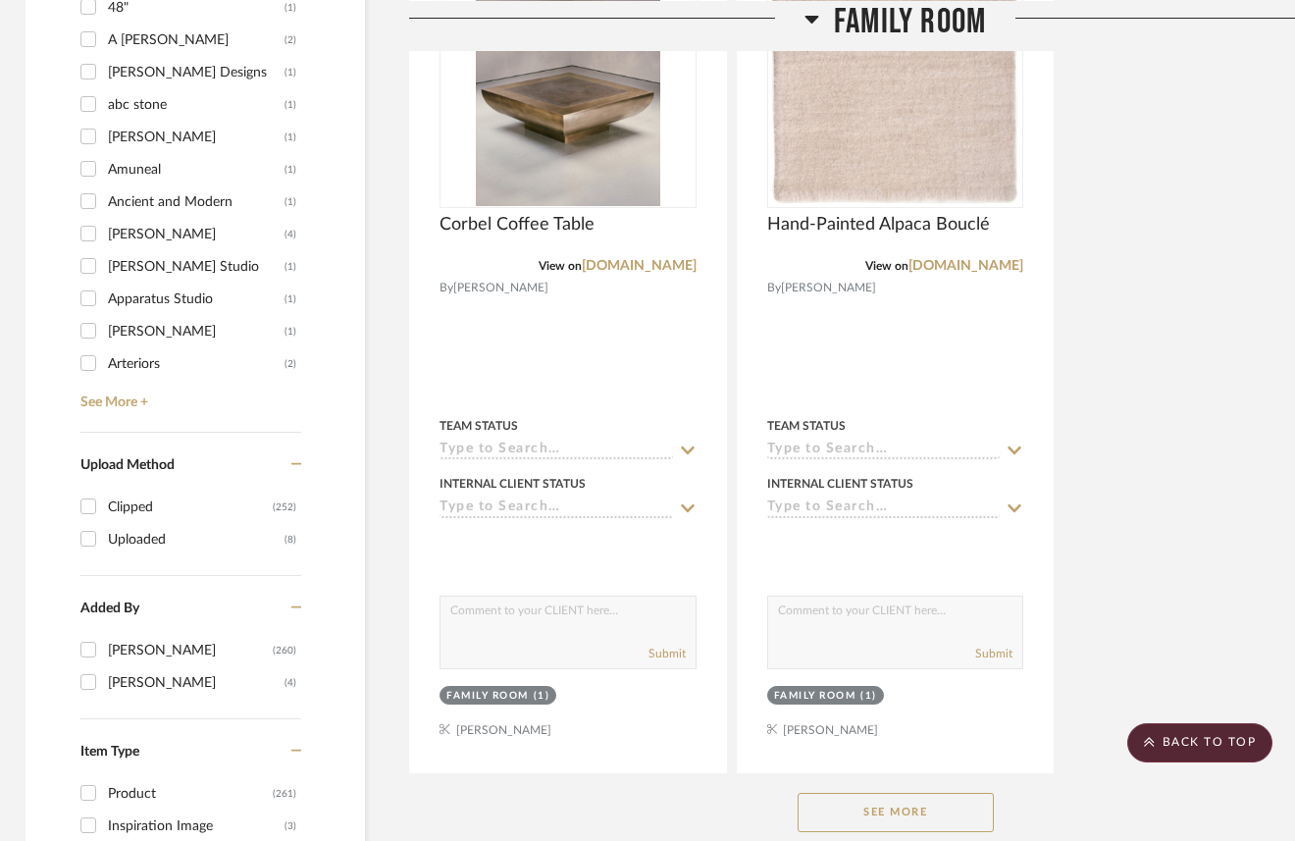
click at [918, 793] on button "See More" at bounding box center [896, 812] width 196 height 39
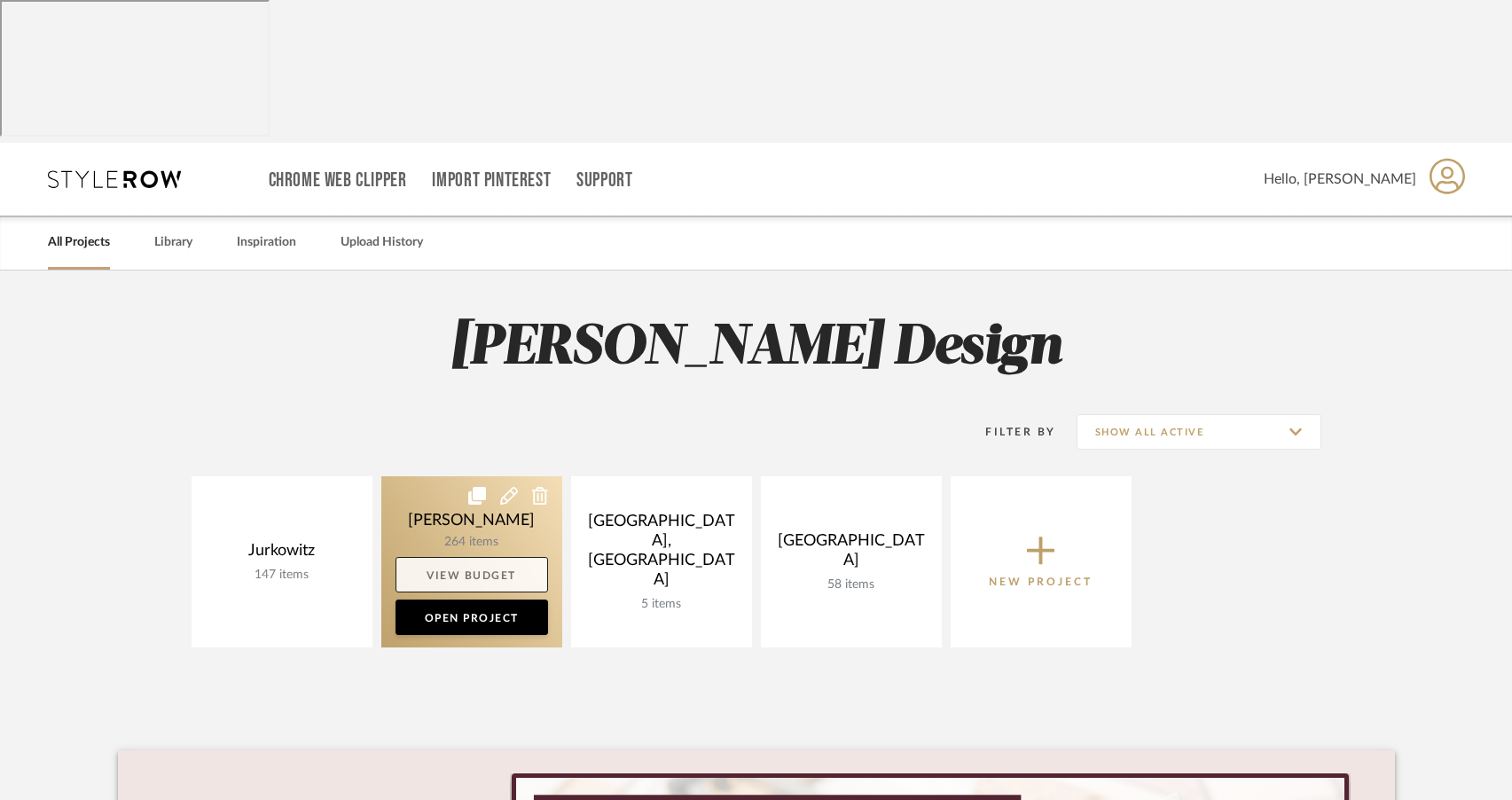
click at [456, 557] on link "View Budget" at bounding box center [472, 574] width 153 height 35
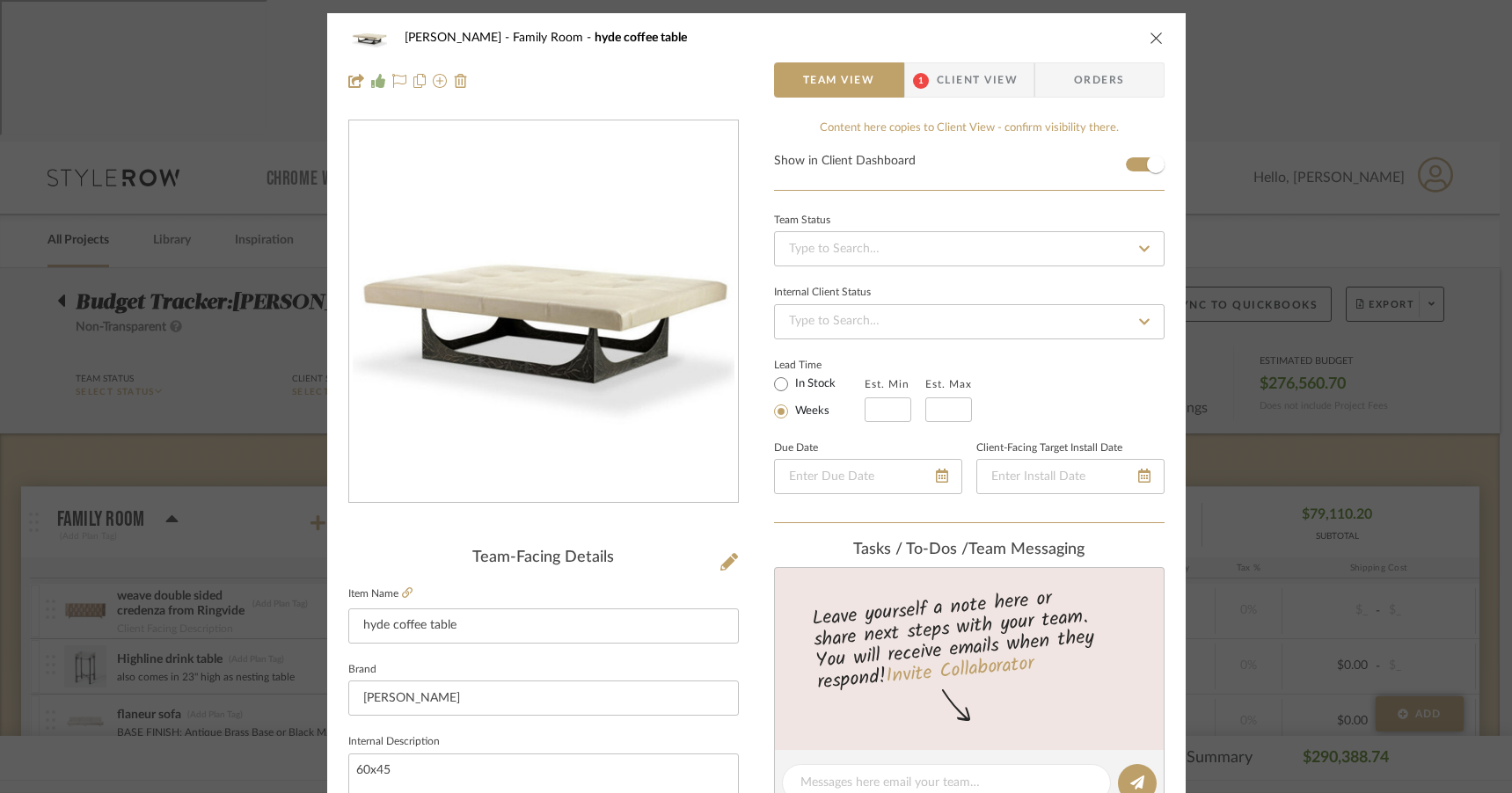
click at [1153, 30] on button "close" at bounding box center [1157, 38] width 16 height 16
